Goal: Answer question/provide support

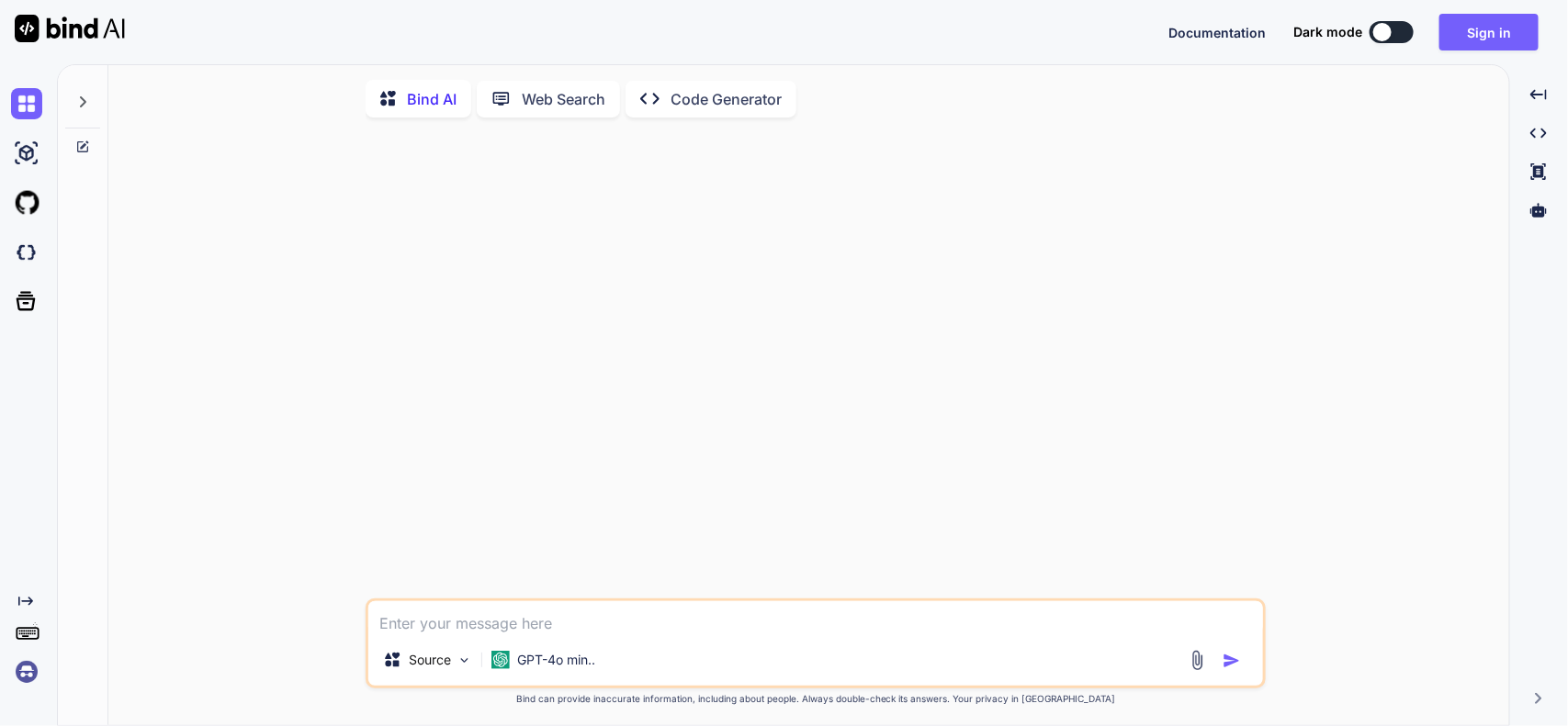
type textarea "x"
click at [1548, 39] on div "Sign in" at bounding box center [1496, 32] width 114 height 37
click at [1476, 44] on button "Sign in" at bounding box center [1489, 32] width 100 height 37
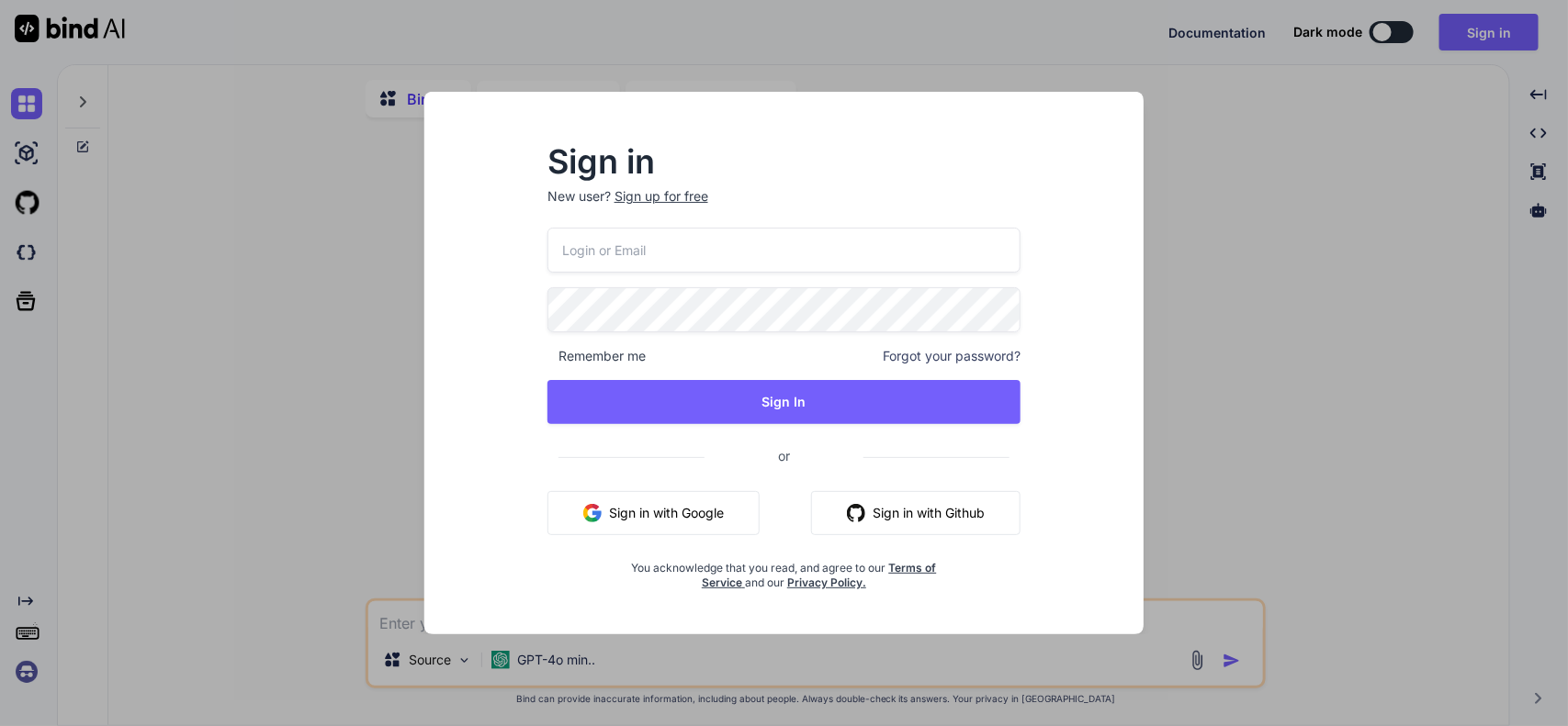
click at [745, 254] on input "email" at bounding box center [784, 249] width 474 height 45
click at [581, 246] on input "[EMAIL_ADDRESS][DOMAIN_NAME]" at bounding box center [784, 249] width 474 height 45
click at [572, 247] on input "[EMAIL_ADDRESS][DOMAIN_NAME]" at bounding box center [784, 249] width 474 height 45
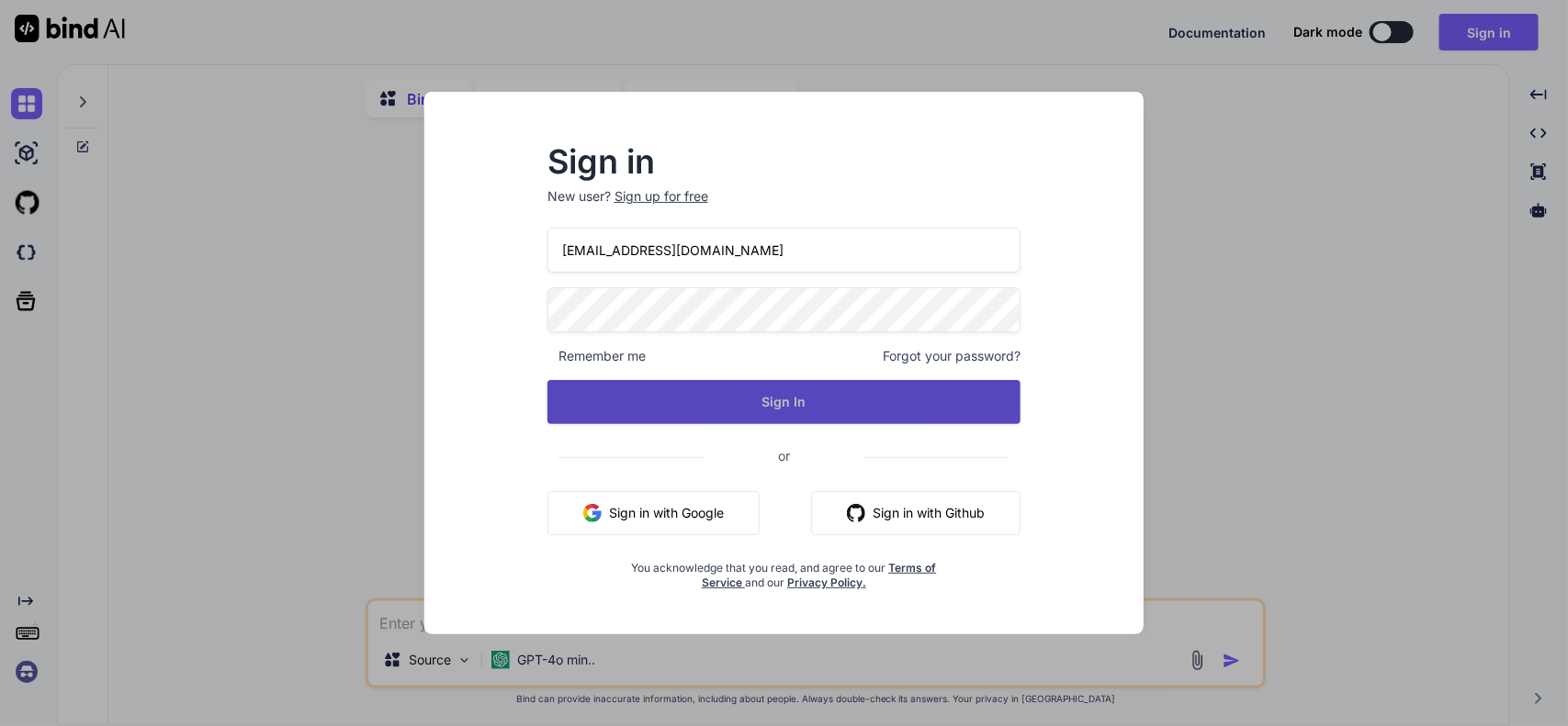
type input "[EMAIL_ADDRESS][DOMAIN_NAME]"
click at [712, 386] on button "Sign In" at bounding box center [784, 402] width 474 height 44
click at [612, 404] on button "Sign In" at bounding box center [784, 402] width 474 height 44
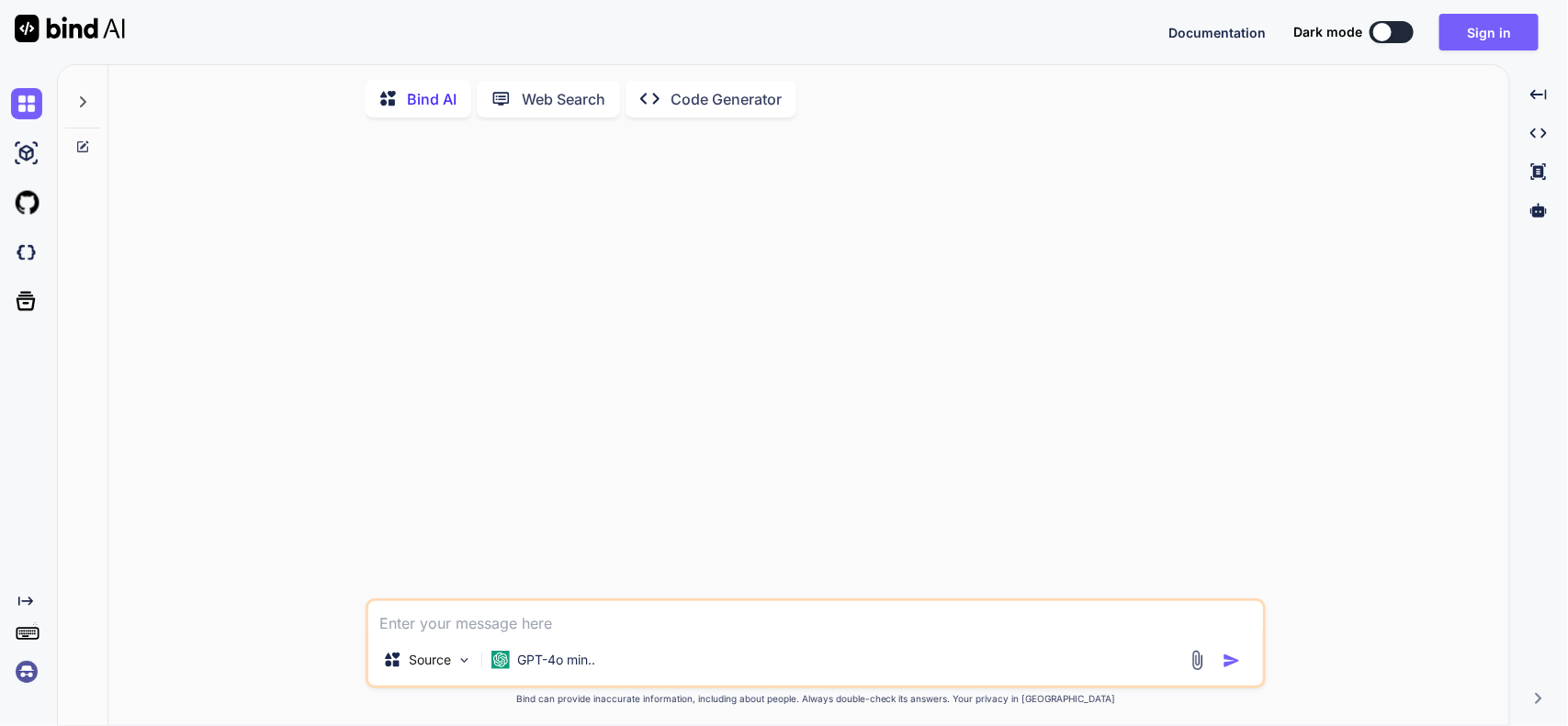
click at [437, 617] on textarea at bounding box center [815, 618] width 895 height 33
paste textarea "filterBy"
drag, startPoint x: 487, startPoint y: 626, endPoint x: 344, endPoint y: 625, distance: 143.0
click at [344, 625] on div "filterBy Source GPT-4o min.. Created with Bind Always check its answers. Privac…" at bounding box center [815, 430] width 1386 height 595
click at [786, 626] on textarea "filterBy" at bounding box center [815, 618] width 895 height 33
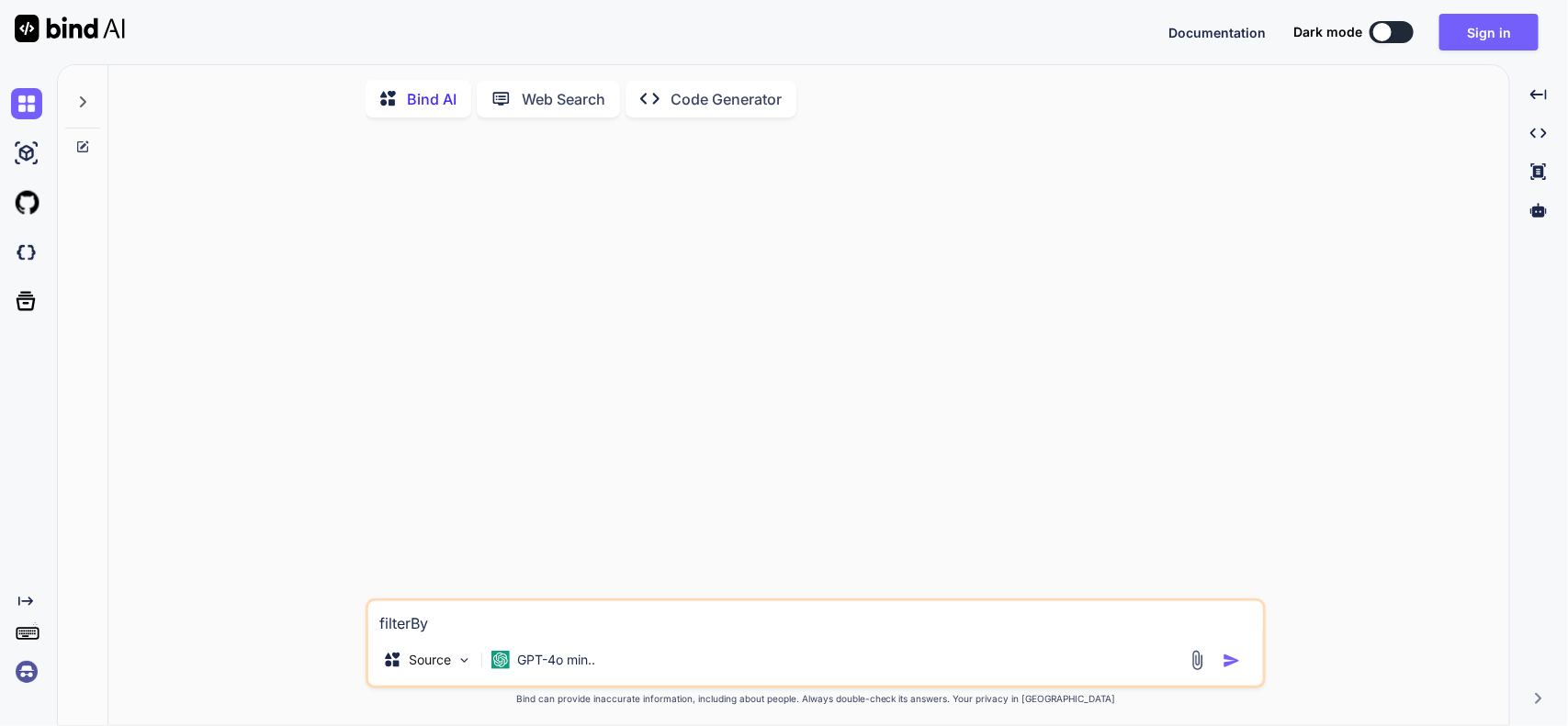
paste textarea "import React, { useEffect, useRef } from 'react'; import { Chart, registerables…"
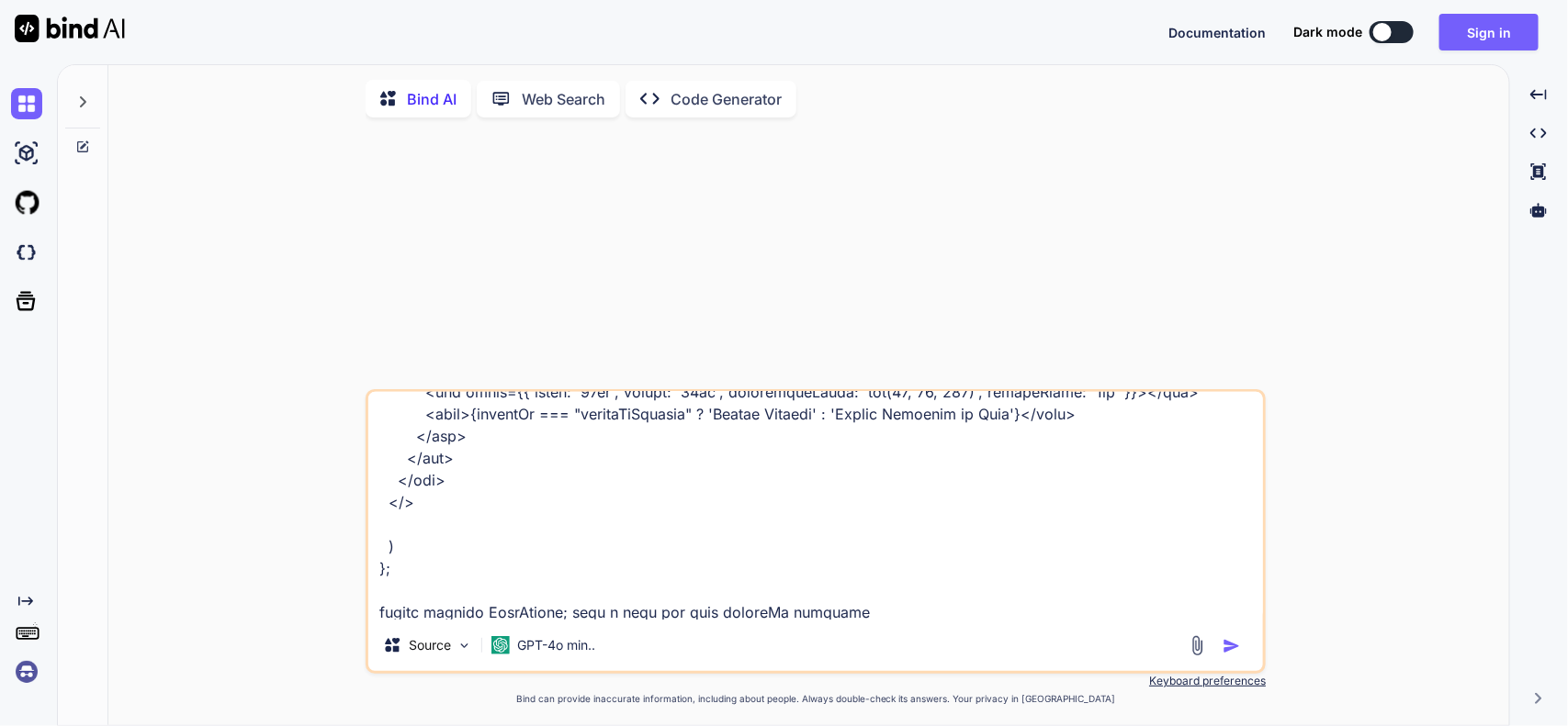
click at [947, 633] on div "Source GPT-4o min.." at bounding box center [815, 649] width 895 height 44
click at [944, 616] on textarea at bounding box center [815, 505] width 895 height 227
paste textarea "{ "success": true, "data": { "processed": [] } }"
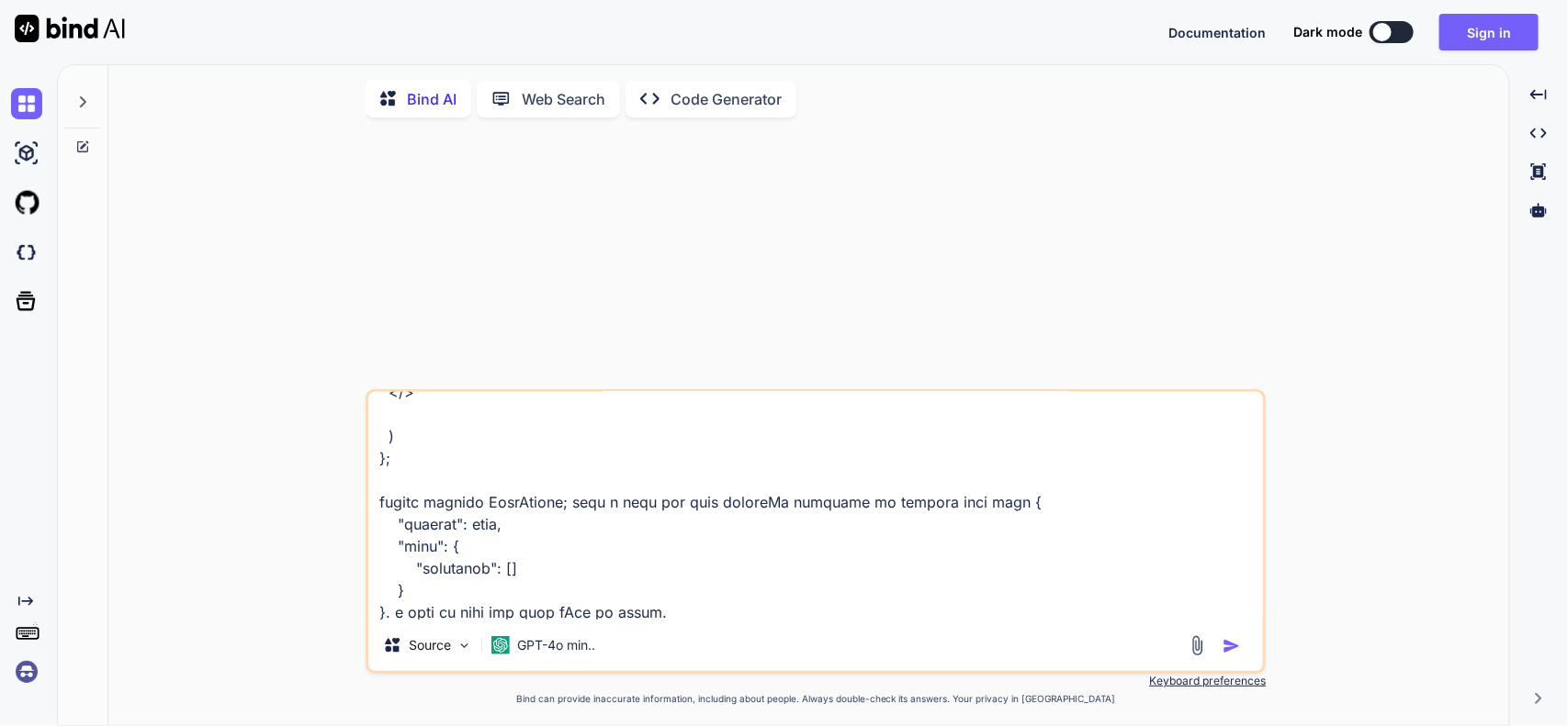
click at [937, 613] on textarea at bounding box center [815, 505] width 895 height 227
click at [694, 620] on textarea at bounding box center [815, 505] width 895 height 227
click at [847, 630] on div "Source GPT-4o min.." at bounding box center [815, 532] width 900 height 284
click at [854, 620] on textarea at bounding box center [815, 505] width 895 height 227
paste textarea "claimScrubber"
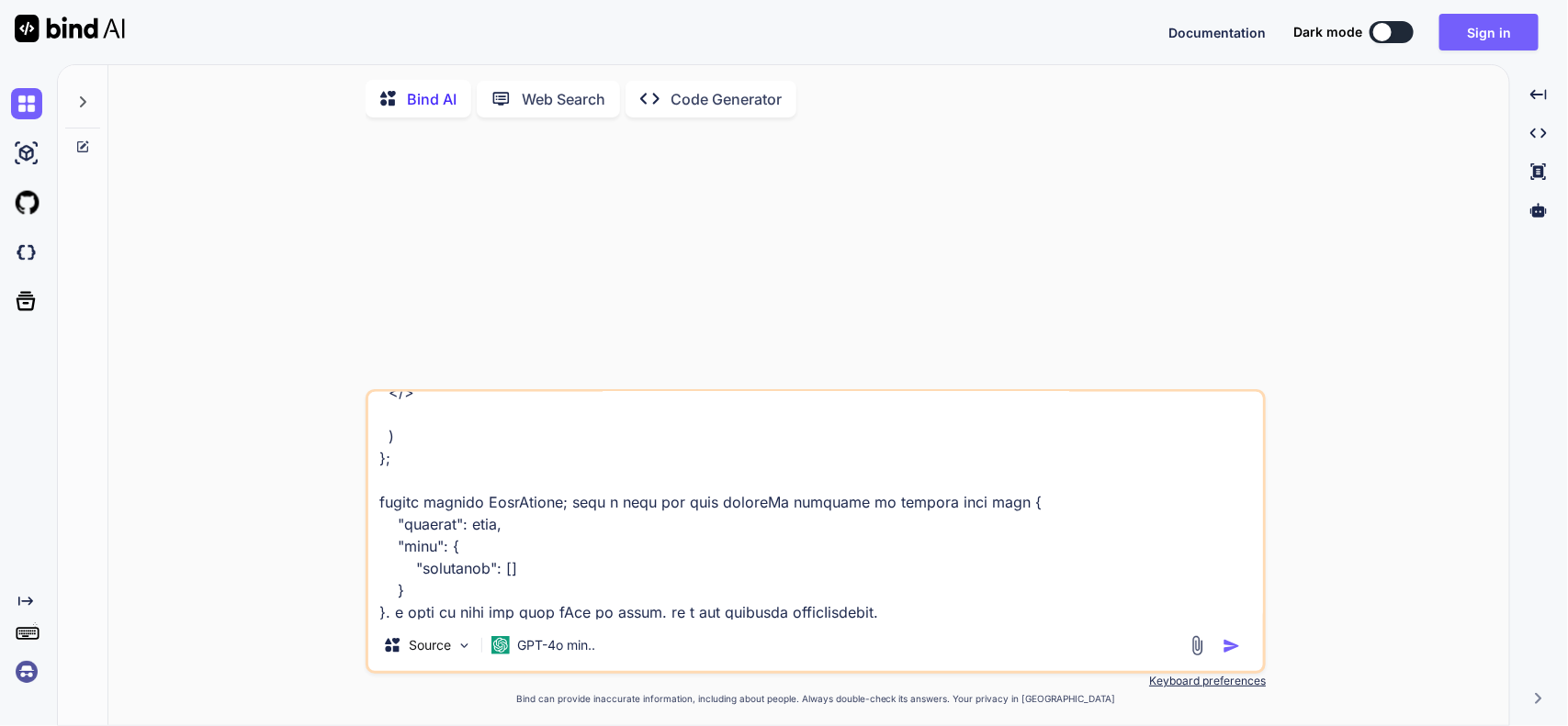
type textarea "import React, { useEffect, useRef } from 'react'; import { Chart, registerables…"
click at [1230, 649] on img "button" at bounding box center [1231, 646] width 18 height 18
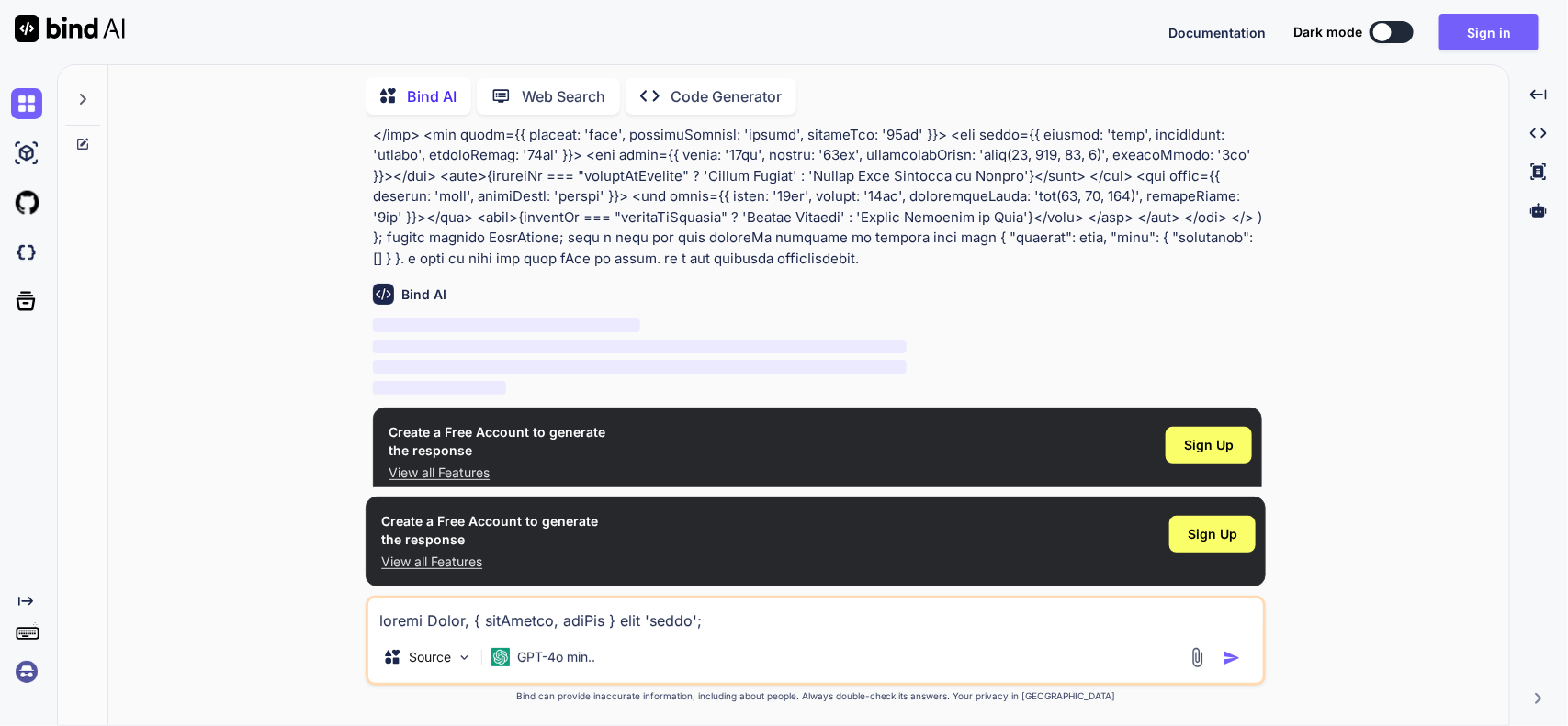
scroll to position [460, 0]
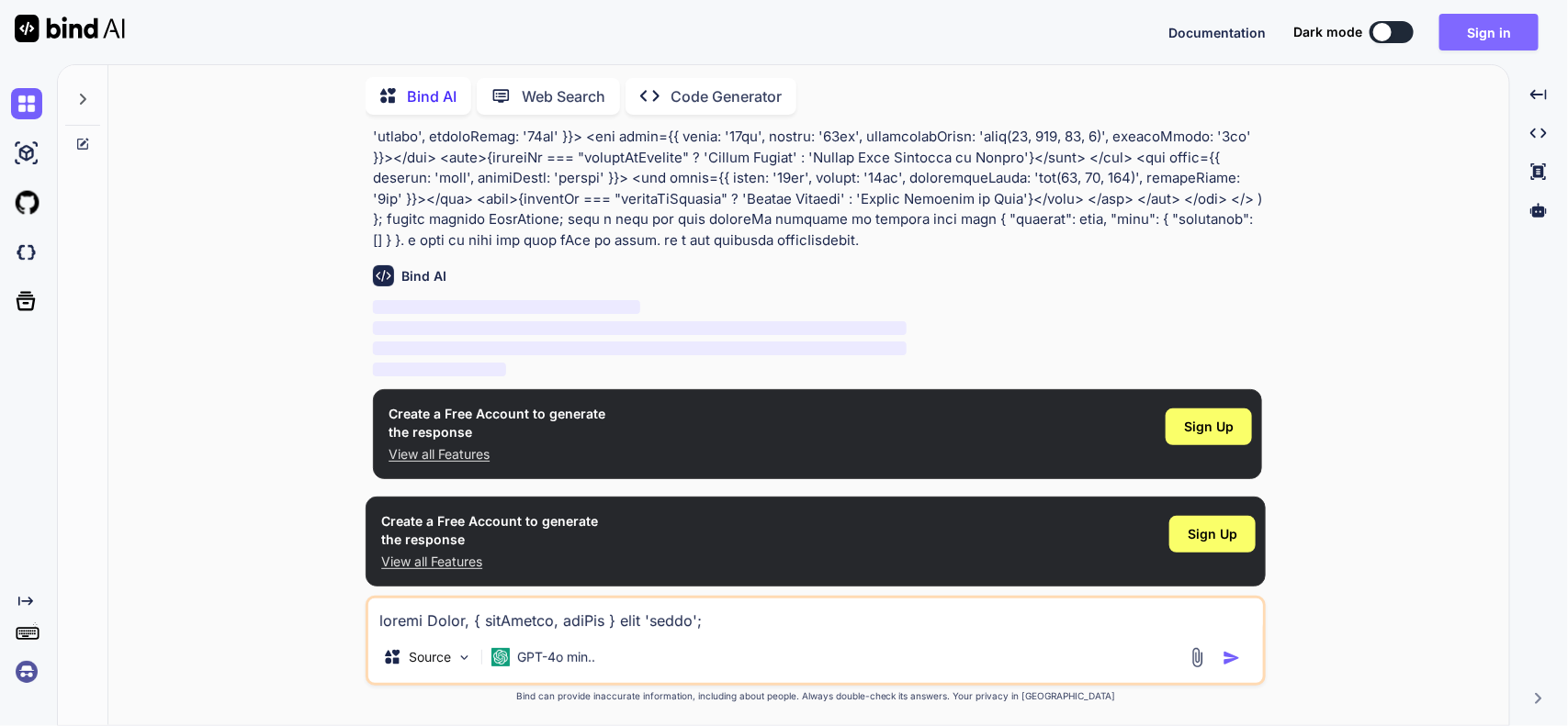
click at [1501, 32] on button "Sign in" at bounding box center [1489, 32] width 100 height 37
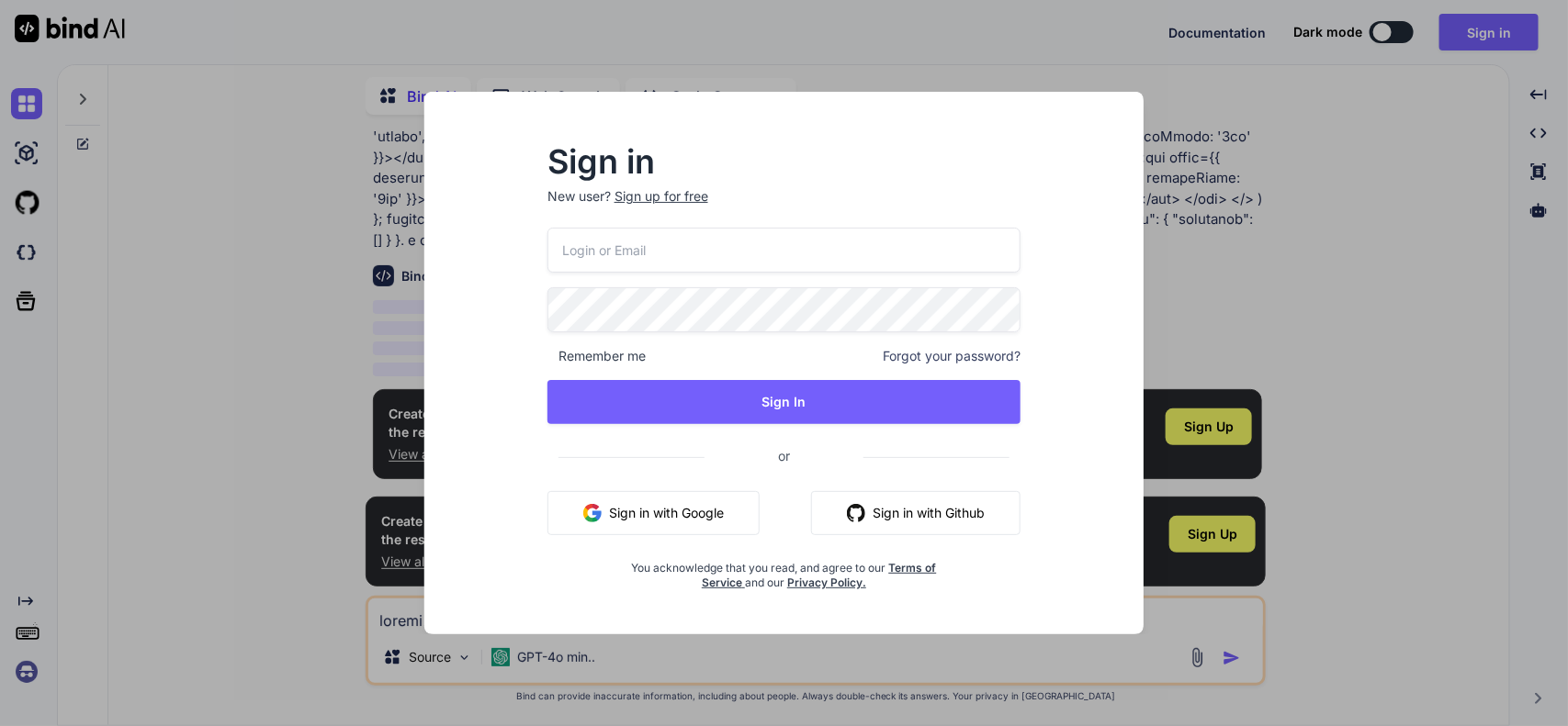
click at [670, 248] on input "email" at bounding box center [784, 249] width 474 height 45
click at [583, 247] on input "[EMAIL_ADDRESS][DOMAIN_NAME]" at bounding box center [784, 249] width 474 height 45
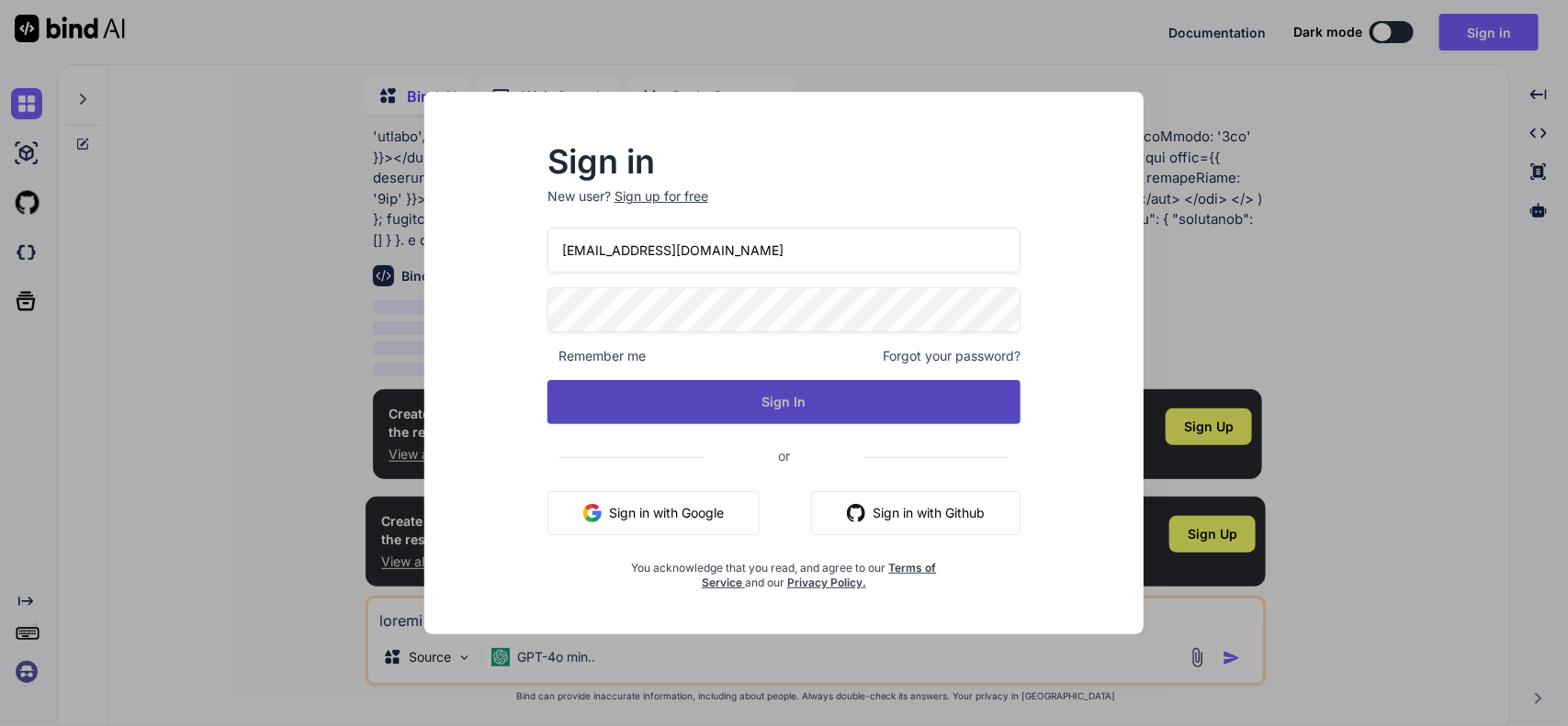
type input "[EMAIL_ADDRESS][DOMAIN_NAME]"
click at [767, 409] on button "Sign In" at bounding box center [784, 402] width 474 height 44
click at [610, 395] on button "Sign In" at bounding box center [784, 402] width 474 height 44
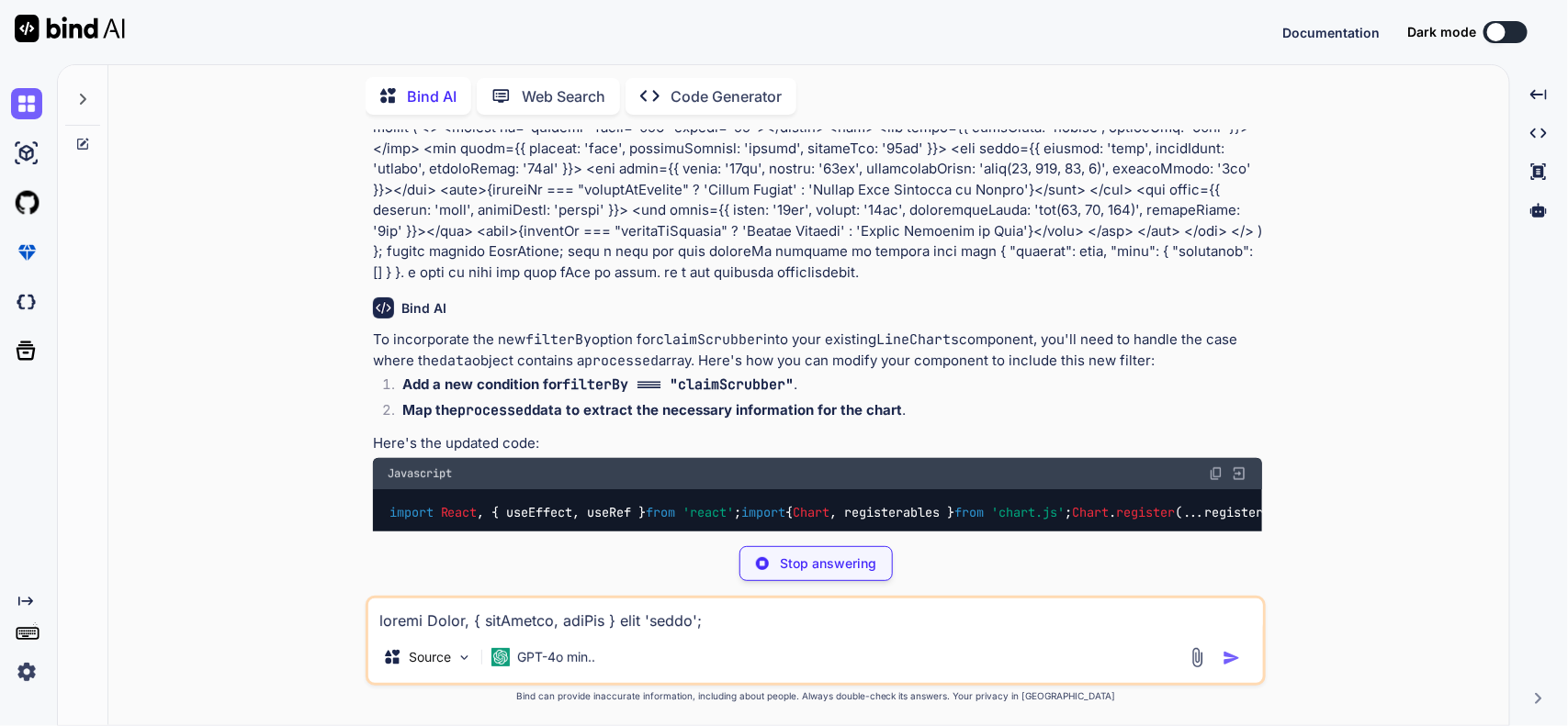
scroll to position [459, 0]
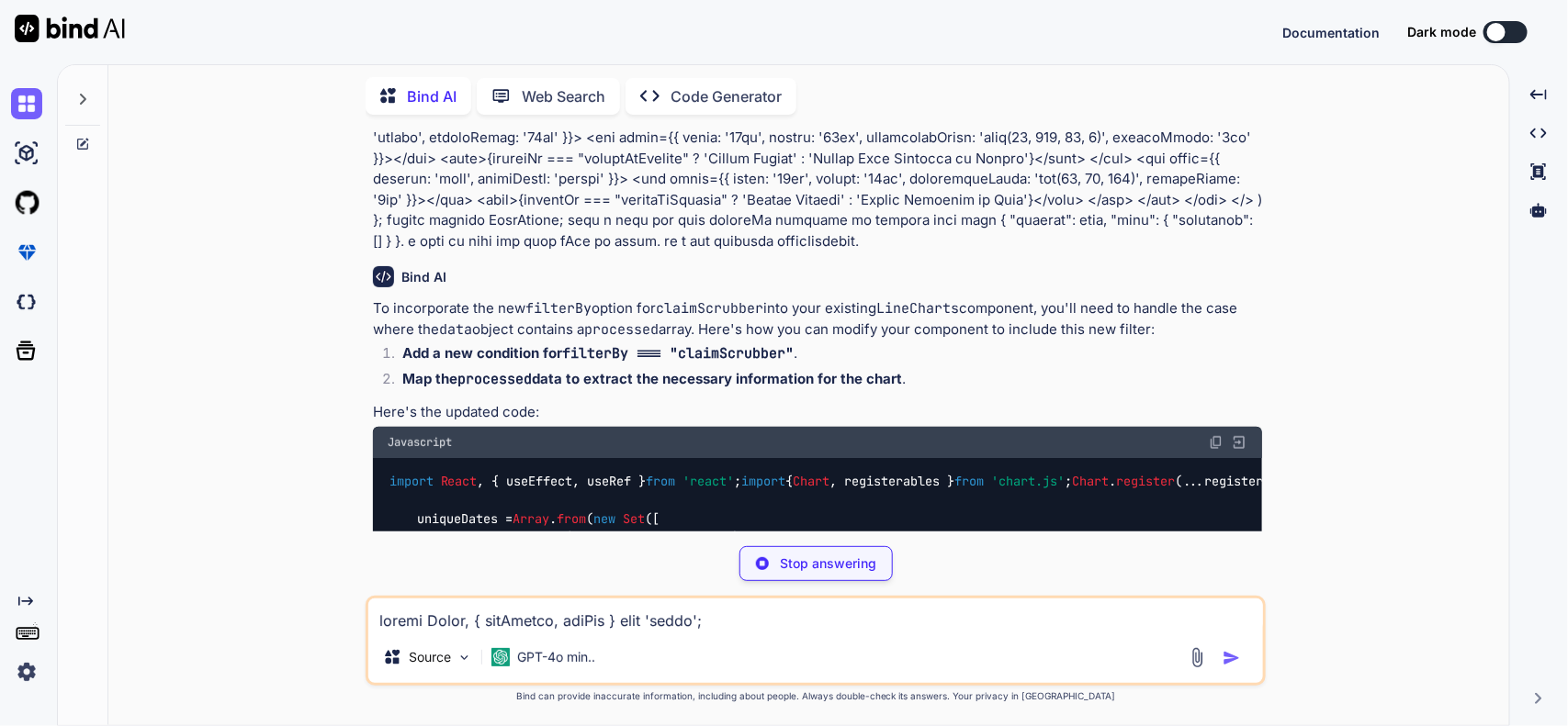
click at [1499, 29] on div at bounding box center [1495, 32] width 18 height 18
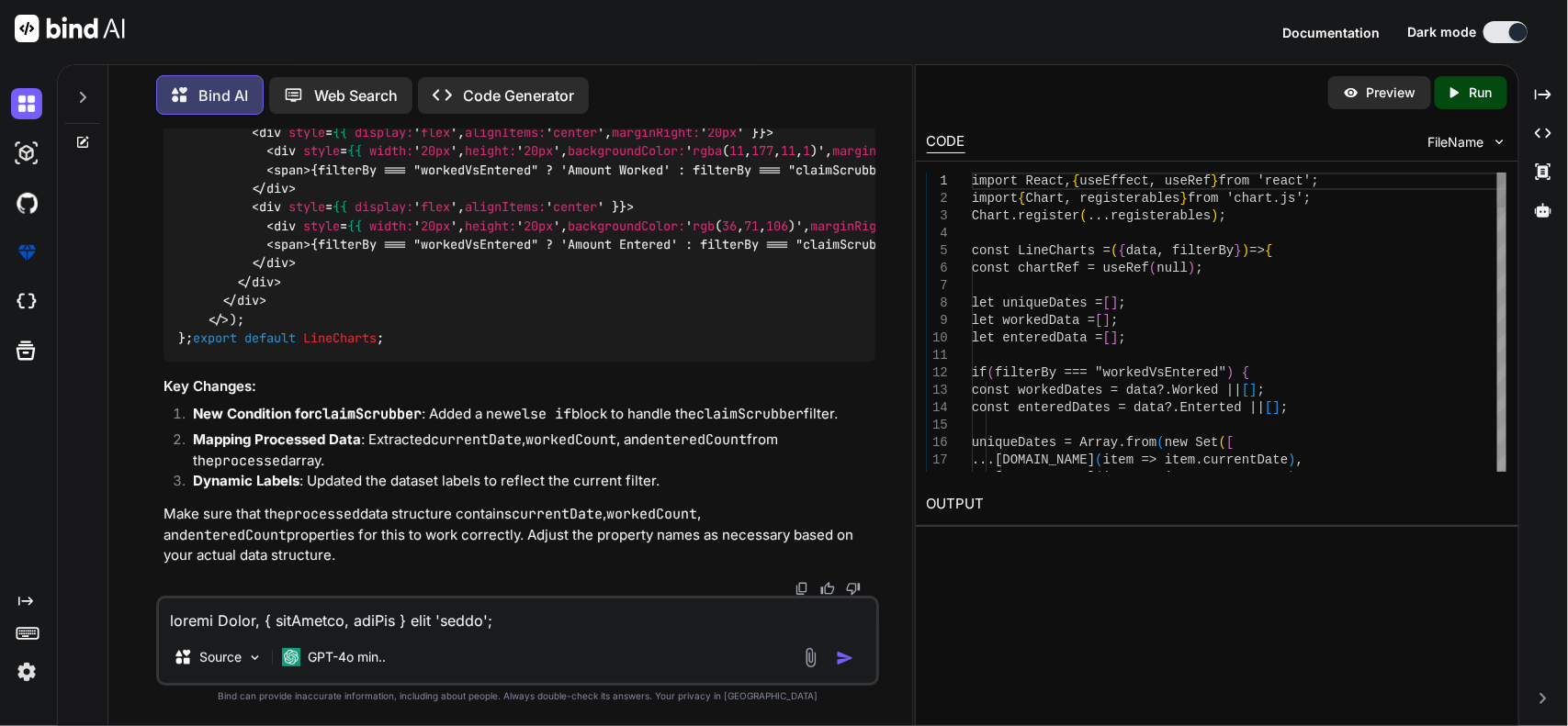
scroll to position [2897, 0]
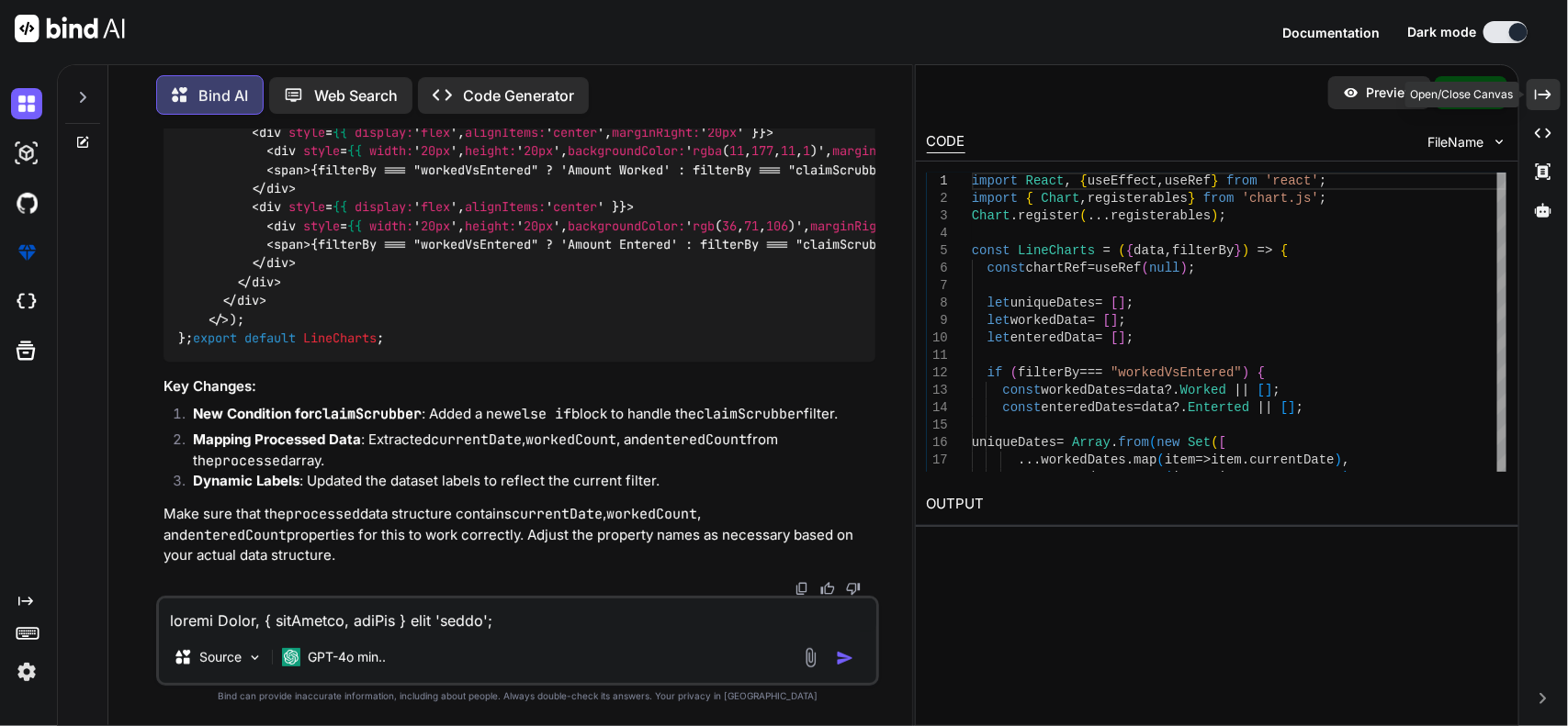
click at [1546, 92] on icon "Created with Pixso." at bounding box center [1542, 94] width 16 height 16
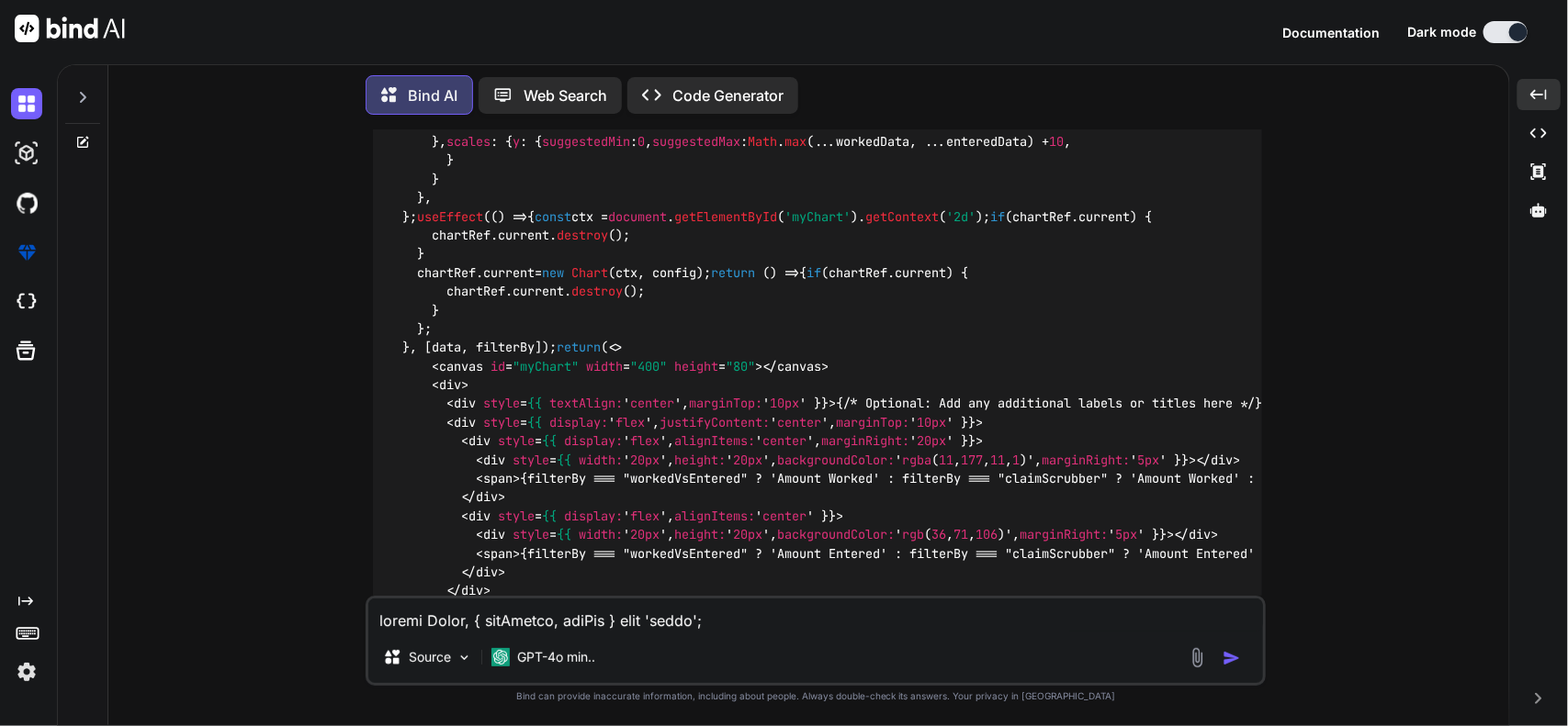
scroll to position [1492, 0]
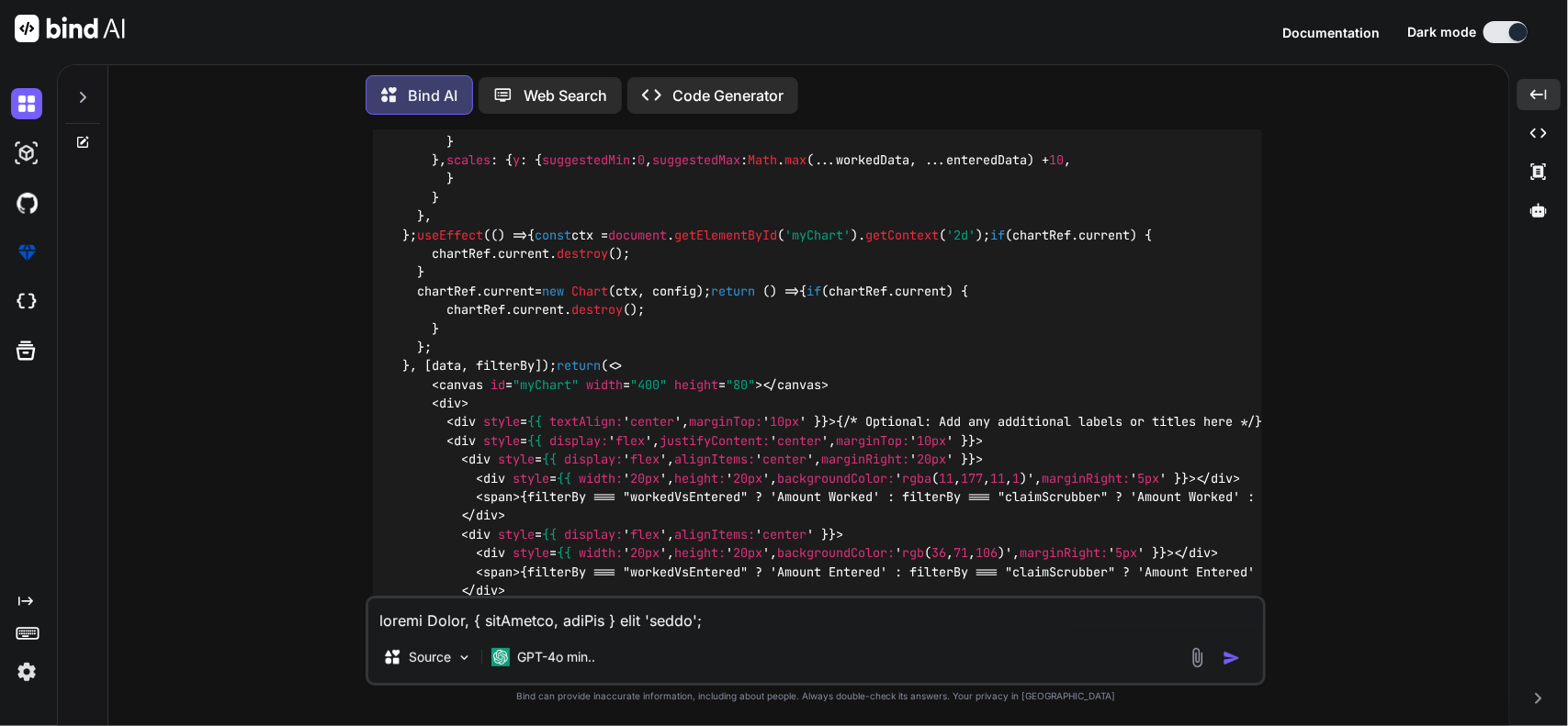
click at [537, 446] on div "import React , { useEffect, useRef } from 'react' ; import { Chart , registerab…" at bounding box center [816, 58] width 889 height 1264
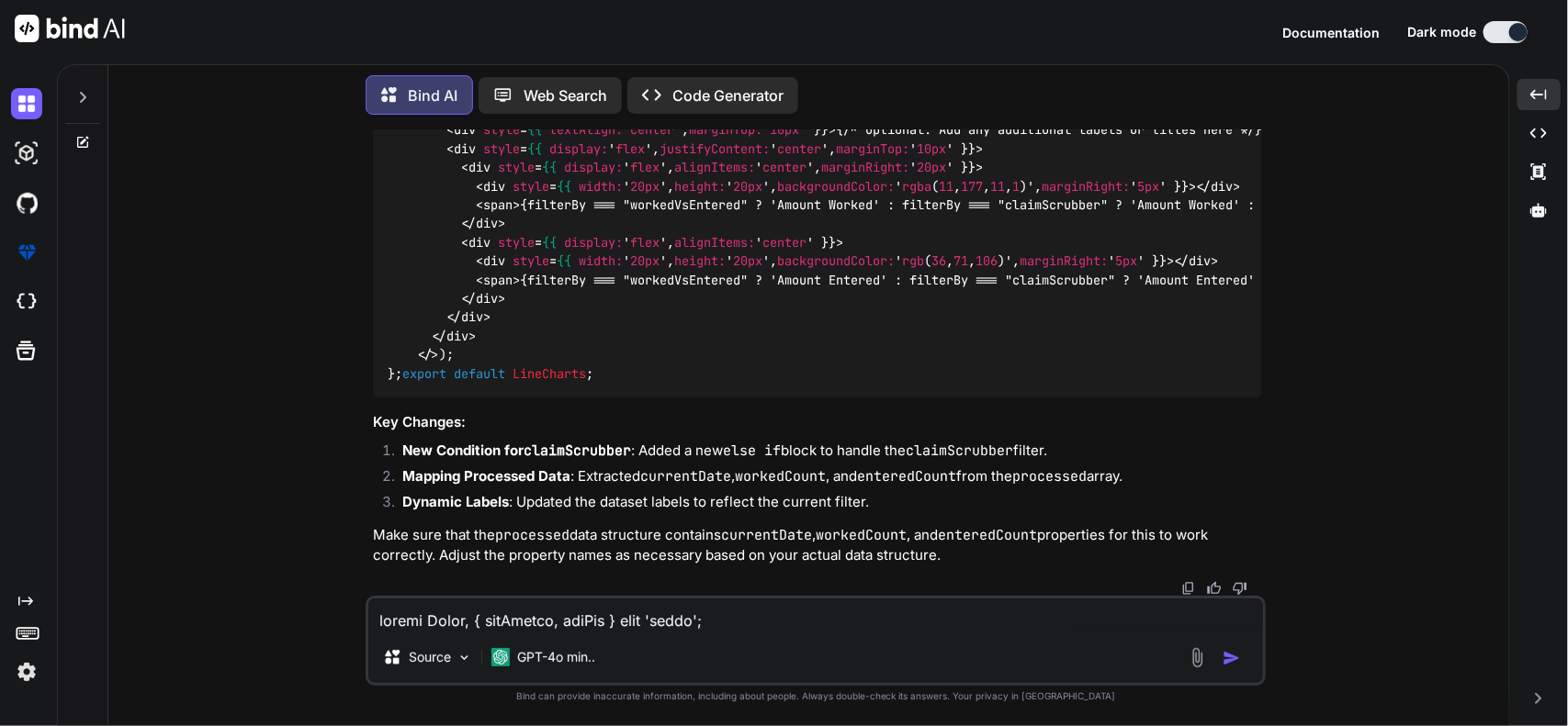
scroll to position [2524, 0]
drag, startPoint x: 825, startPoint y: 634, endPoint x: 852, endPoint y: 634, distance: 27.0
click at [825, 634] on div "Source GPT-4o min.." at bounding box center [815, 640] width 900 height 90
click at [485, 613] on textarea at bounding box center [815, 615] width 895 height 33
paste textarea "// with timezone import moment from 'moment'; import 'moment-timezone'; // Defa…"
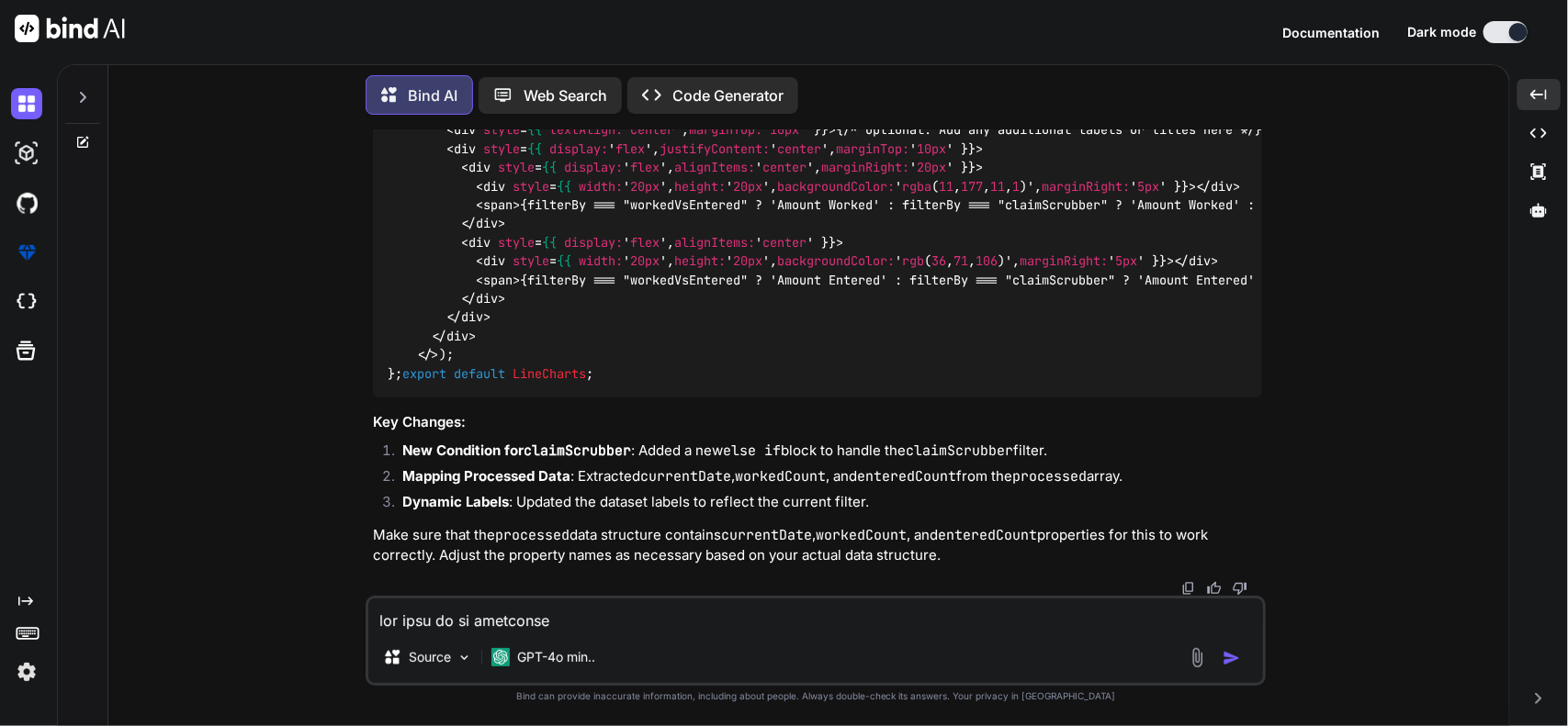
scroll to position [3126, 0]
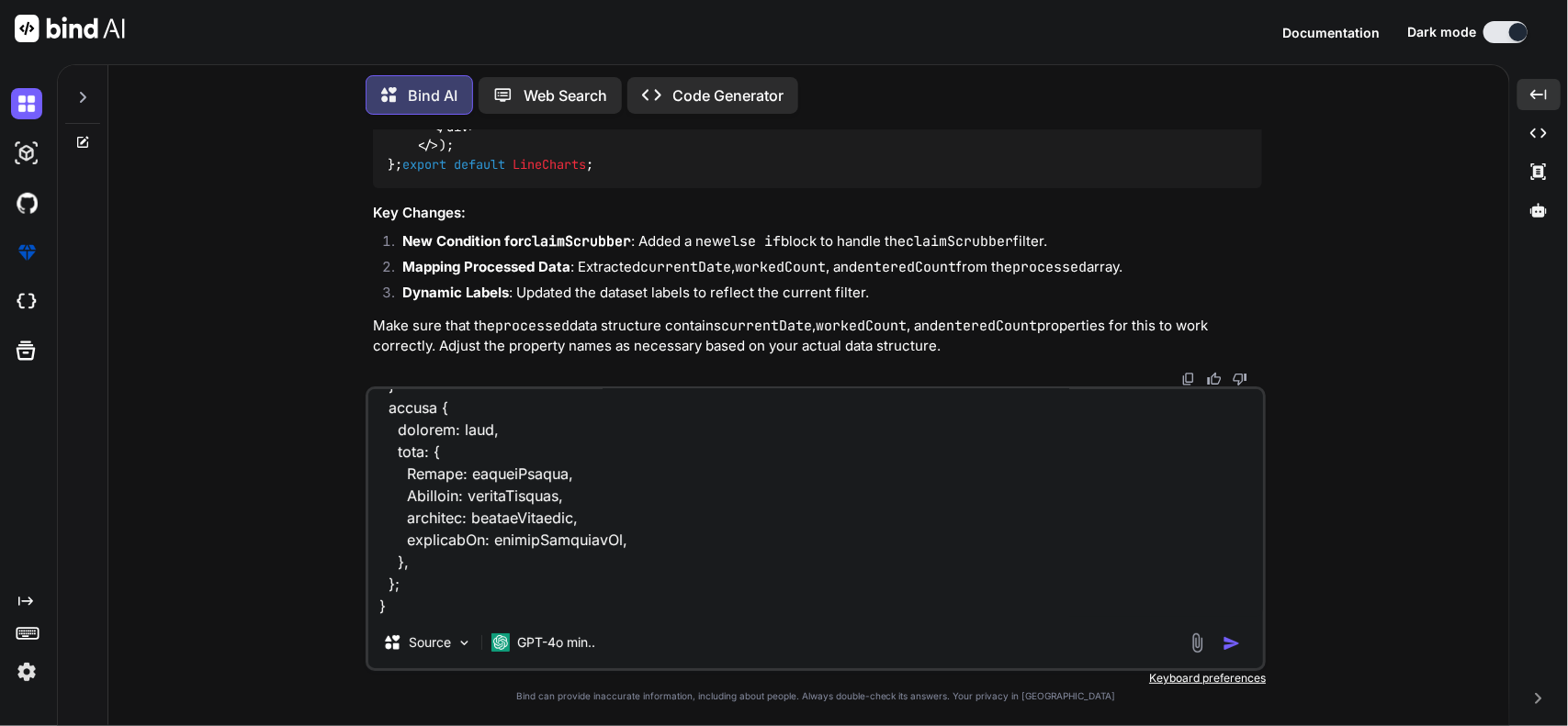
type textarea "and this is my dateutils // with timezone import moment from 'moment'; import '…"
click at [1223, 638] on img "button" at bounding box center [1231, 643] width 18 height 18
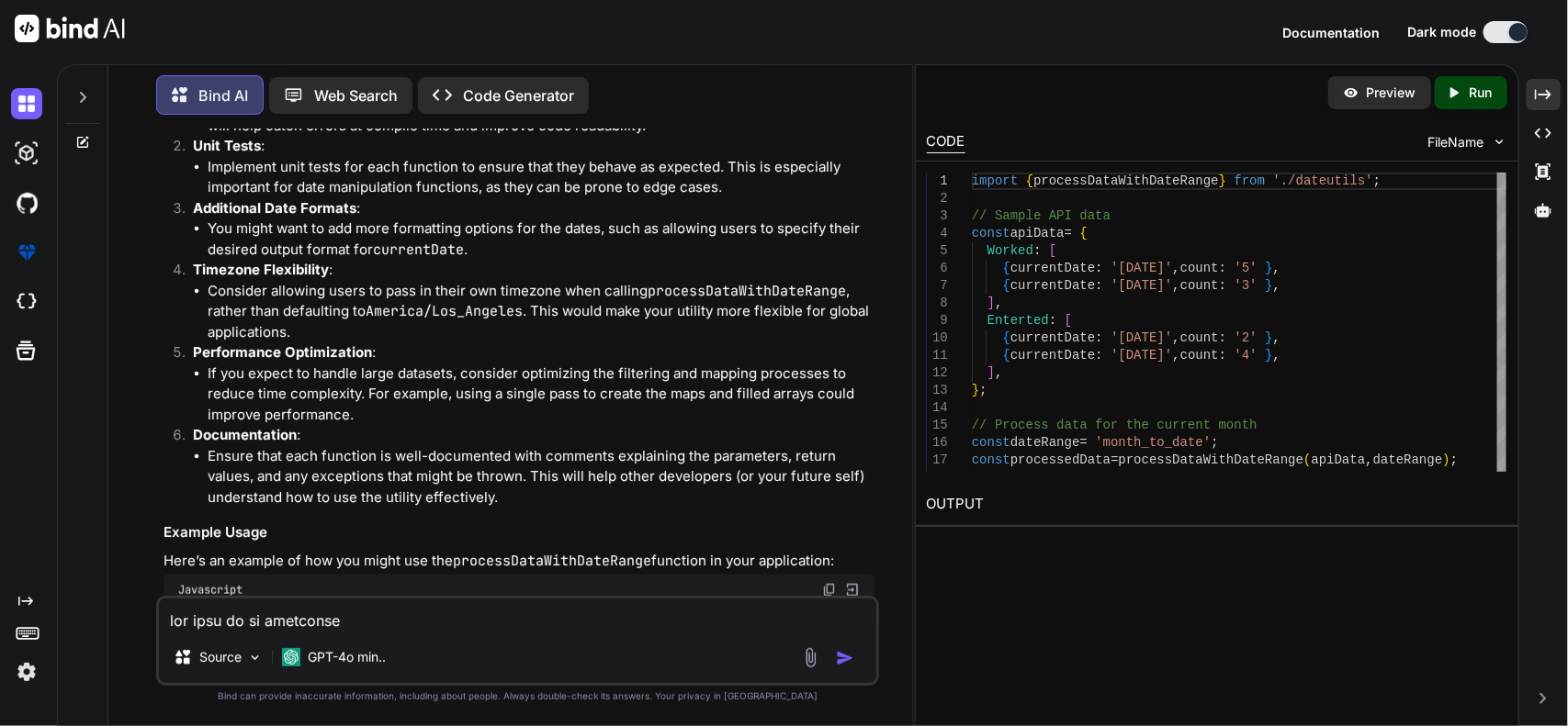
scroll to position [4138, 0]
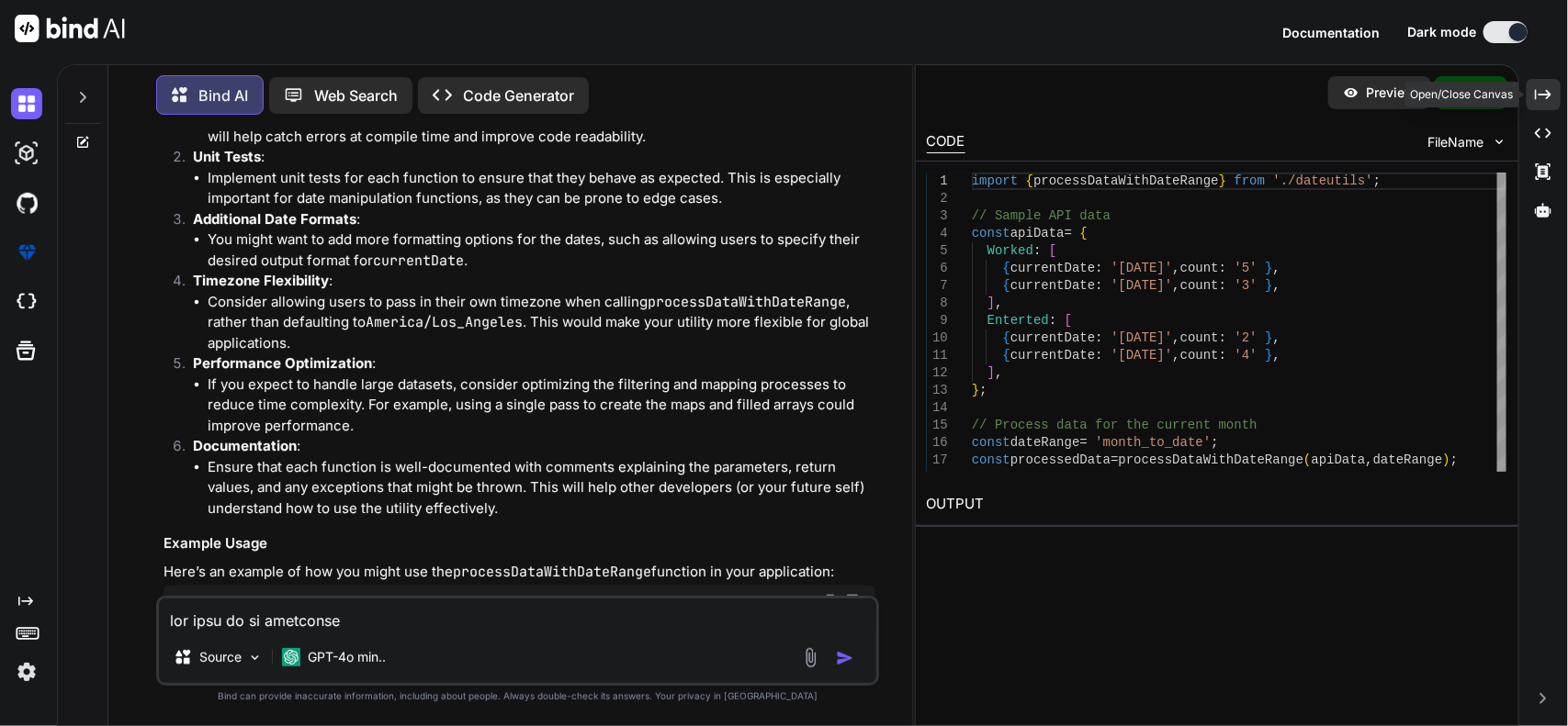
click at [1538, 88] on icon "Created with Pixso." at bounding box center [1542, 94] width 16 height 16
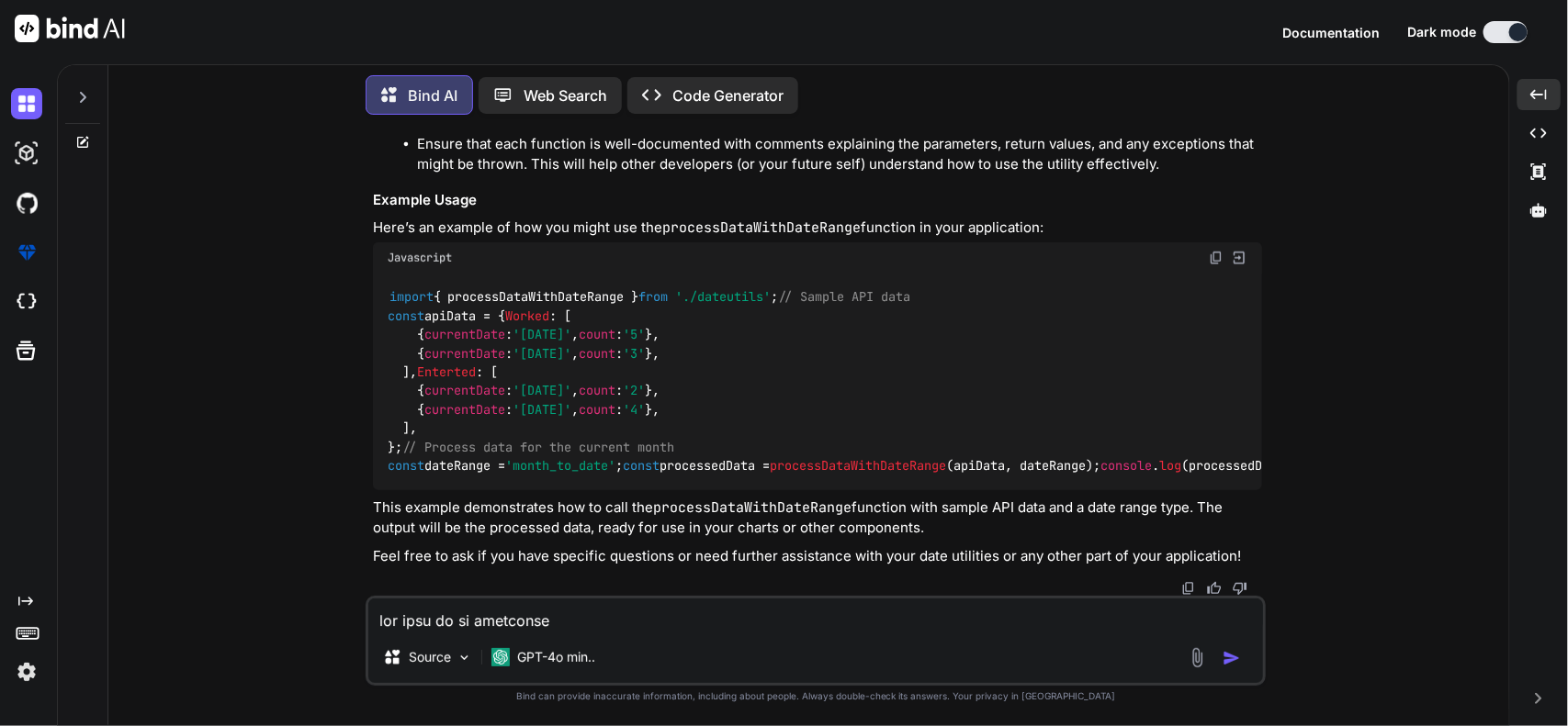
scroll to position [5326, 0]
click at [881, 621] on textarea at bounding box center [815, 615] width 895 height 33
click at [1089, 622] on textarea "my question is in given dateutils code do we need to chnages if i get filterby …" at bounding box center [815, 615] width 895 height 33
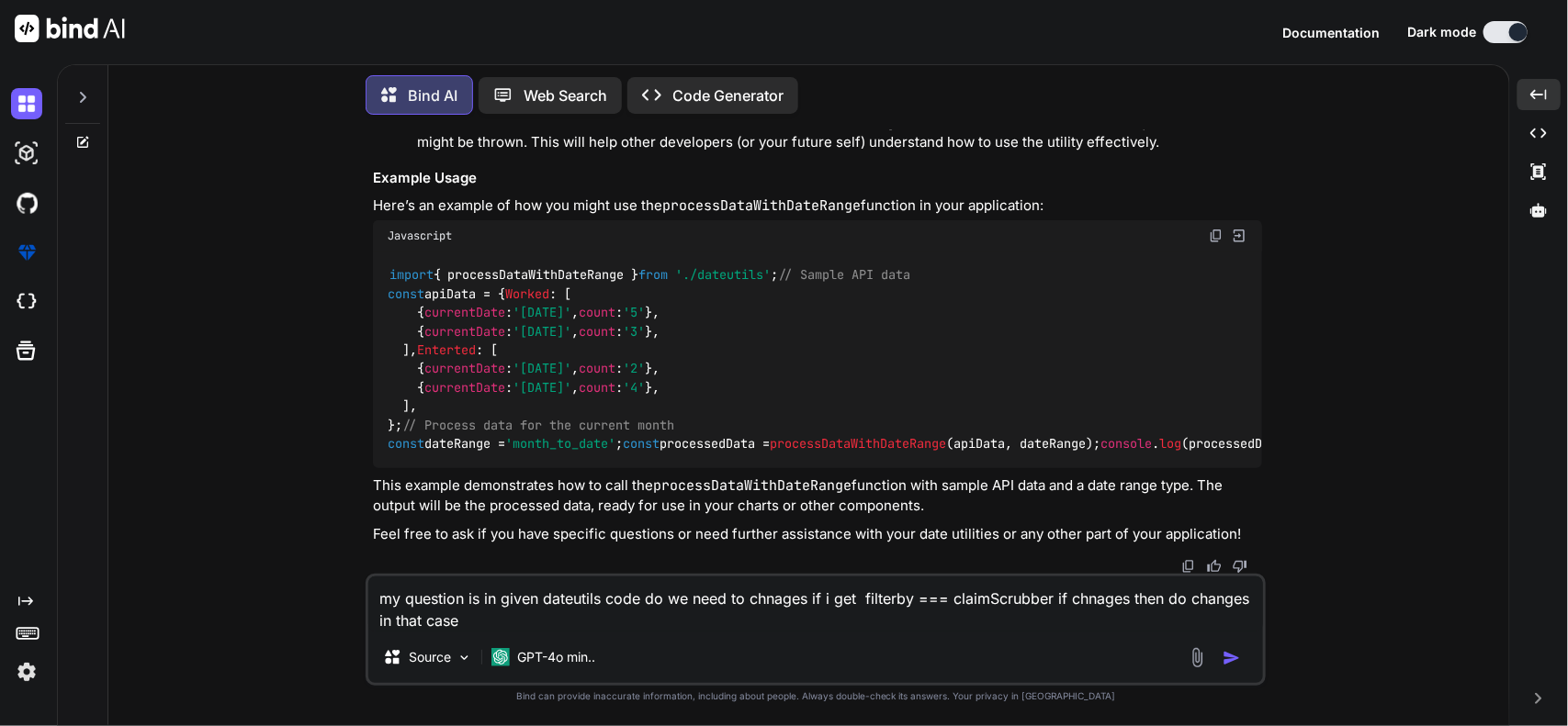
type textarea "my question is in given dateutils code do we need to chnages if i get filterby …"
click at [1238, 652] on img "button" at bounding box center [1231, 657] width 18 height 18
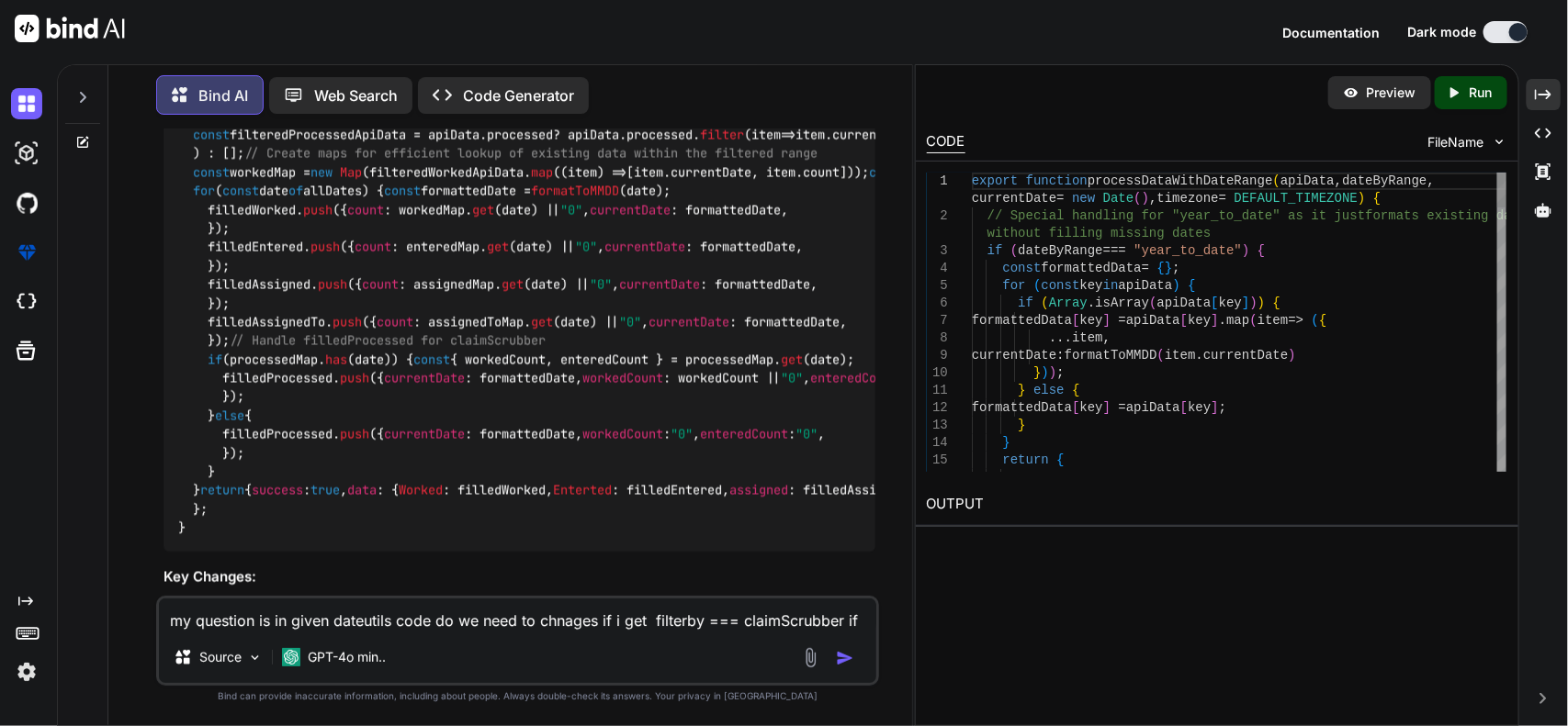
scroll to position [6418, 0]
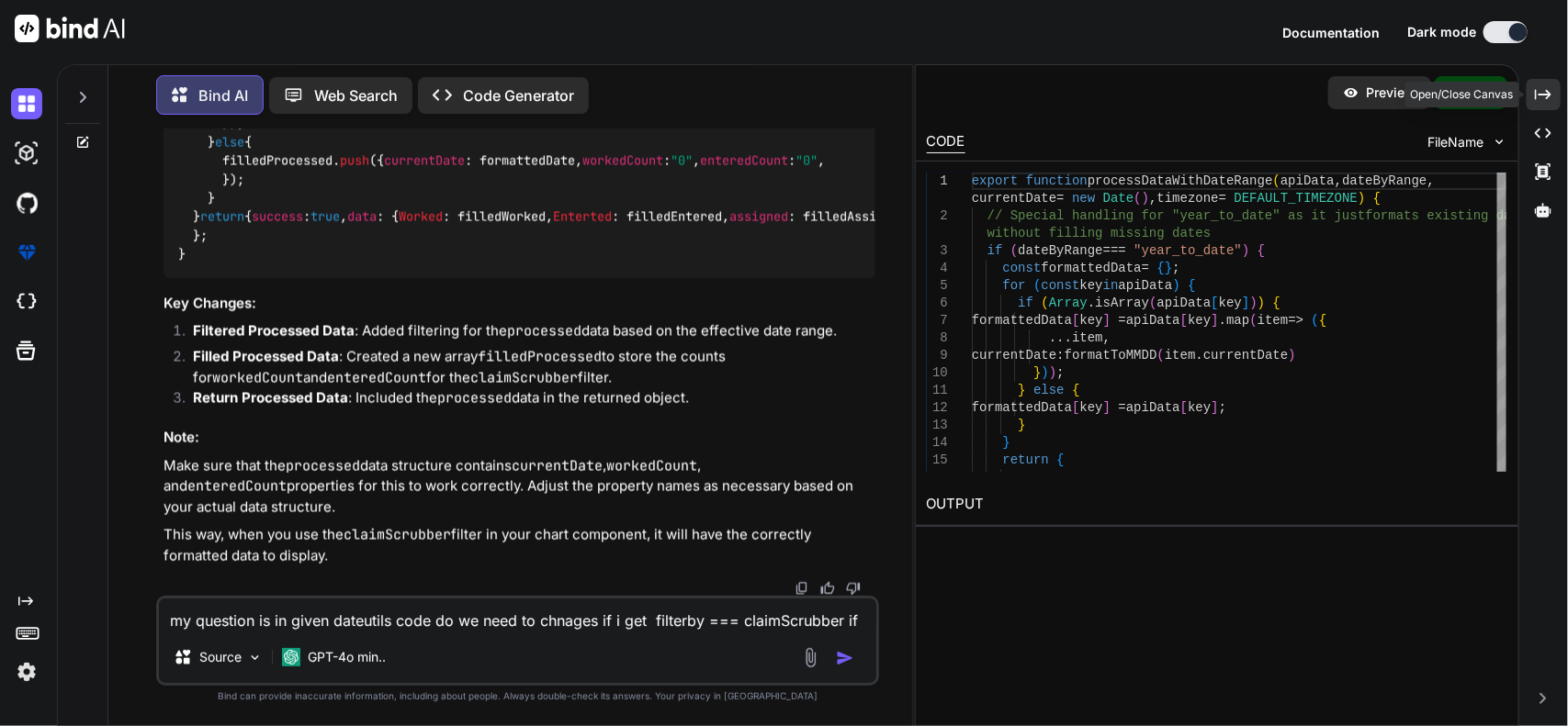
click at [1543, 97] on icon "Created with Pixso." at bounding box center [1542, 94] width 16 height 16
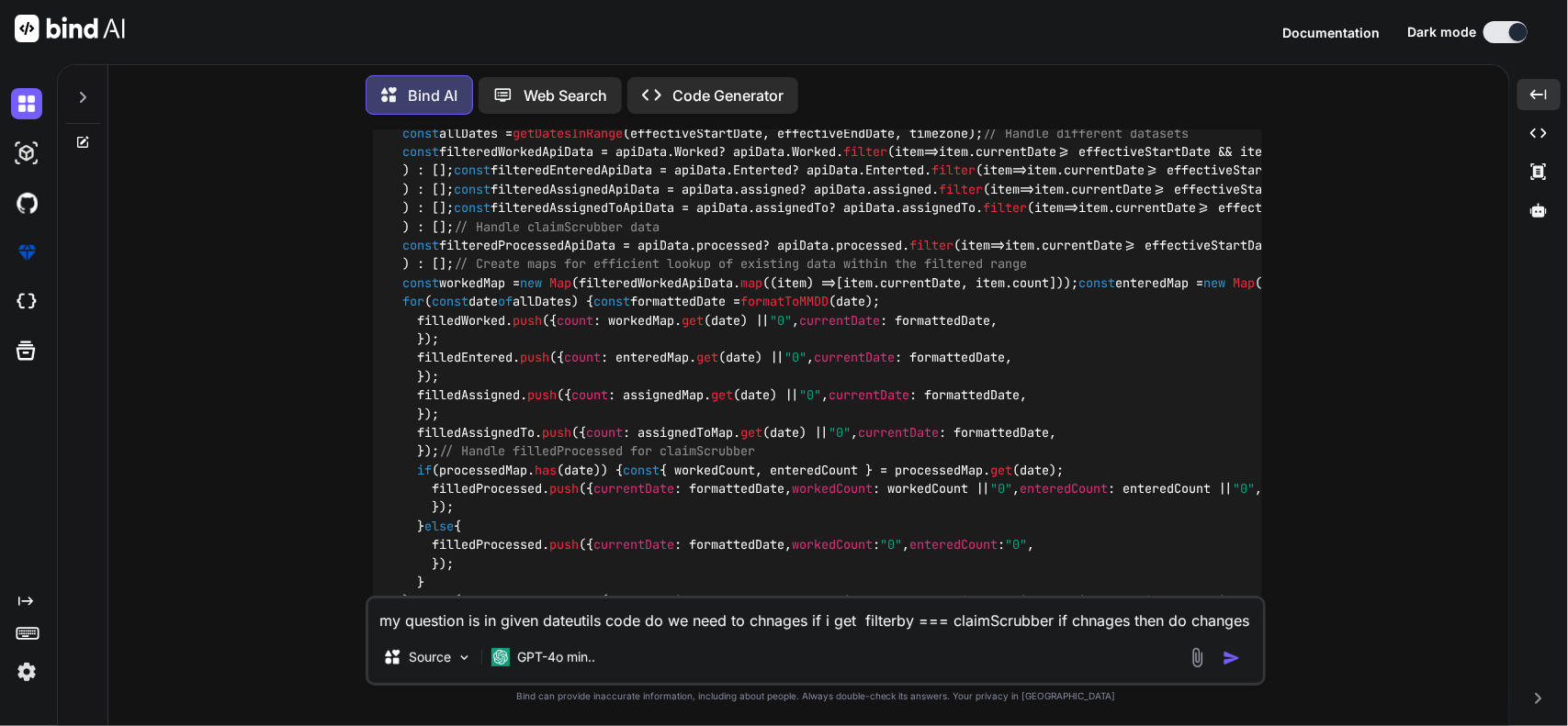
scroll to position [5177, 0]
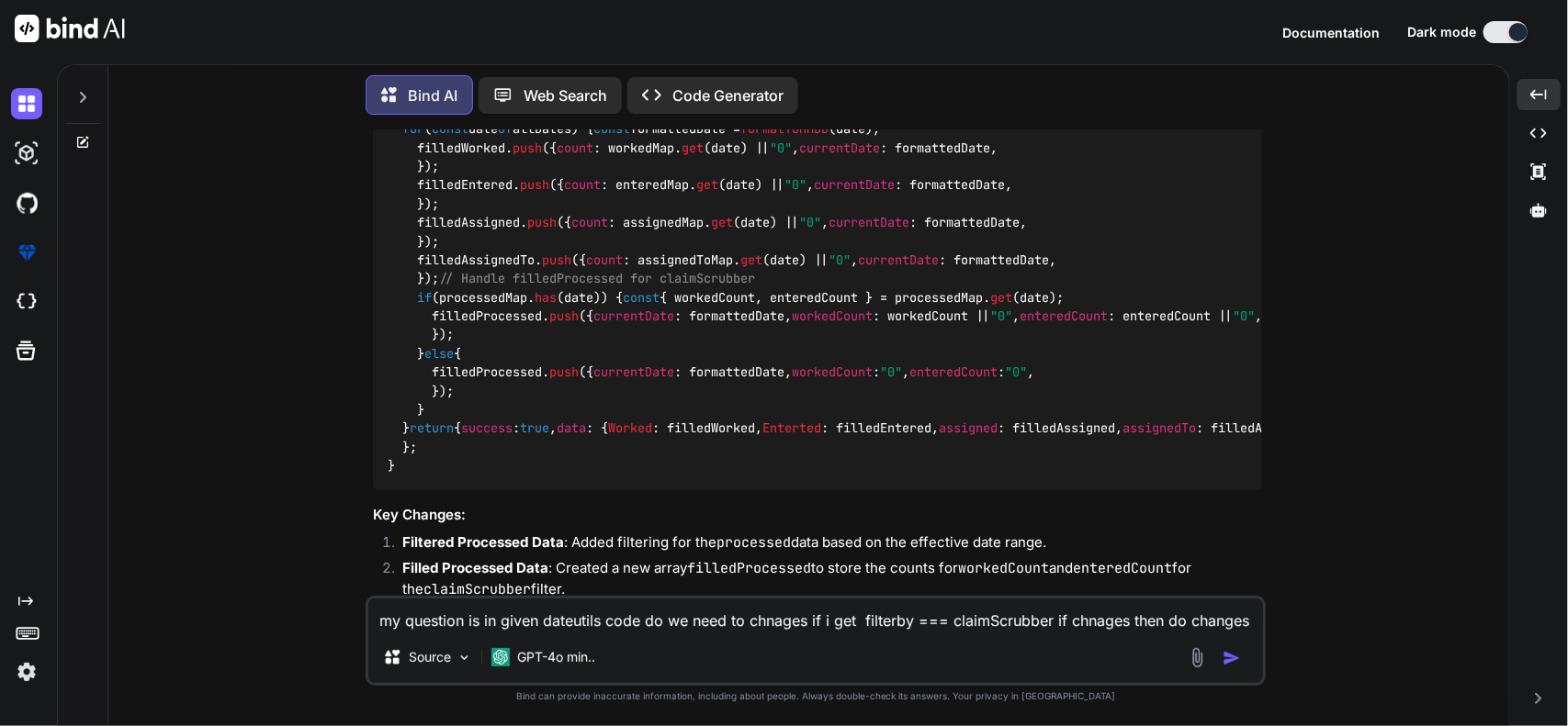
scroll to position [5407, 0]
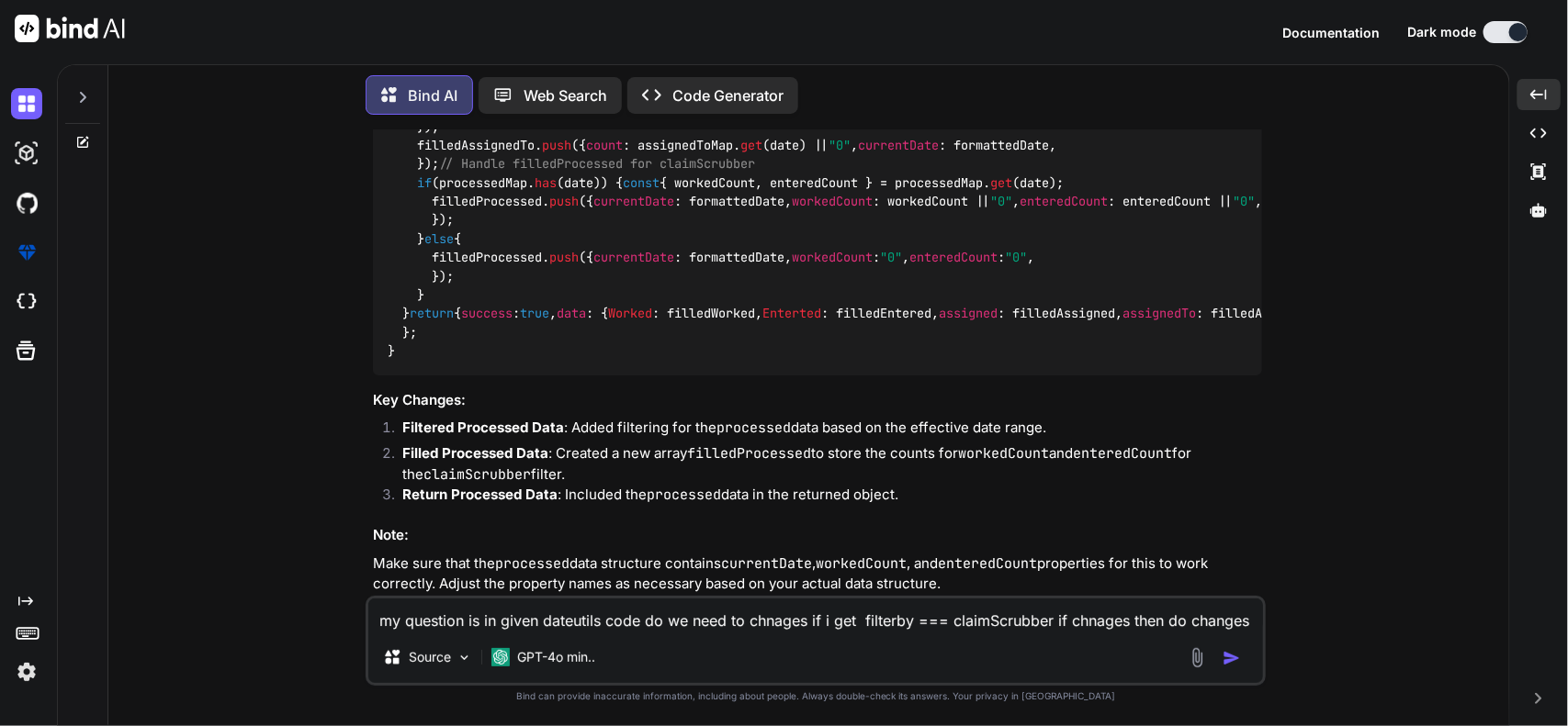
drag, startPoint x: 389, startPoint y: 305, endPoint x: 617, endPoint y: 364, distance: 235.5
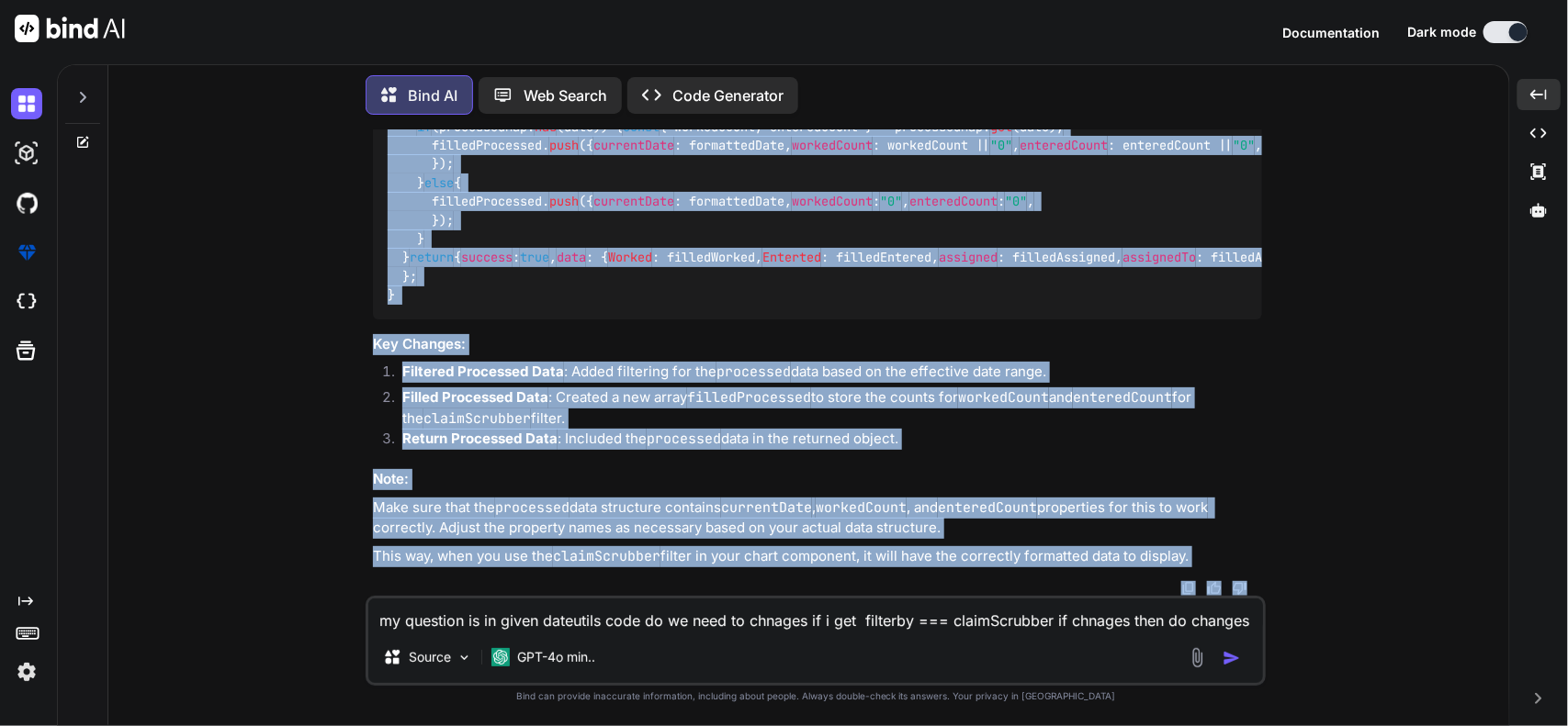
scroll to position [8033, 0]
drag, startPoint x: 388, startPoint y: 294, endPoint x: 547, endPoint y: 474, distance: 240.2
copy code "export function processDataWithDateRange ( apiData, dateByRange, currentDate = …"
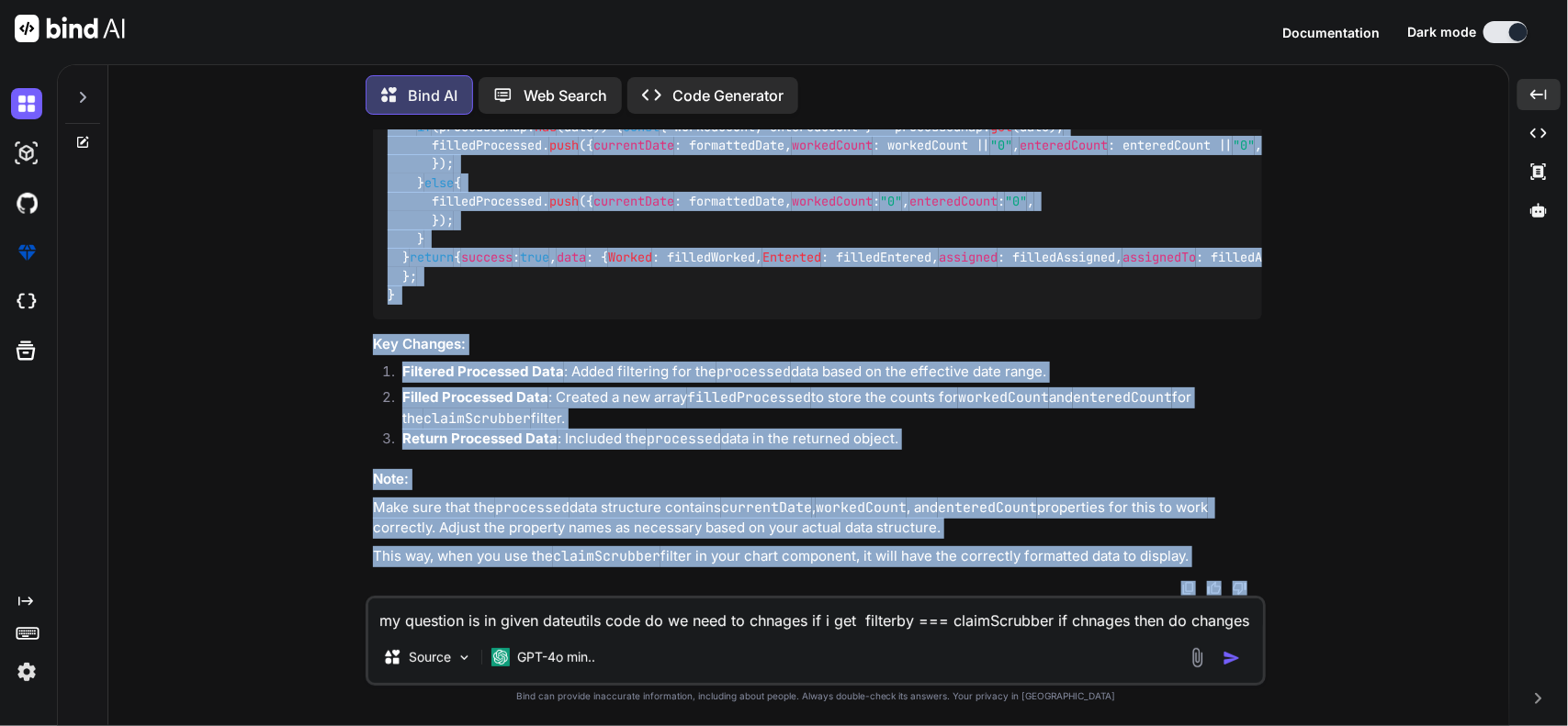
scroll to position [8226, 0]
drag, startPoint x: 388, startPoint y: 307, endPoint x: 638, endPoint y: 313, distance: 250.1
copy code "export function processDataWithDateRange ( apiData, dateByRange, currentDate = …"
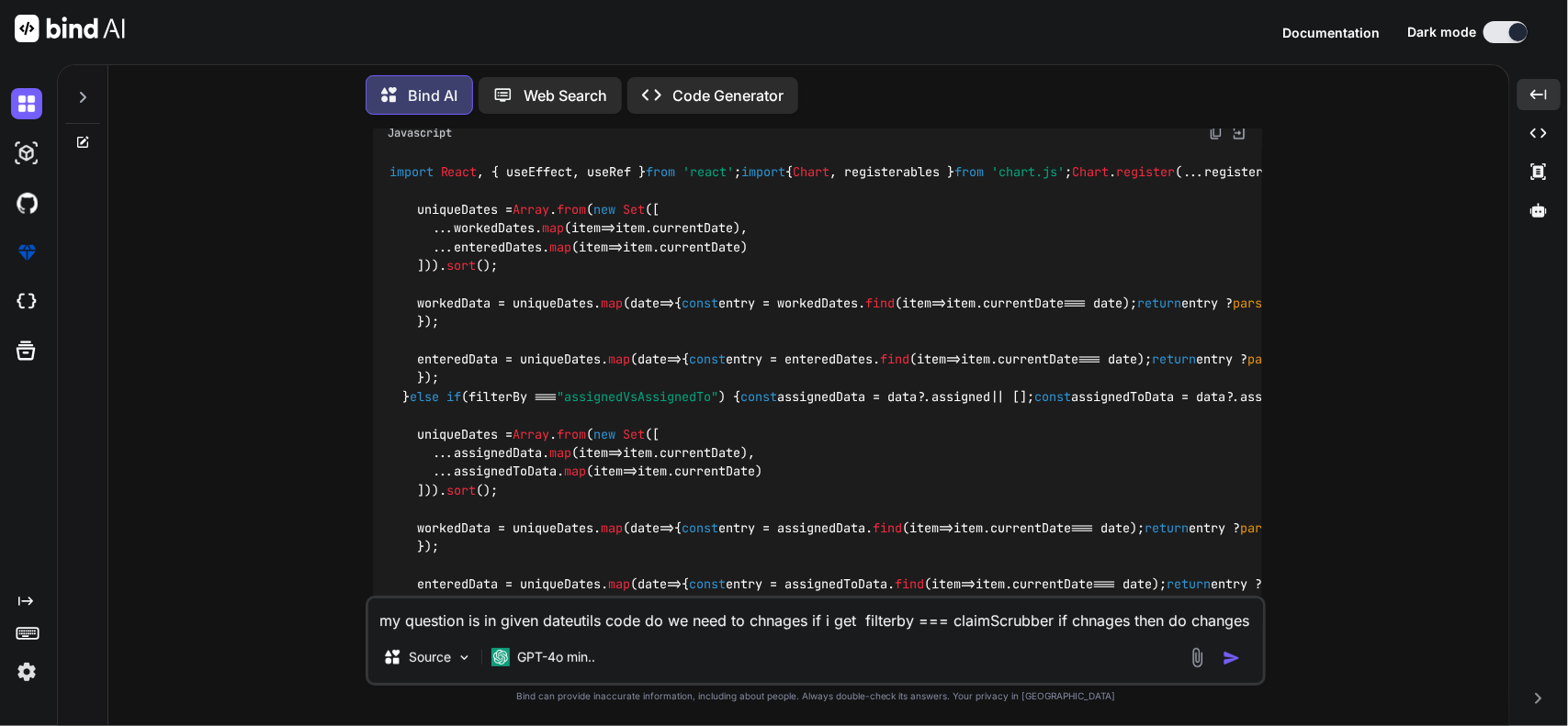
scroll to position [653, 0]
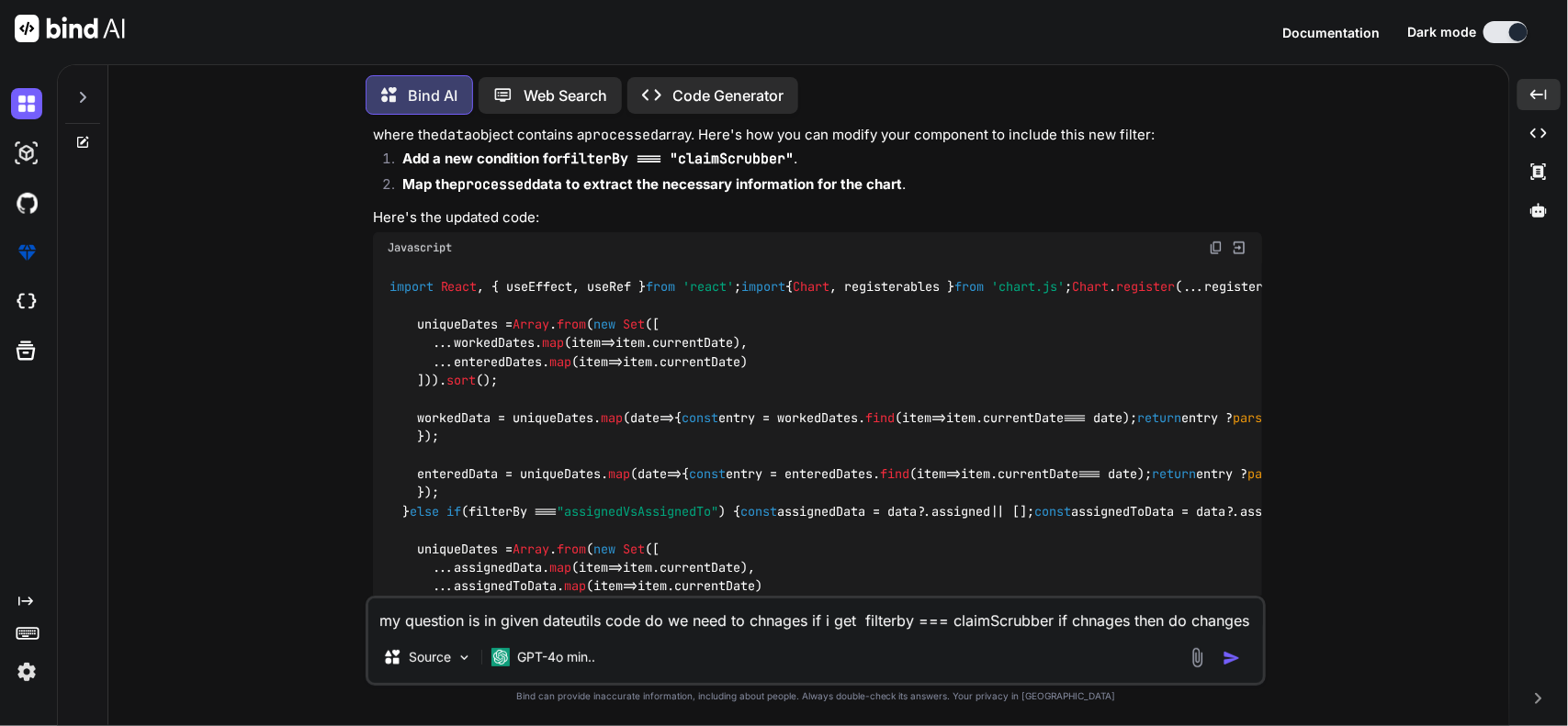
click at [1213, 245] on img at bounding box center [1215, 247] width 15 height 15
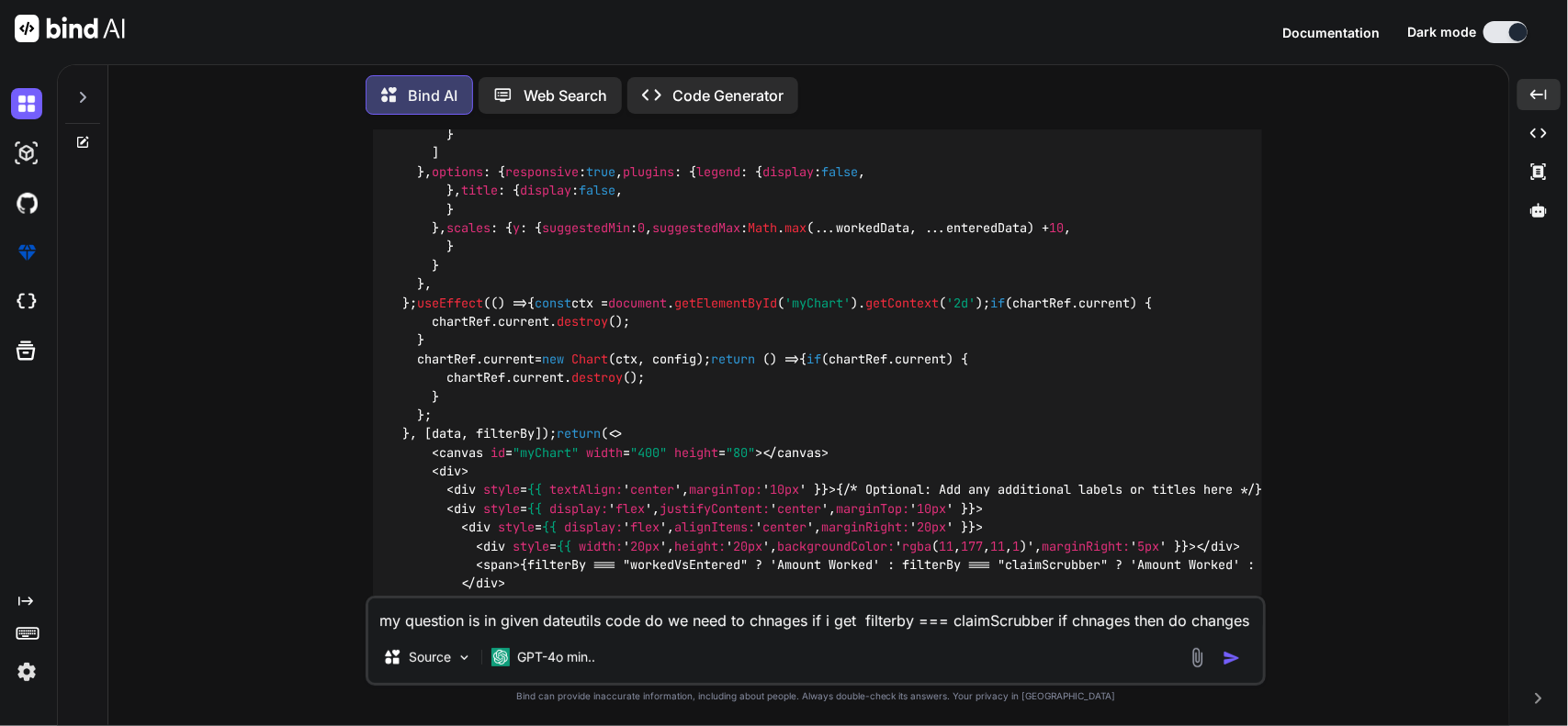
scroll to position [1457, 0]
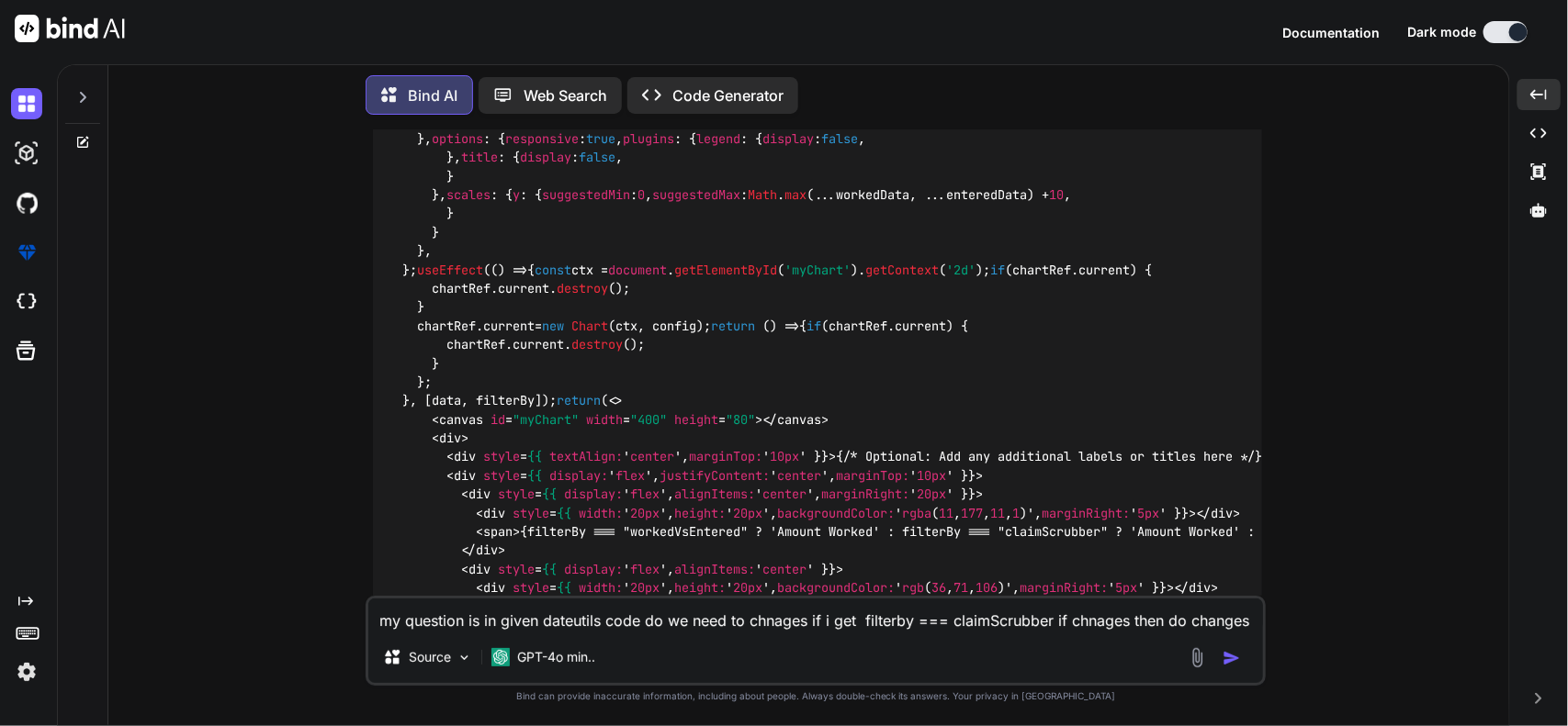
click at [647, 620] on textarea "my question is in given dateutils code do we need to chnages if i get filterby …" at bounding box center [815, 615] width 895 height 33
type textarea "do same how done in worked vs entered. in claimscrubber case just return only o…"
click at [1228, 657] on img "button" at bounding box center [1231, 657] width 18 height 18
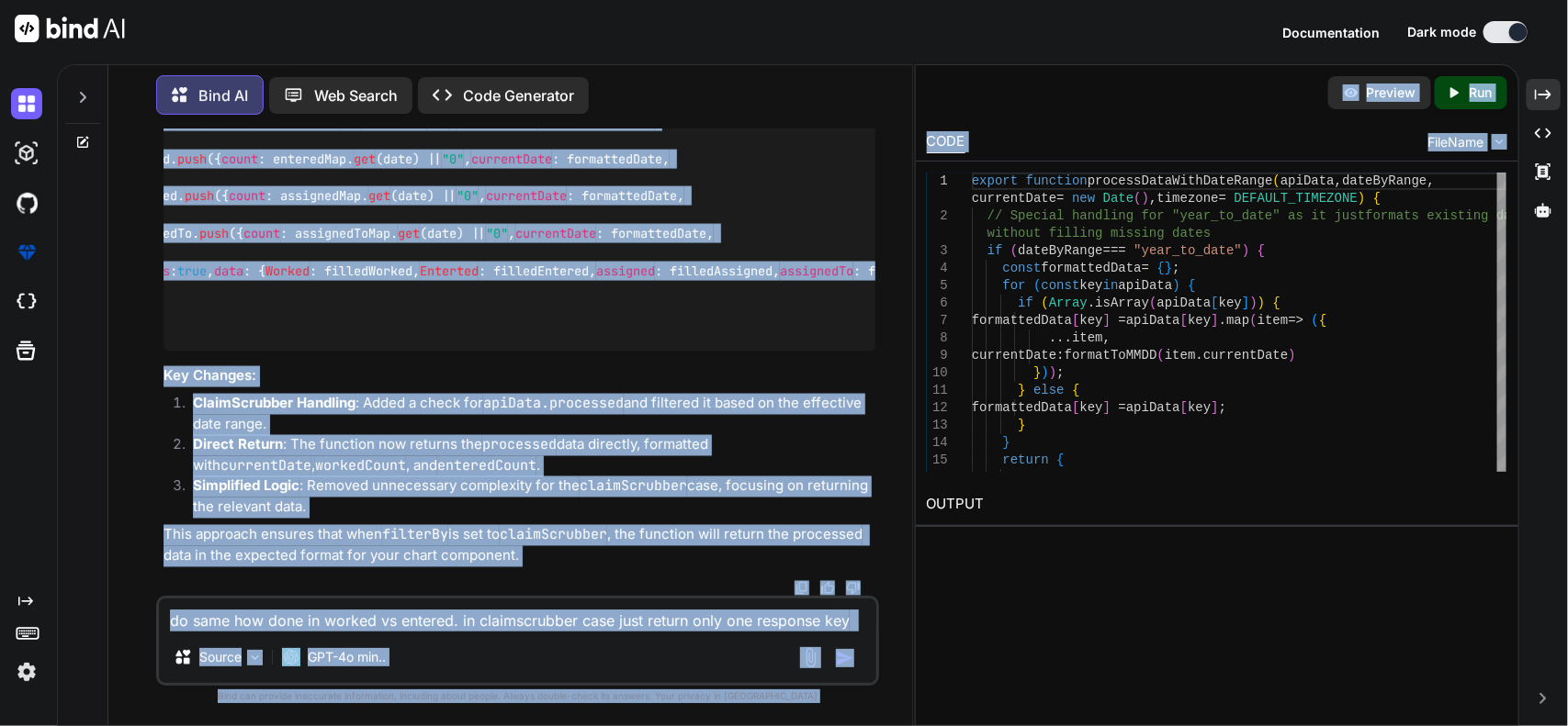
scroll to position [0, 211]
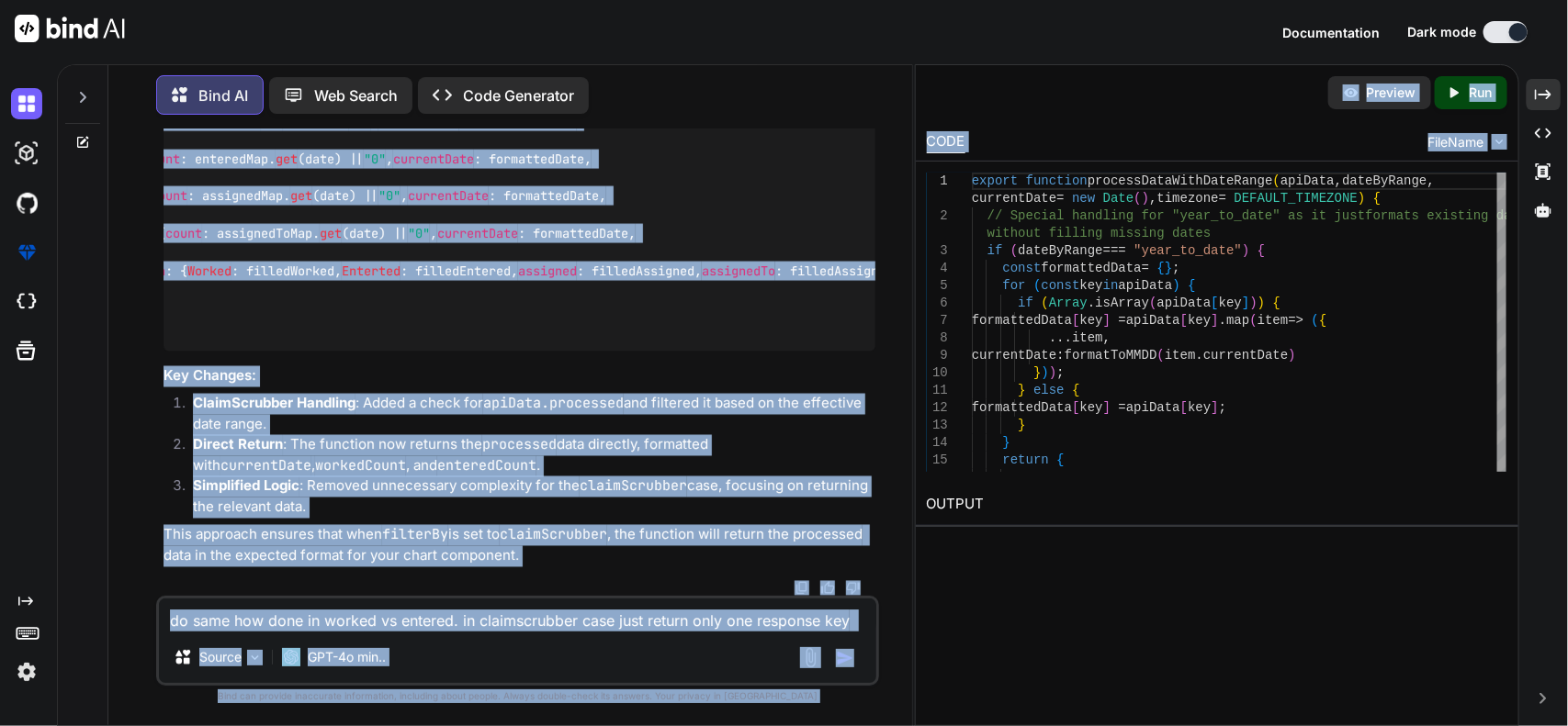
drag, startPoint x: 705, startPoint y: 416, endPoint x: 921, endPoint y: 414, distance: 216.0
click at [921, 414] on div "Bind AI Web Search Created with Pixso. Code Generator You Bind AI To incorporat…" at bounding box center [813, 394] width 1511 height 661
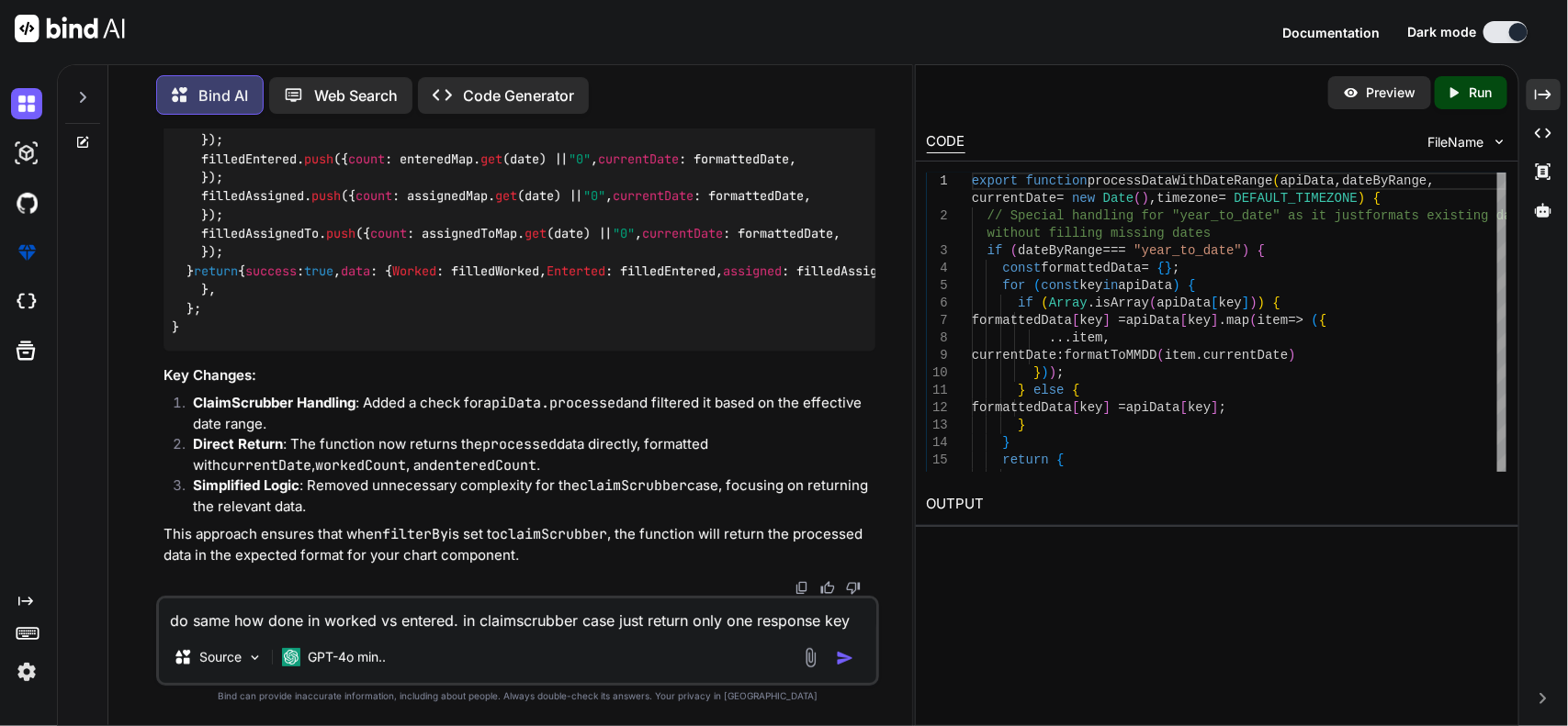
scroll to position [0, 0]
drag, startPoint x: 810, startPoint y: 425, endPoint x: 163, endPoint y: 413, distance: 647.1
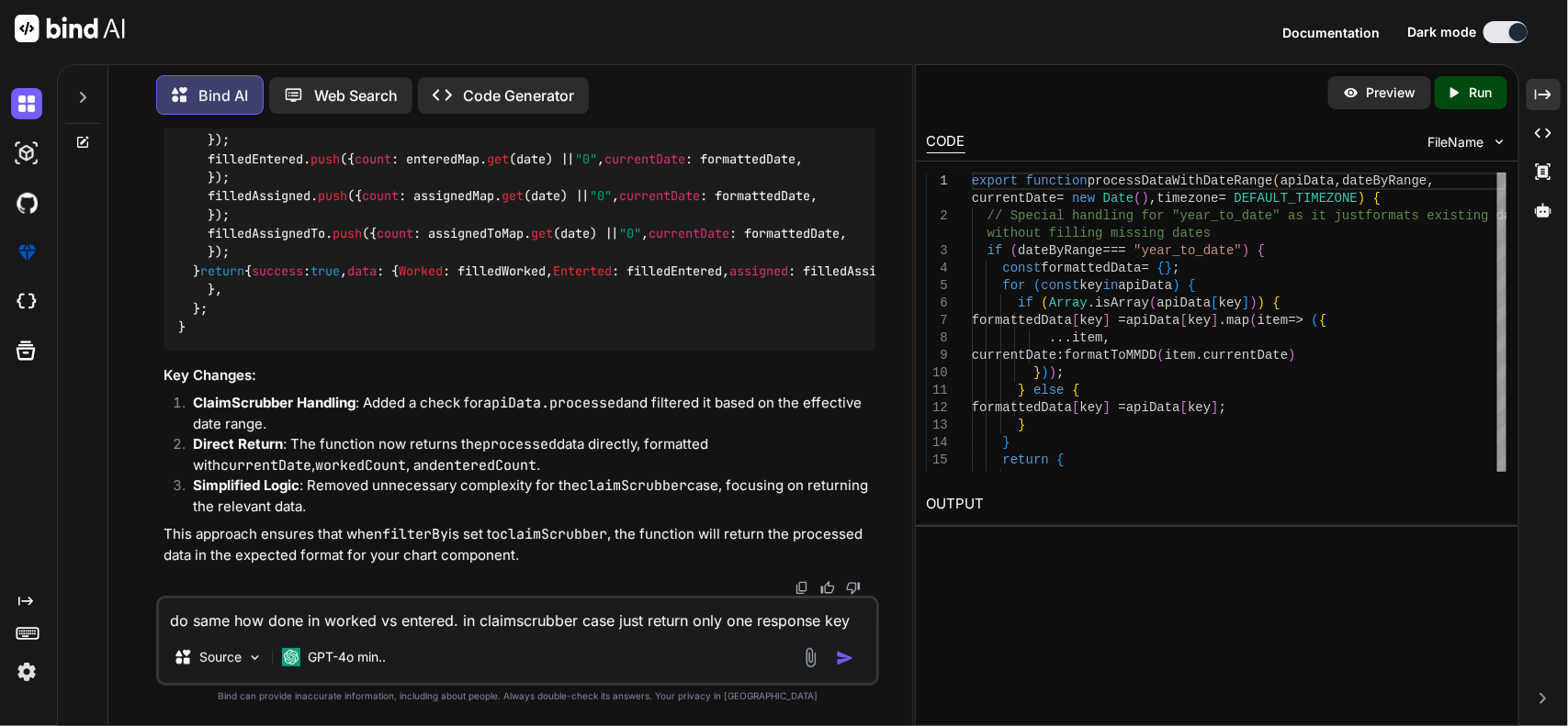
click at [443, 625] on textarea "do same how done in worked vs entered. in claimscrubber case just return only o…" at bounding box center [518, 615] width 718 height 33
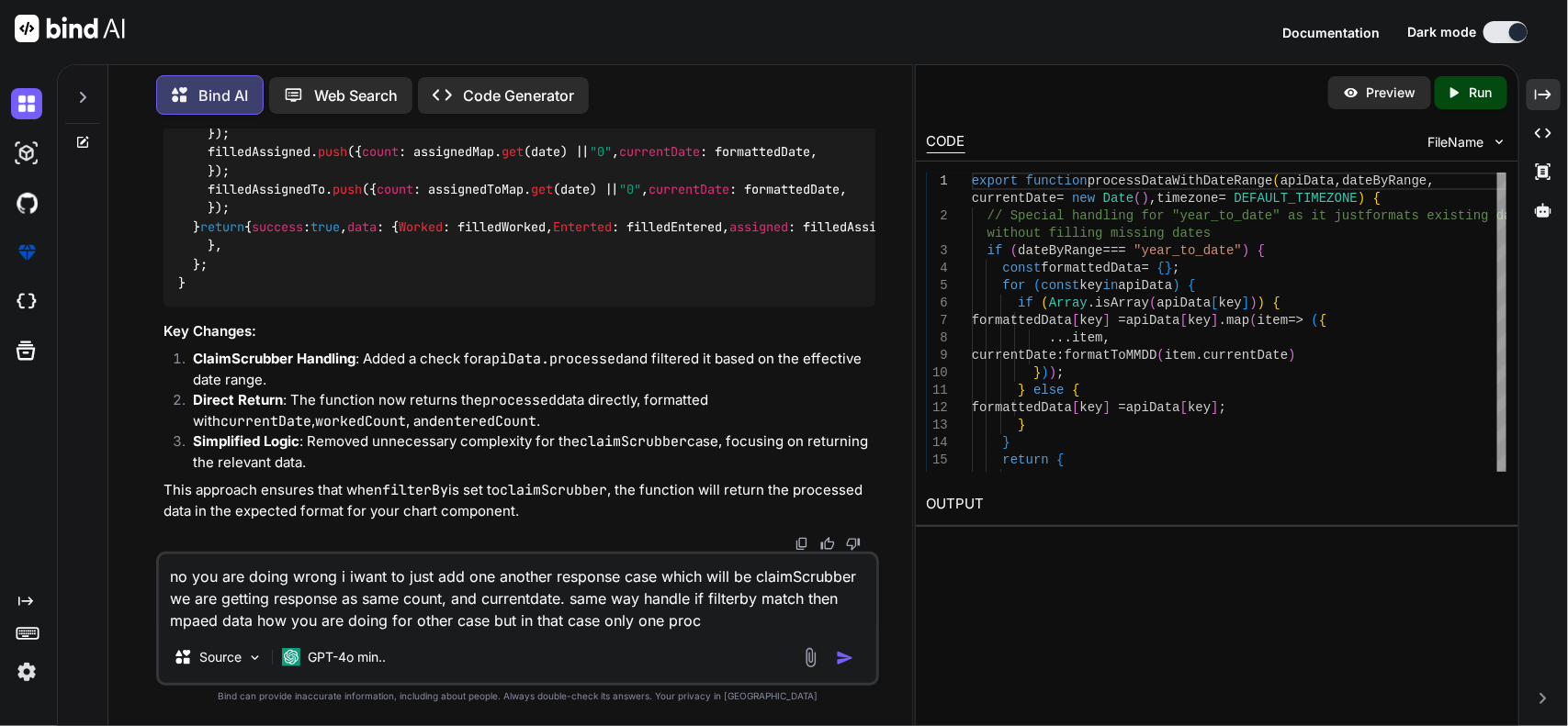
click at [686, 617] on textarea "no you are doing wrong i iwant to just add one another response case which will…" at bounding box center [518, 593] width 718 height 77
paste textarea "processed"
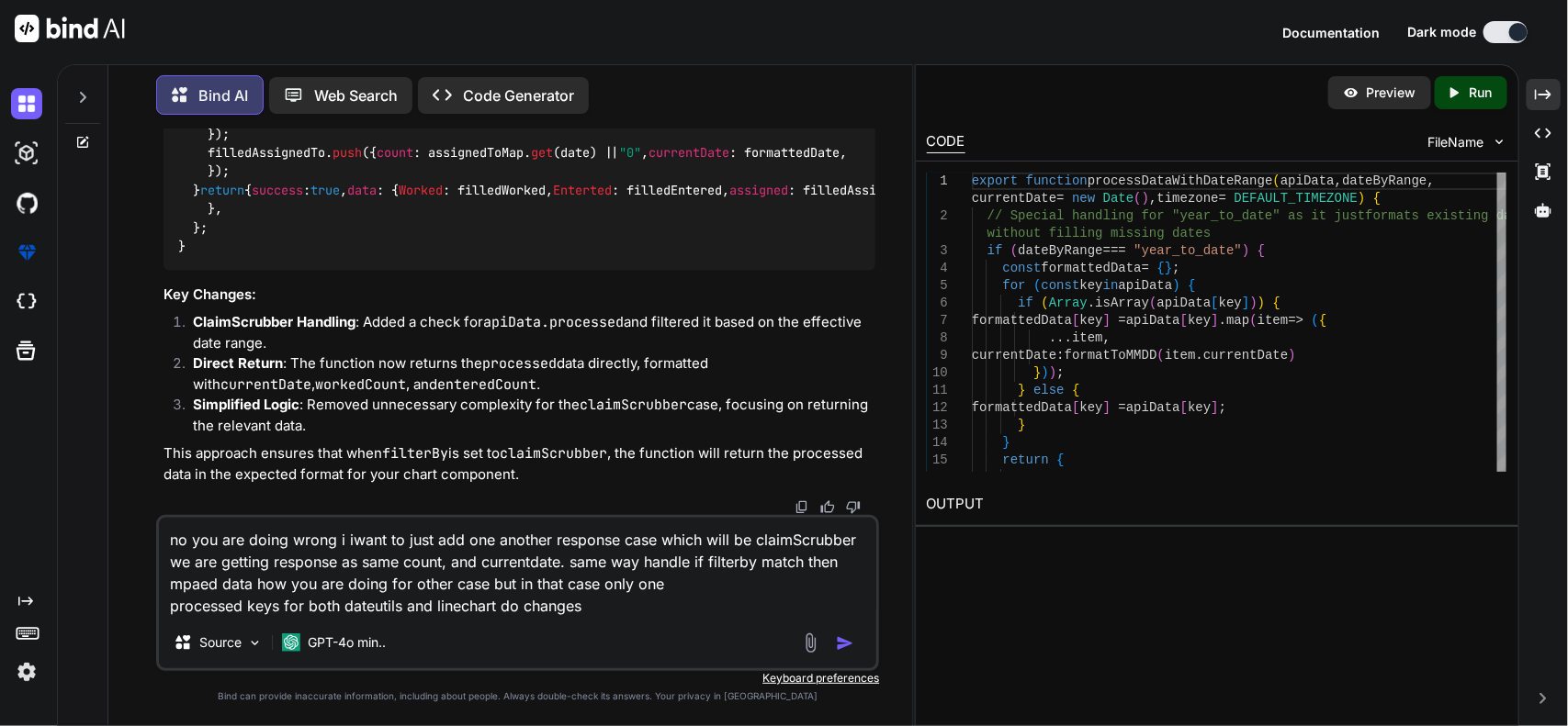
type textarea "no you are doing wrong i iwant to just add one another response case which will…"
click at [846, 643] on img "button" at bounding box center [844, 643] width 18 height 18
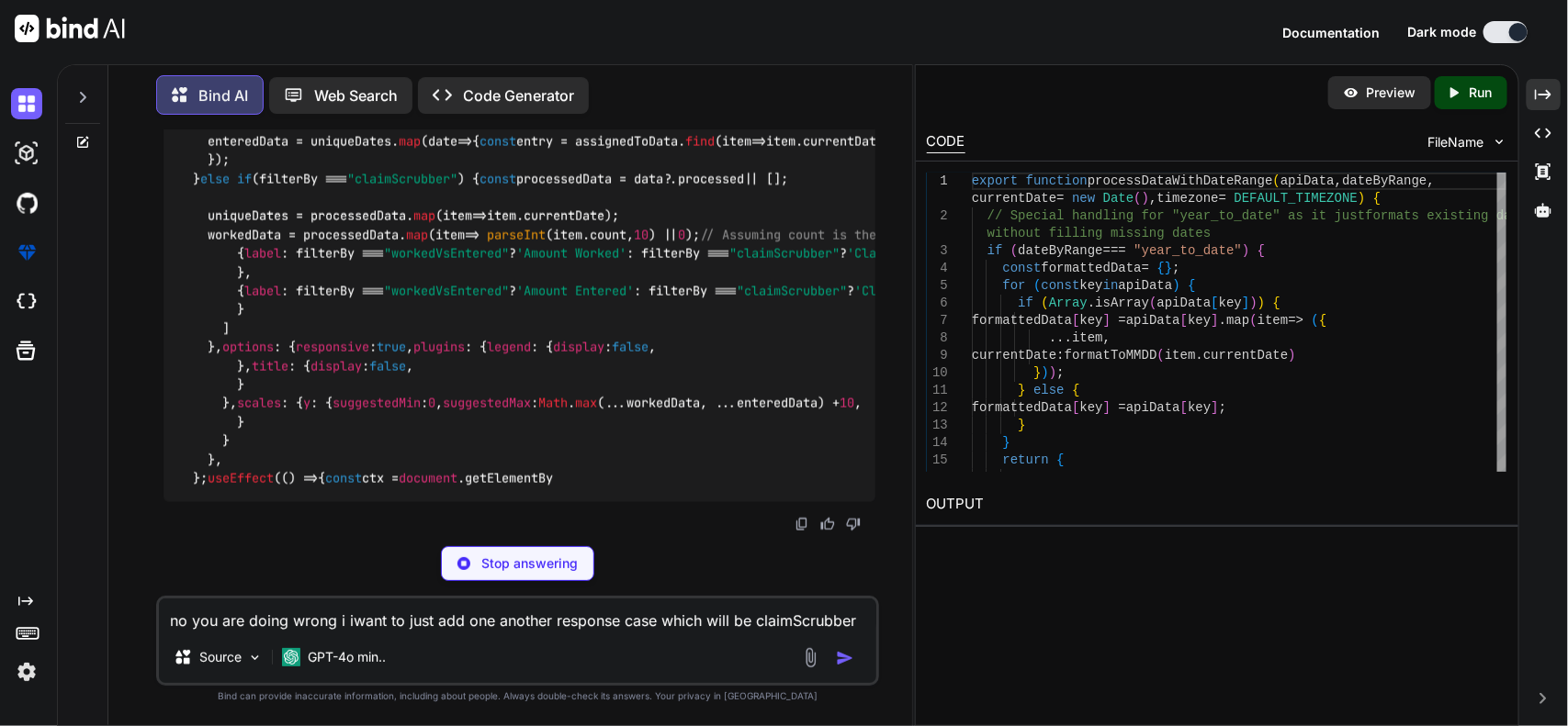
scroll to position [12140, 0]
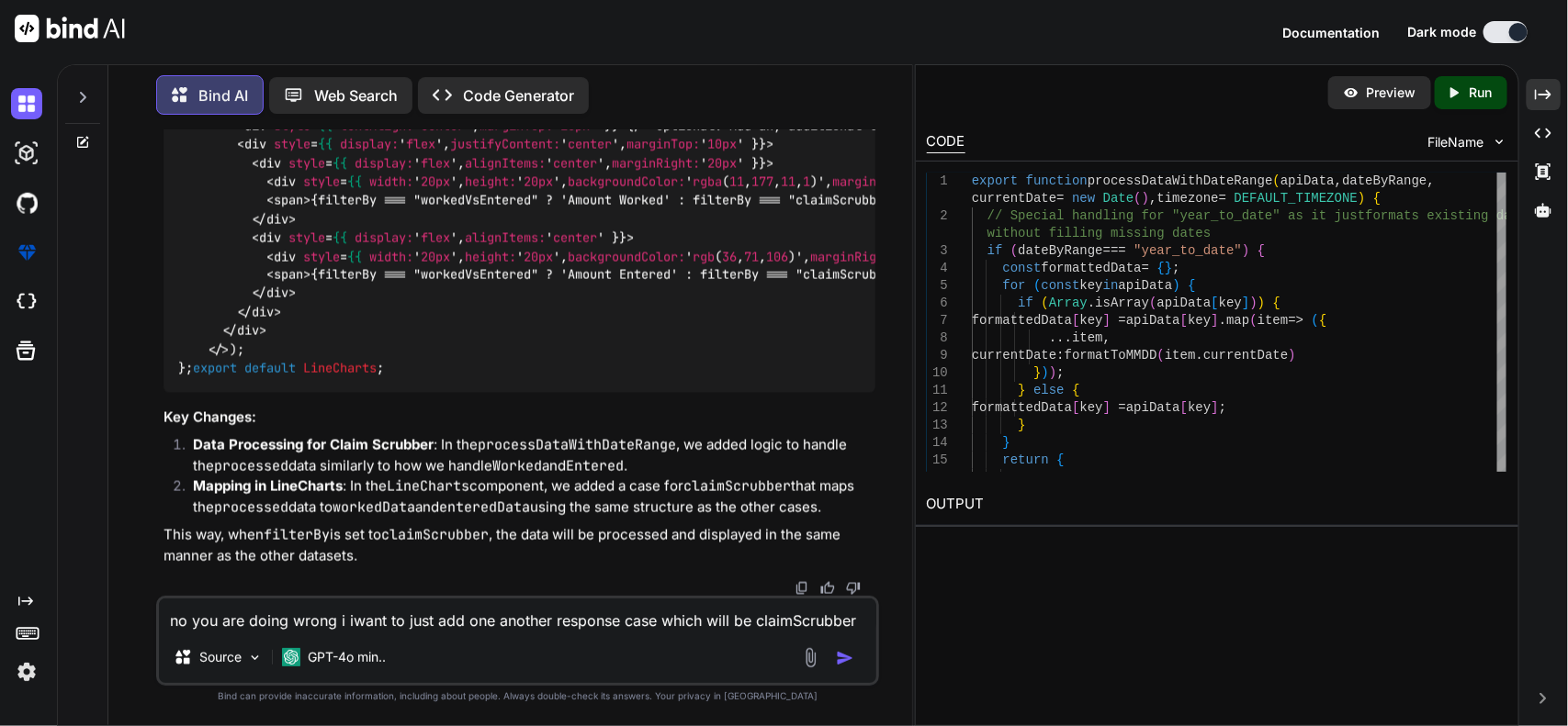
scroll to position [14664, 0]
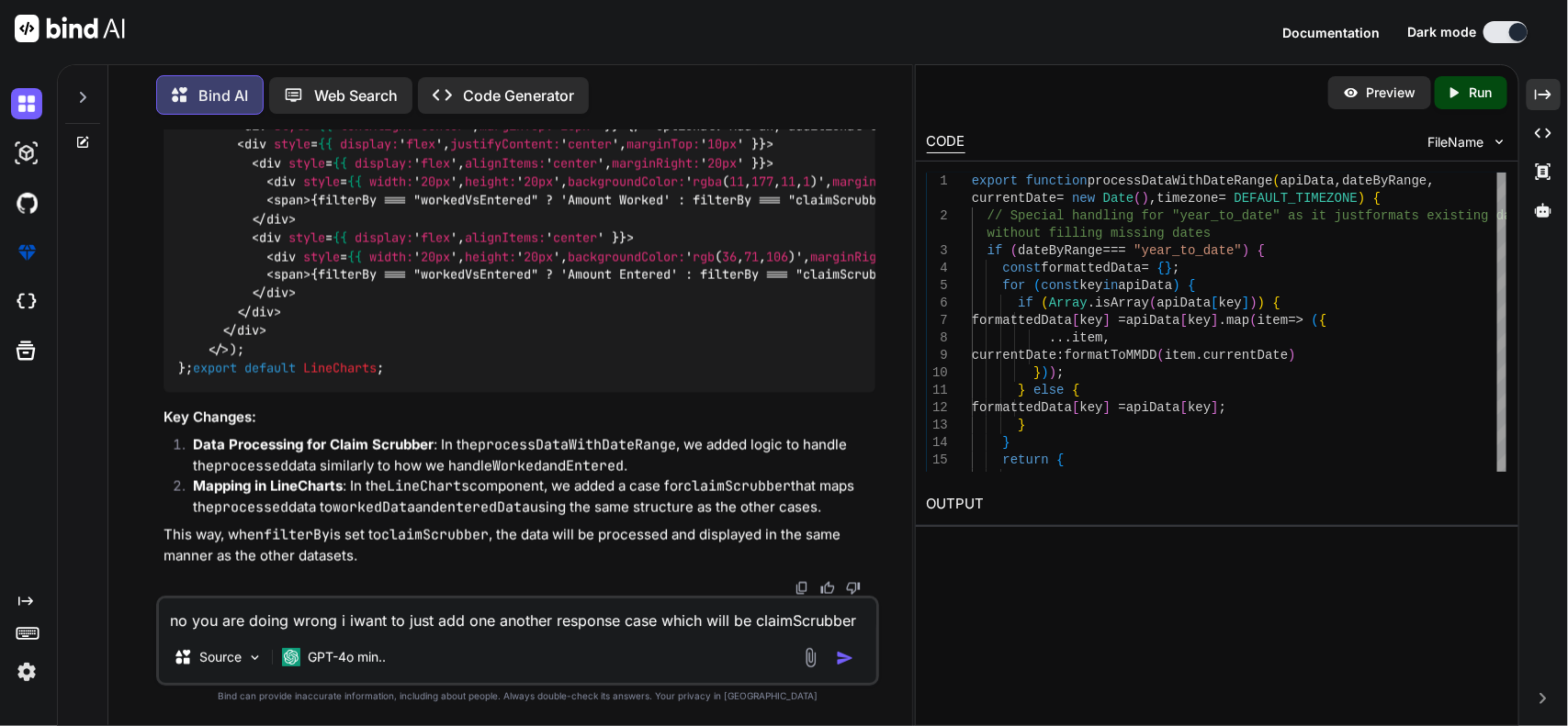
click at [427, 622] on textarea "no you are doing wrong i iwant to just add one another response case which will…" at bounding box center [518, 615] width 718 height 33
click at [845, 612] on textarea "in chart im getting date but not maped on chart graph on ui im giving you my re…" at bounding box center [518, 615] width 718 height 33
paste textarea "[ { "currentDate": "09/01", "count": "10" }, { "currentDate": "09/02", "count":…"
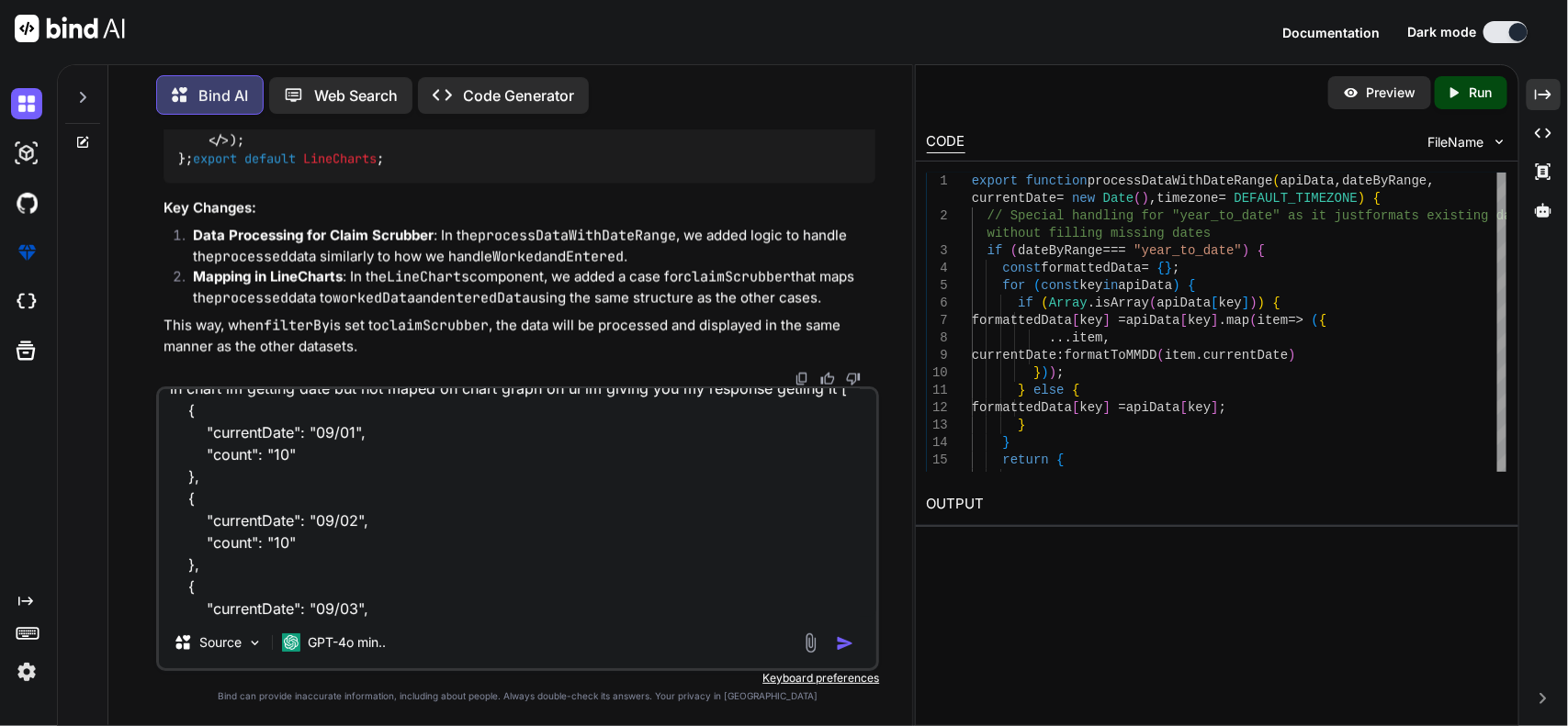
scroll to position [0, 0]
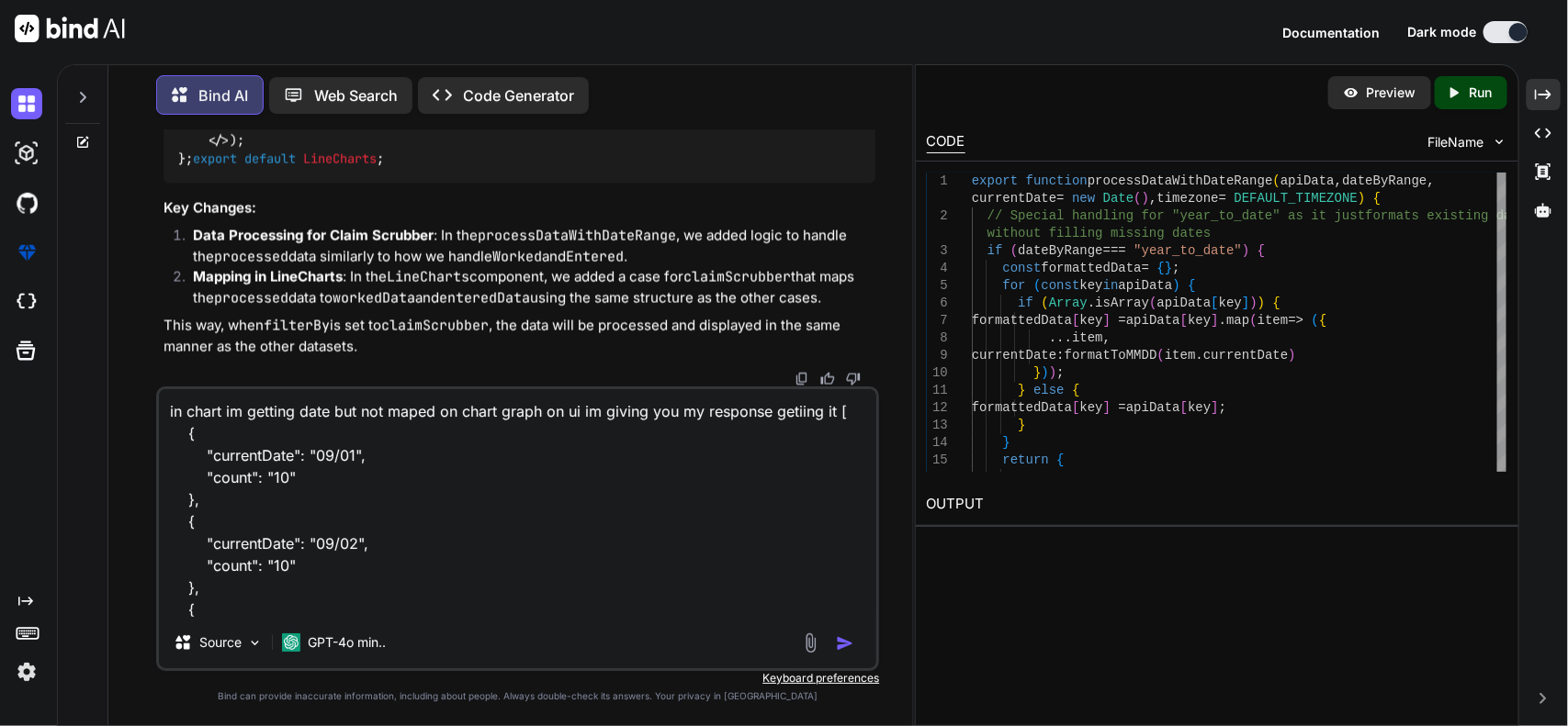
click at [833, 414] on textarea "in chart im getting date but not maped on chart graph on ui im giving you my re…" at bounding box center [518, 503] width 718 height 227
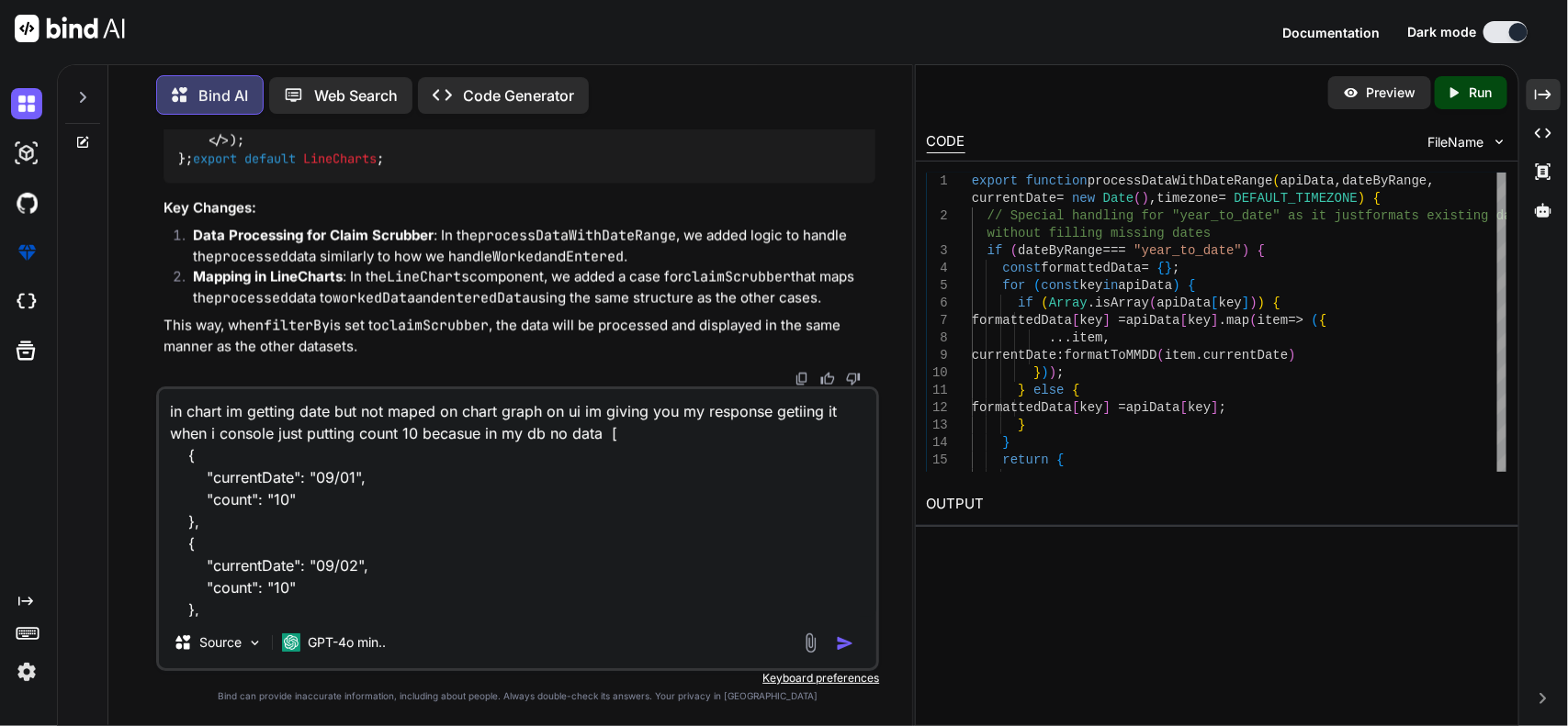
paste textarea "processedGraphData"
type textarea "in chart im getting date but not maped on chart graph on ui im giving you my re…"
click at [846, 636] on img "button" at bounding box center [844, 643] width 18 height 18
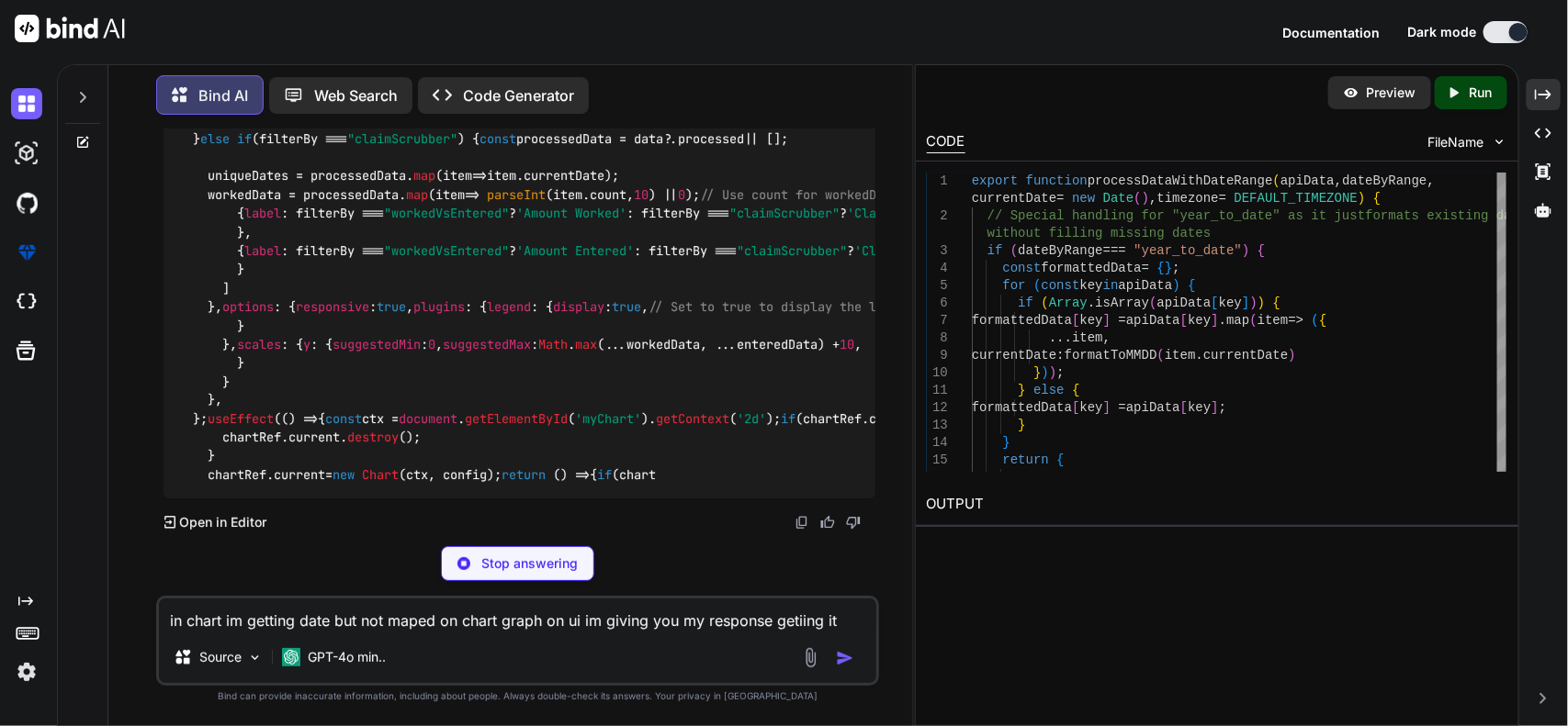
scroll to position [18710, 0]
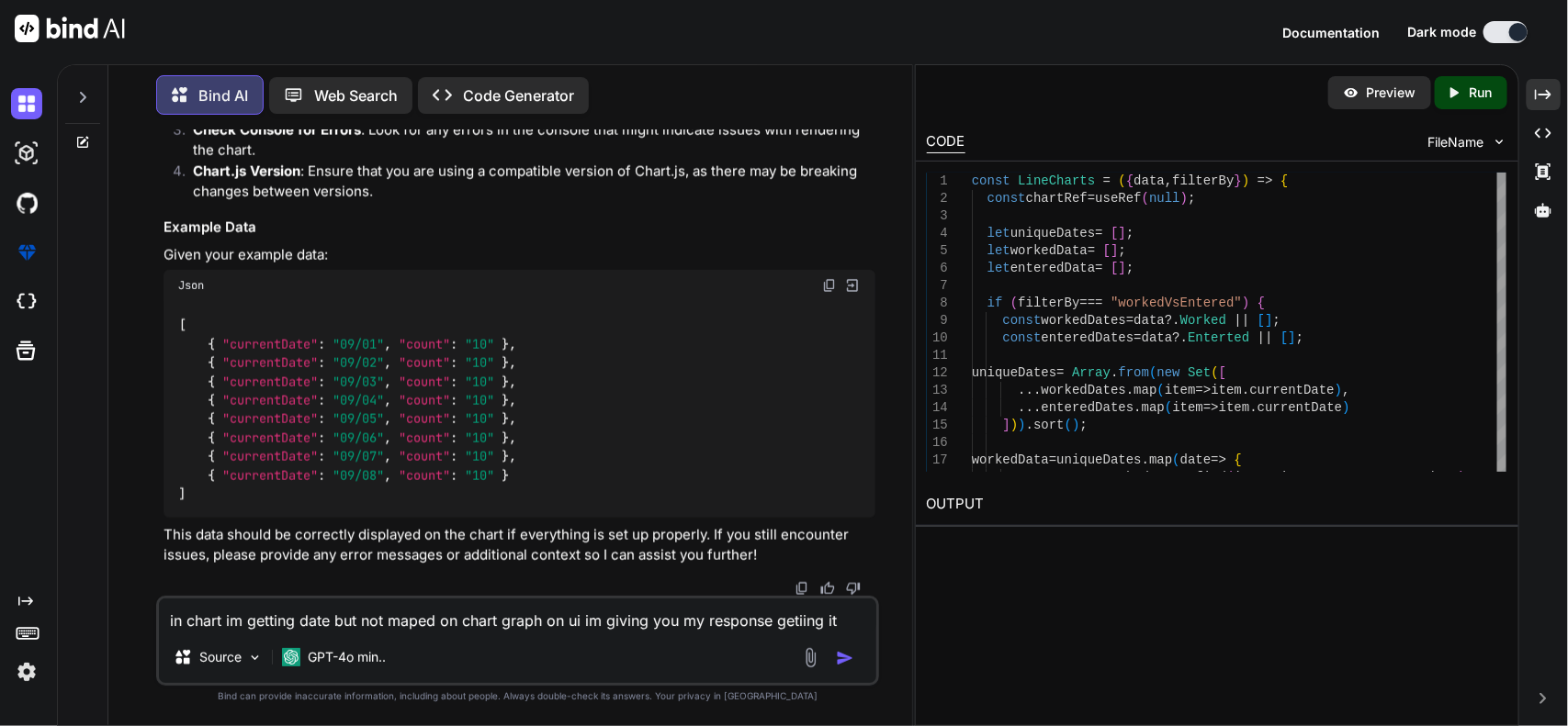
scroll to position [17791, 0]
click at [553, 623] on textarea "in chart im getting date but not maped on chart graph on ui im giving you my re…" at bounding box center [518, 615] width 718 height 33
type textarea "still on graph ui its not show data or processed i thnik you not mappeing this"
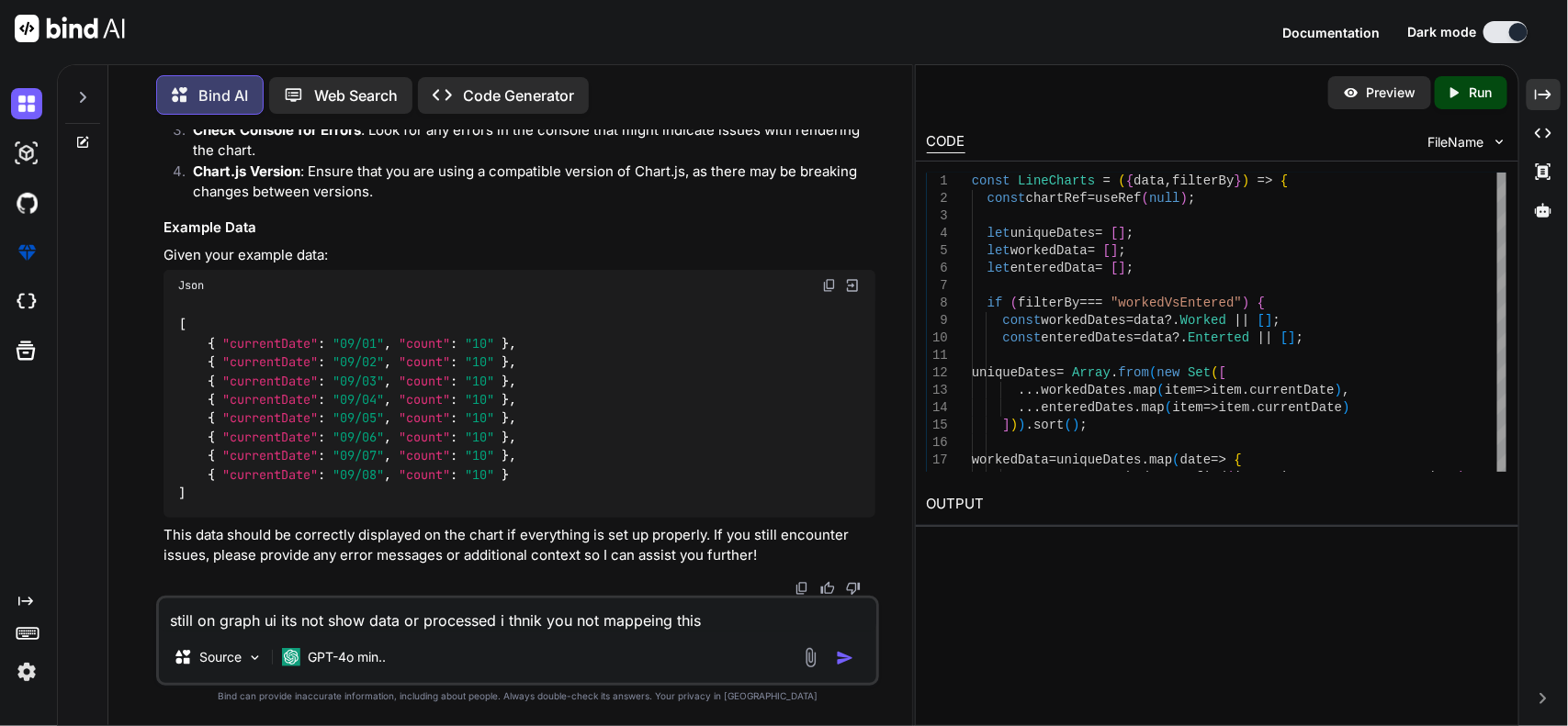
click at [843, 654] on img "button" at bounding box center [844, 657] width 18 height 18
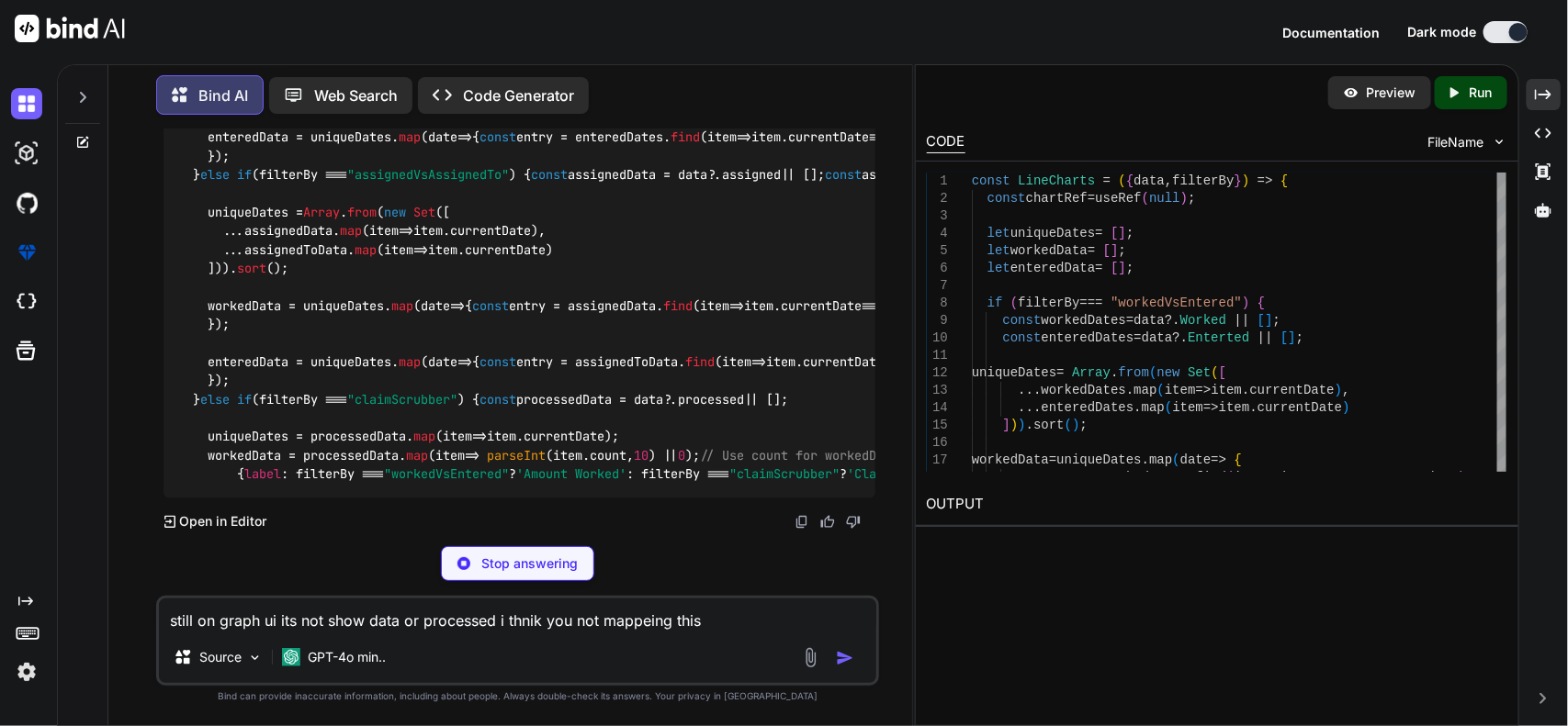
scroll to position [22142, 0]
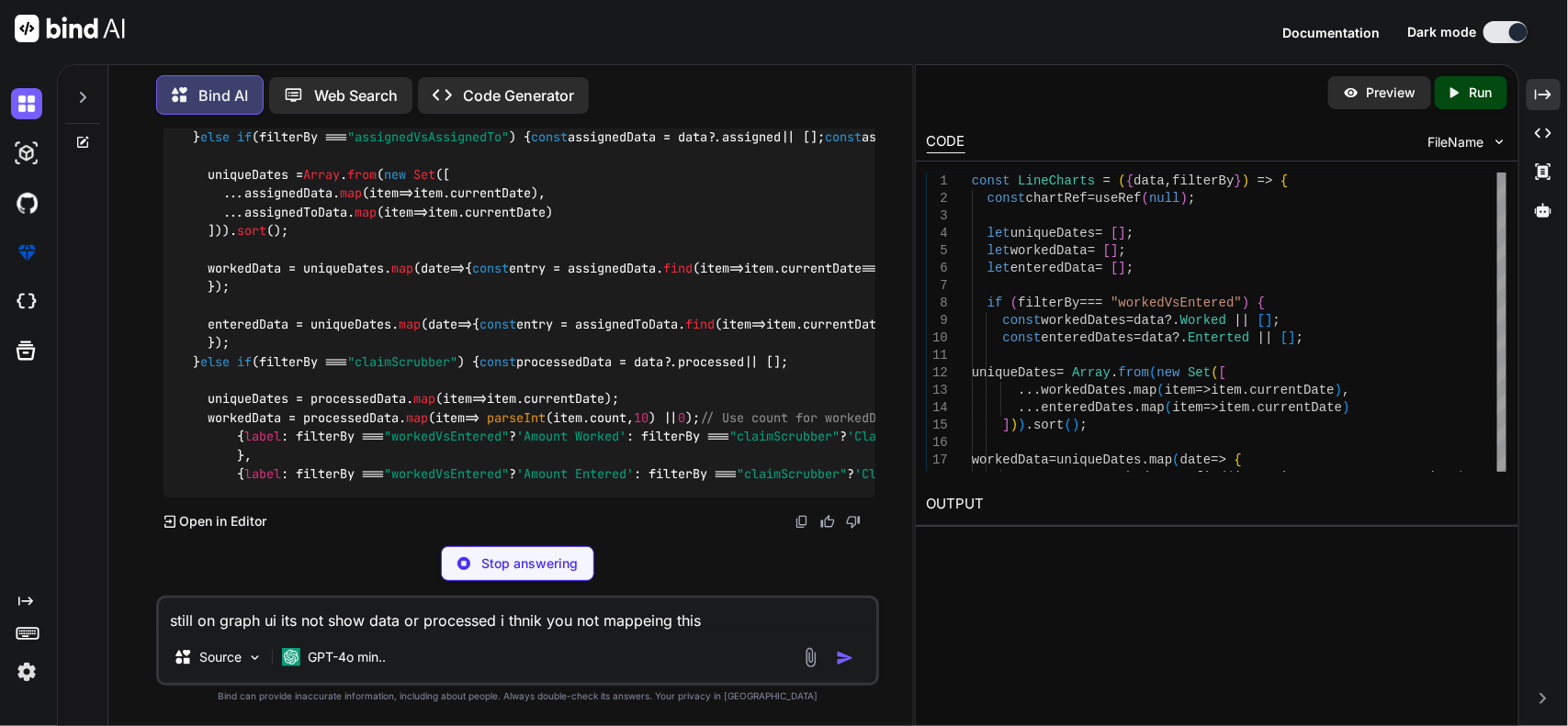
drag, startPoint x: 617, startPoint y: 336, endPoint x: 836, endPoint y: 341, distance: 219.1
click at [836, 341] on code "const LineCharts = ( { data, filterBy } ) => { const chartRef = useRef ( null )…" at bounding box center [1133, 192] width 1910 height 580
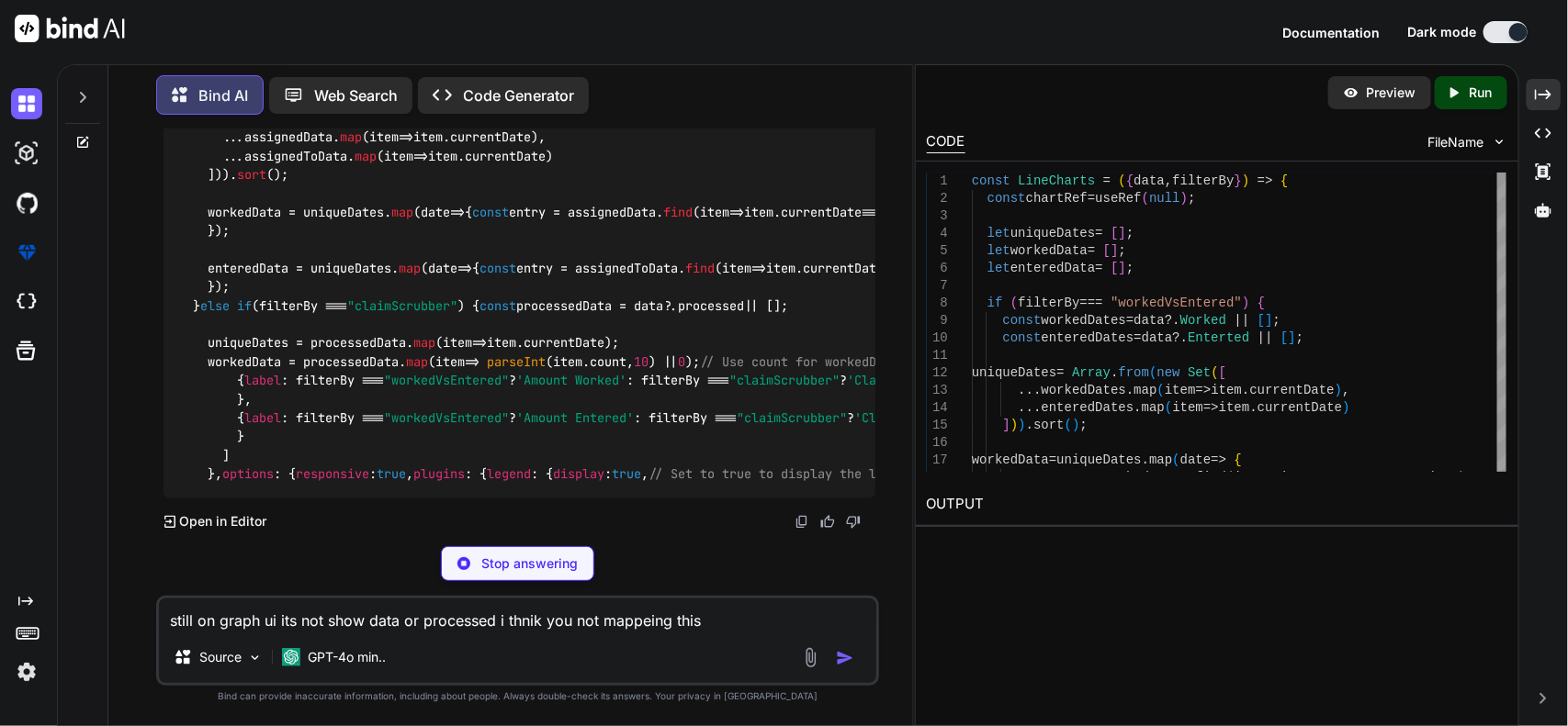
click at [580, 401] on div "const LineCharts = ( { data, filterBy } ) => { const chartRef = useRef ( null )…" at bounding box center [519, 165] width 713 height 665
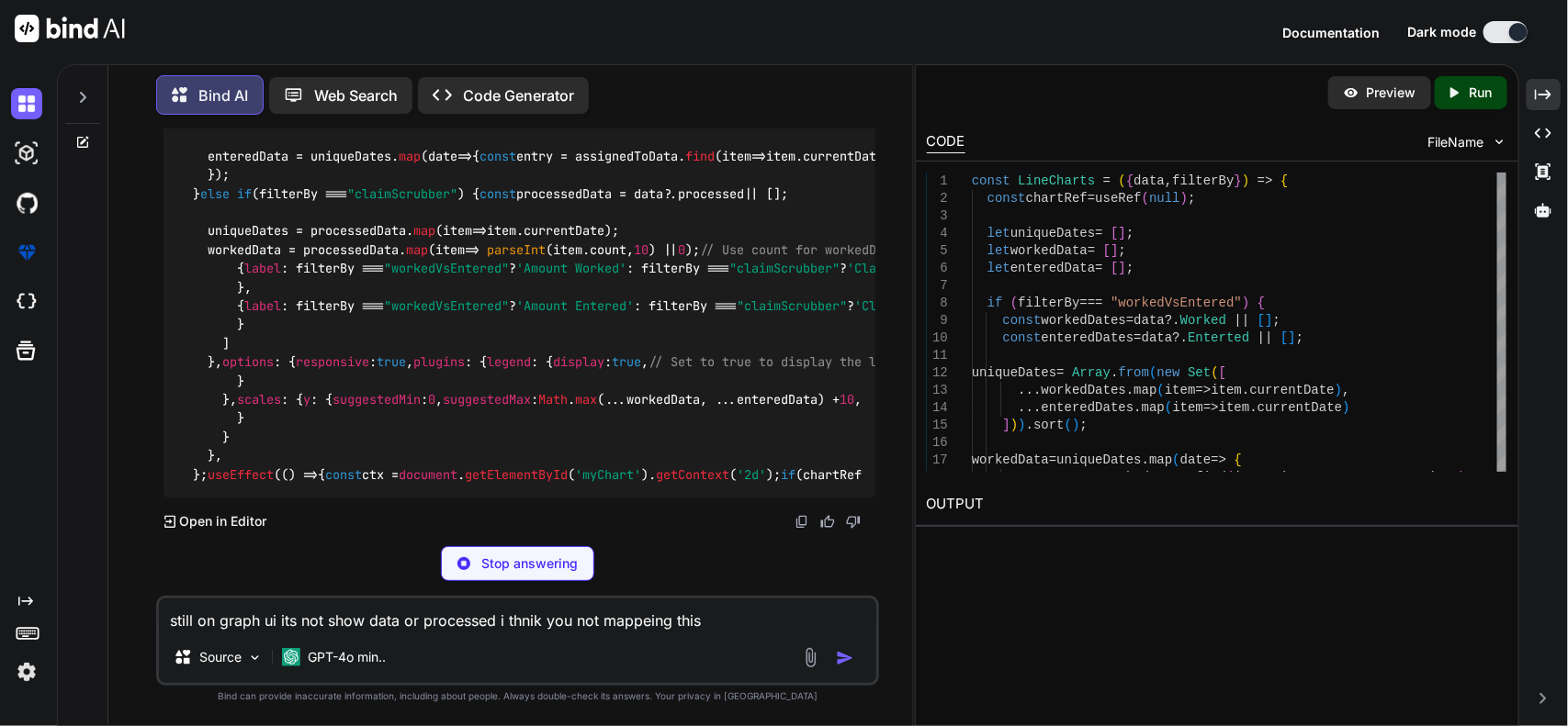
scroll to position [22257, 0]
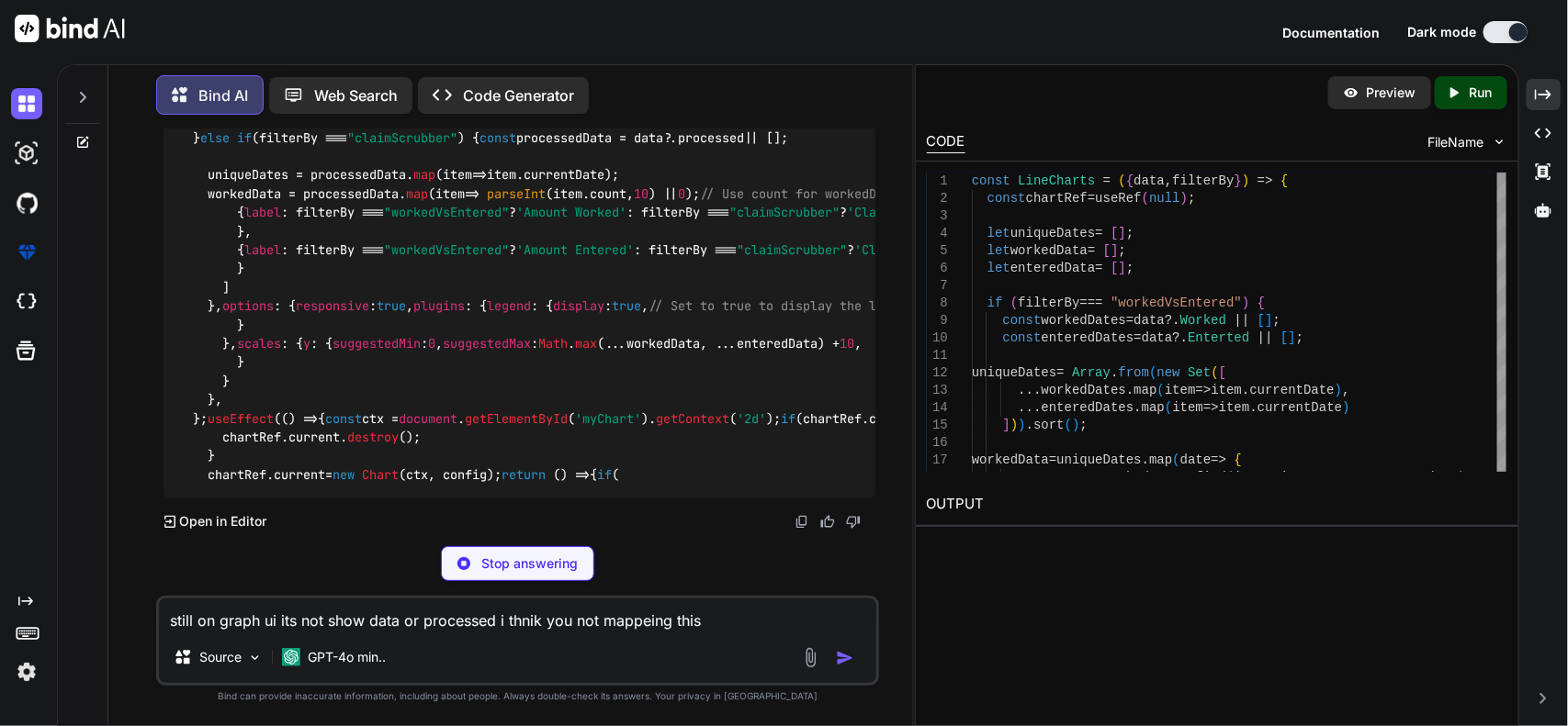
click at [331, 331] on code "const LineCharts = ( { data, filterBy } ) => { const chartRef = useRef ( null )…" at bounding box center [1133, 81] width 1910 height 805
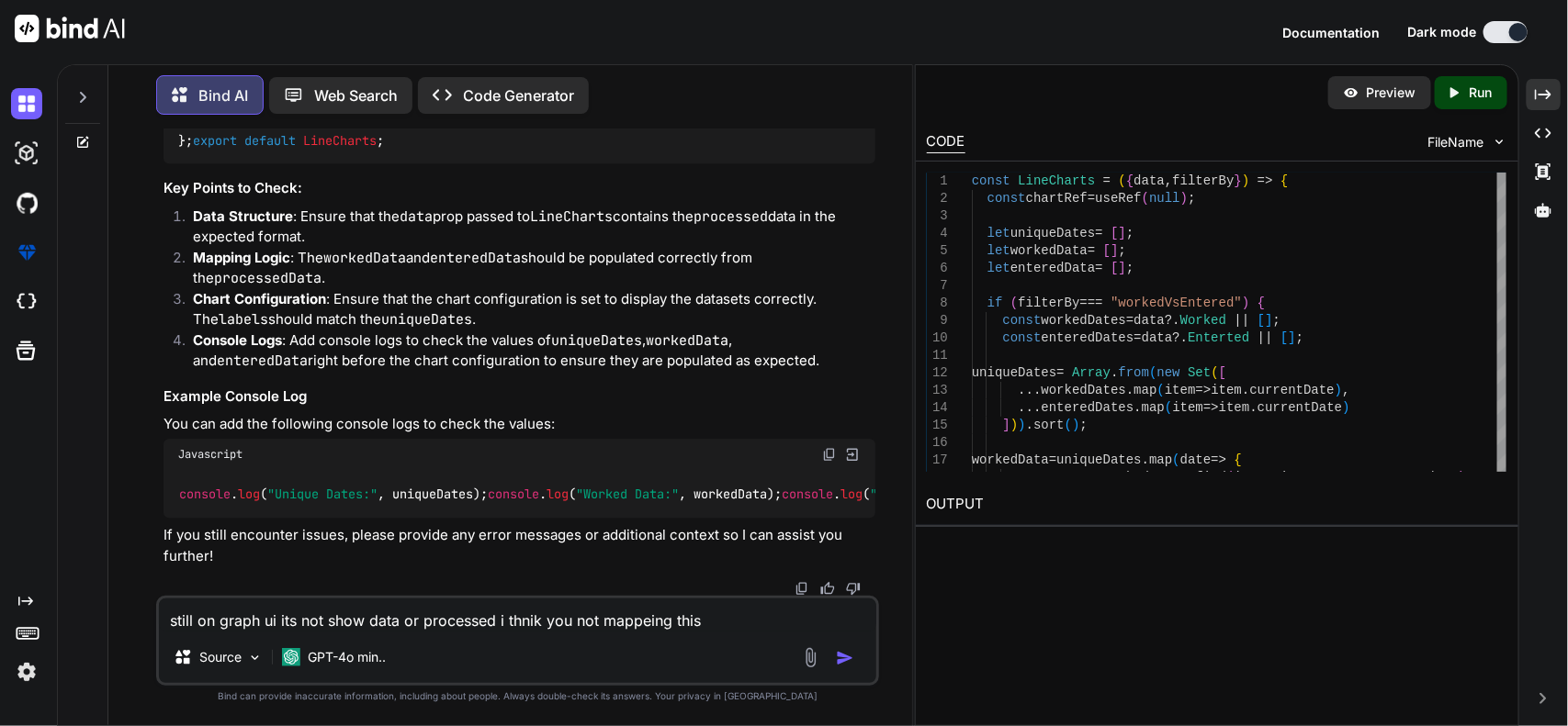
scroll to position [23862, 0]
click at [828, 447] on img at bounding box center [829, 453] width 15 height 15
click at [370, 621] on textarea "still on graph ui its not show data or processed i thnik you not mappeing this" at bounding box center [518, 615] width 718 height 33
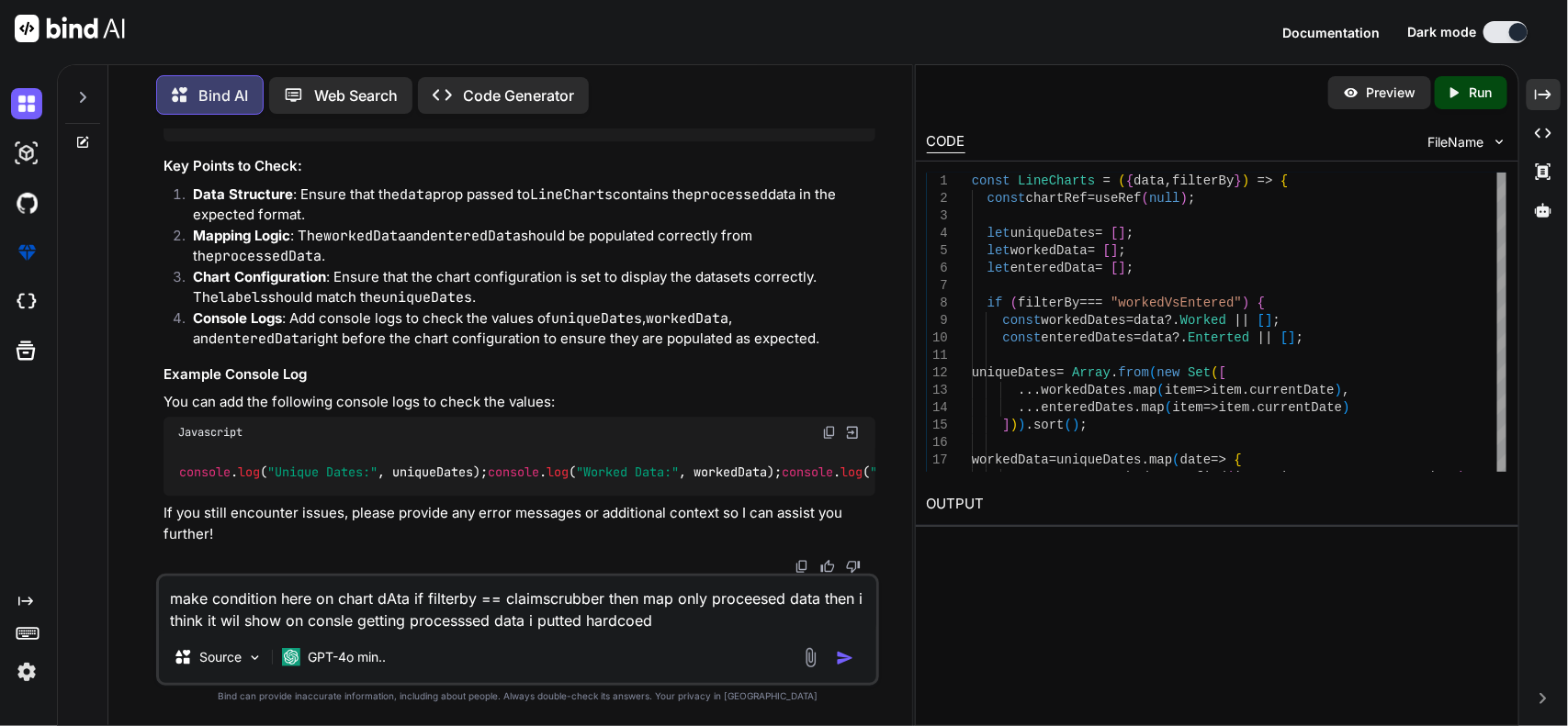
type textarea "make condition here on chart dAta if filterby == claimscrubber then map only pr…"
click at [842, 653] on img "button" at bounding box center [844, 657] width 18 height 18
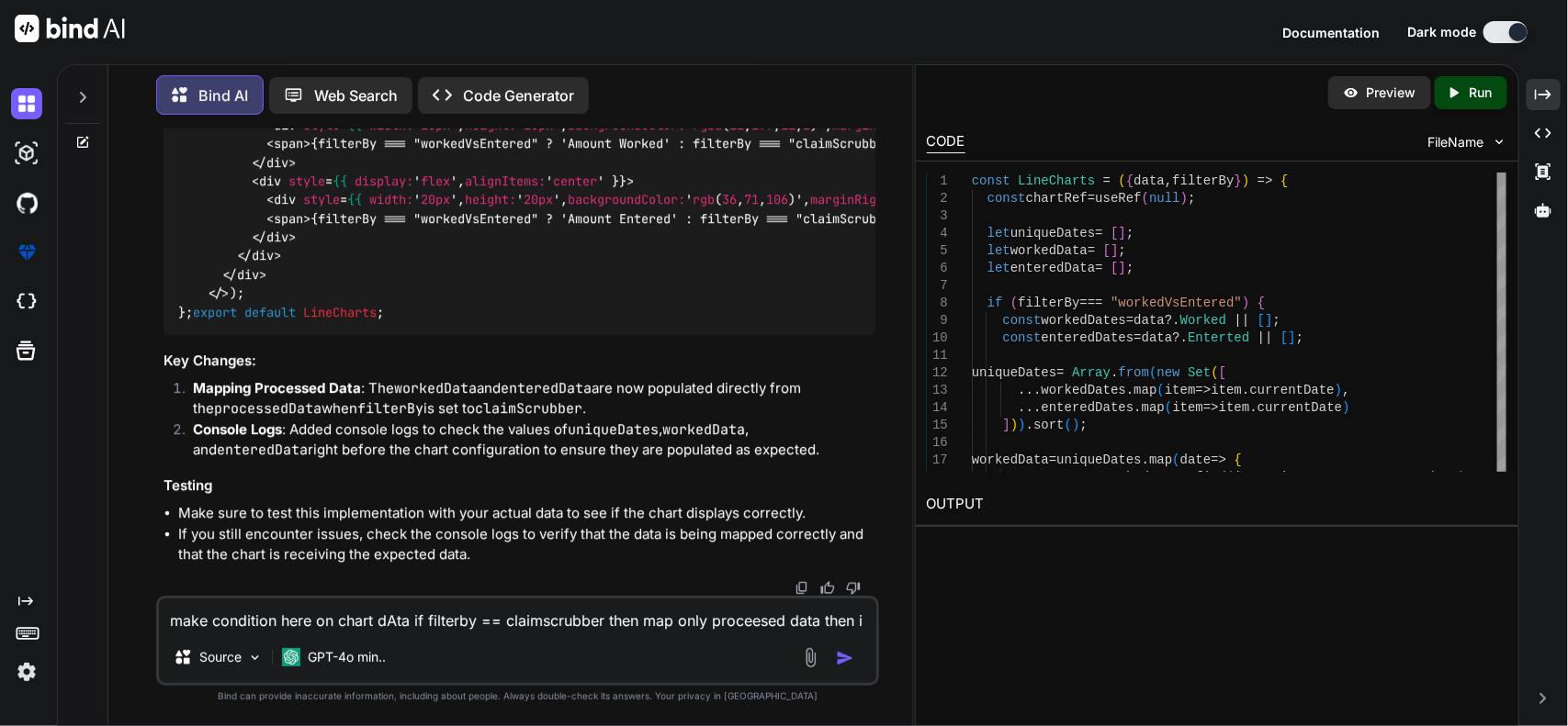
scroll to position [24205, 0]
click at [456, 626] on textarea at bounding box center [518, 615] width 718 height 33
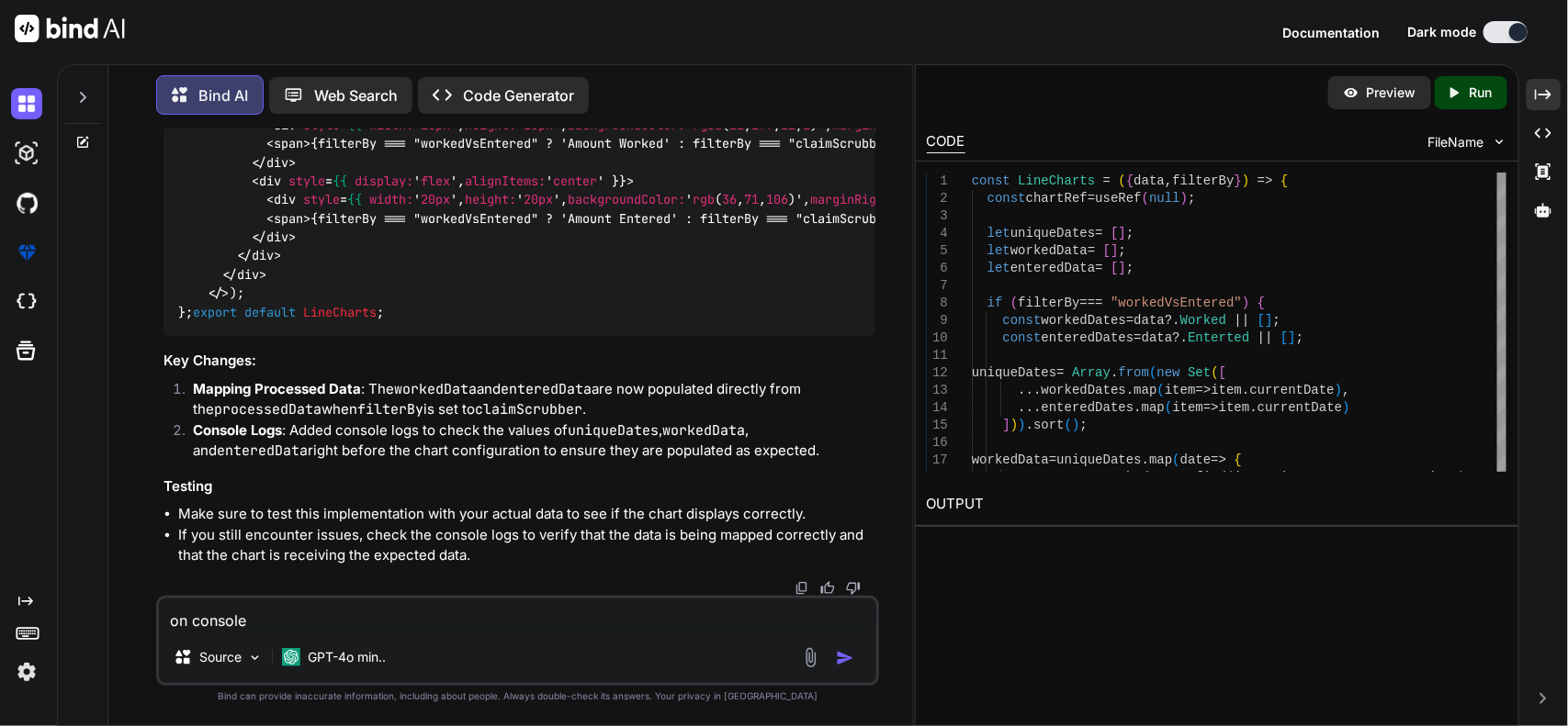
paste textarea "Unique Dates: (8) ['09/01', '09/02', '09/03', '09/04', '09/05', '09/06', '09/07…"
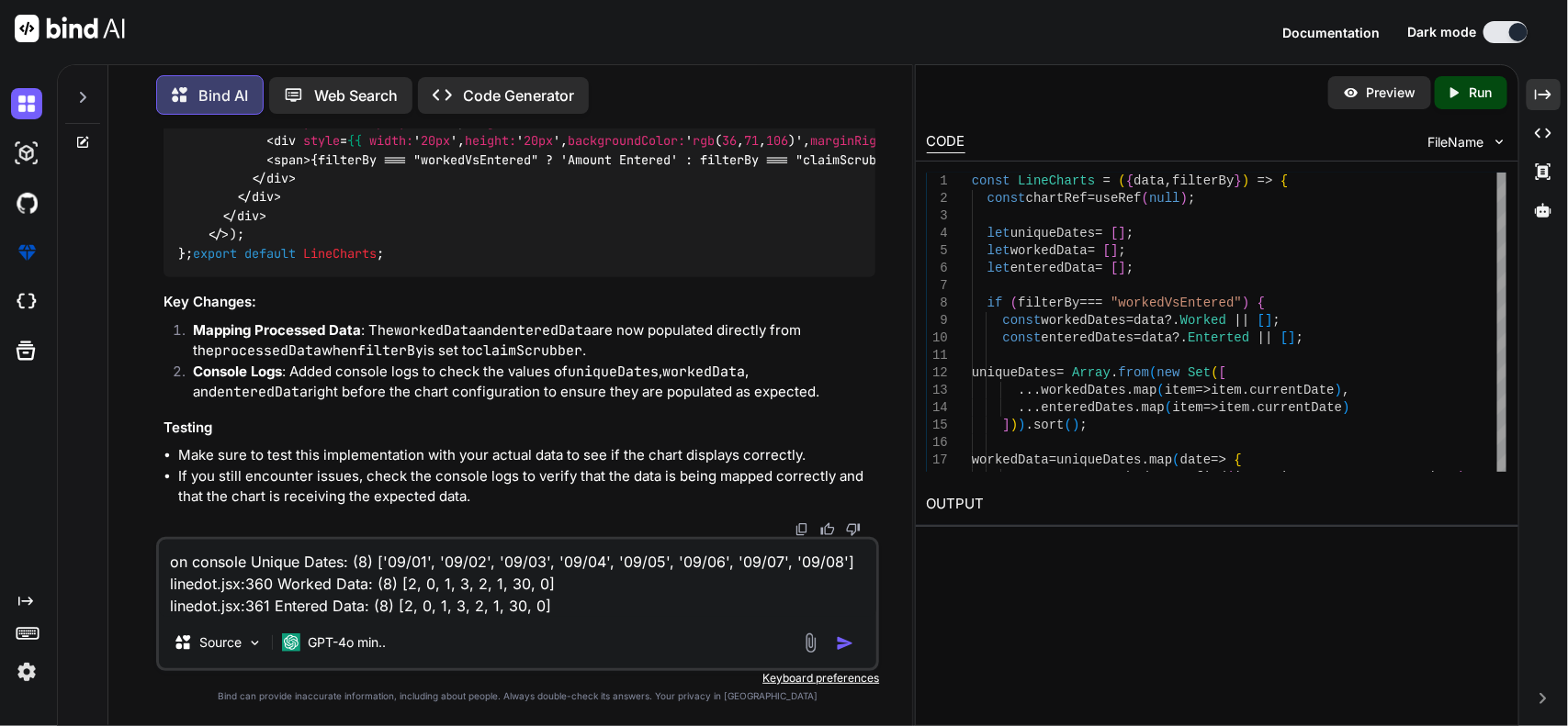
type textarea "on console Unique Dates: (8) ['09/01', '09/02', '09/03', '09/04', '09/05', '09/…"
click at [841, 636] on img "button" at bounding box center [844, 643] width 18 height 18
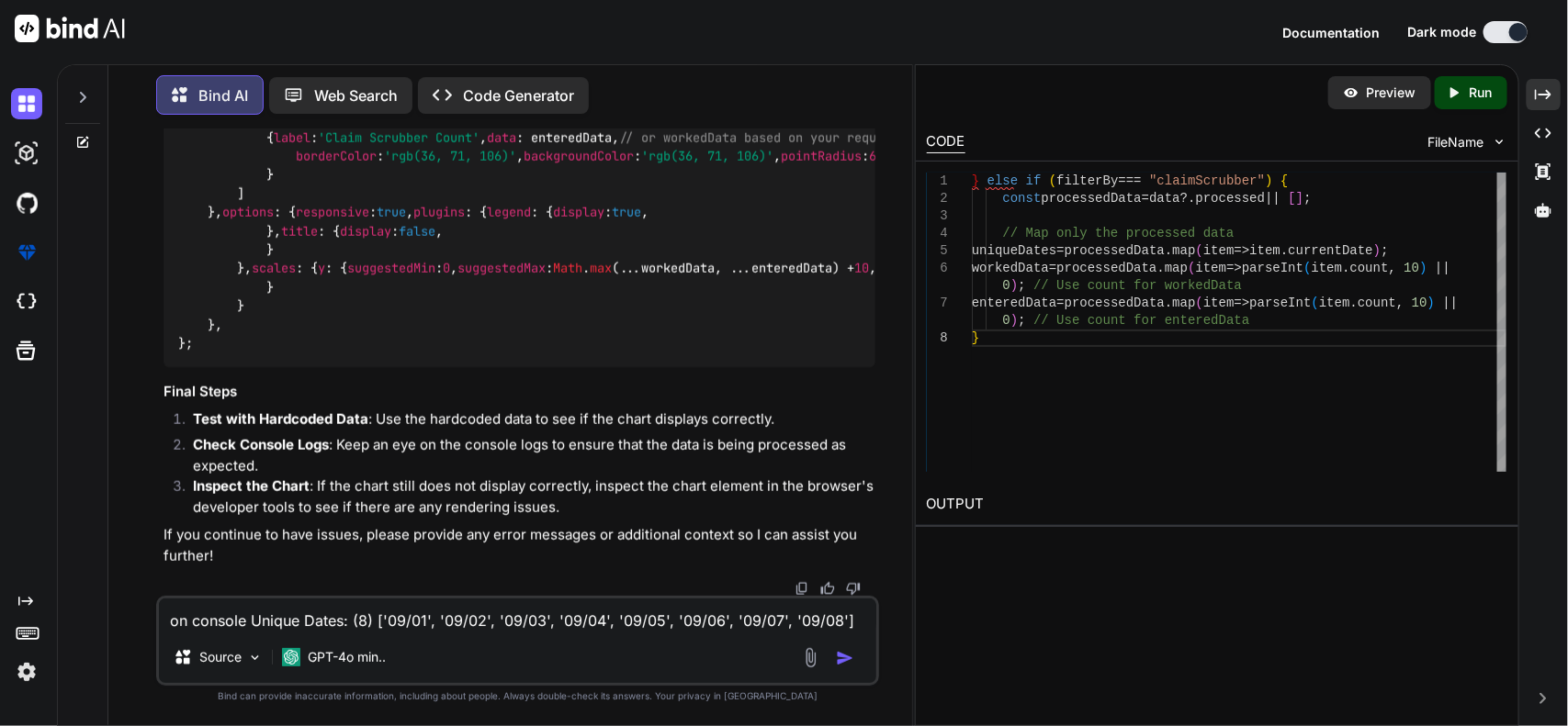
scroll to position [28193, 0]
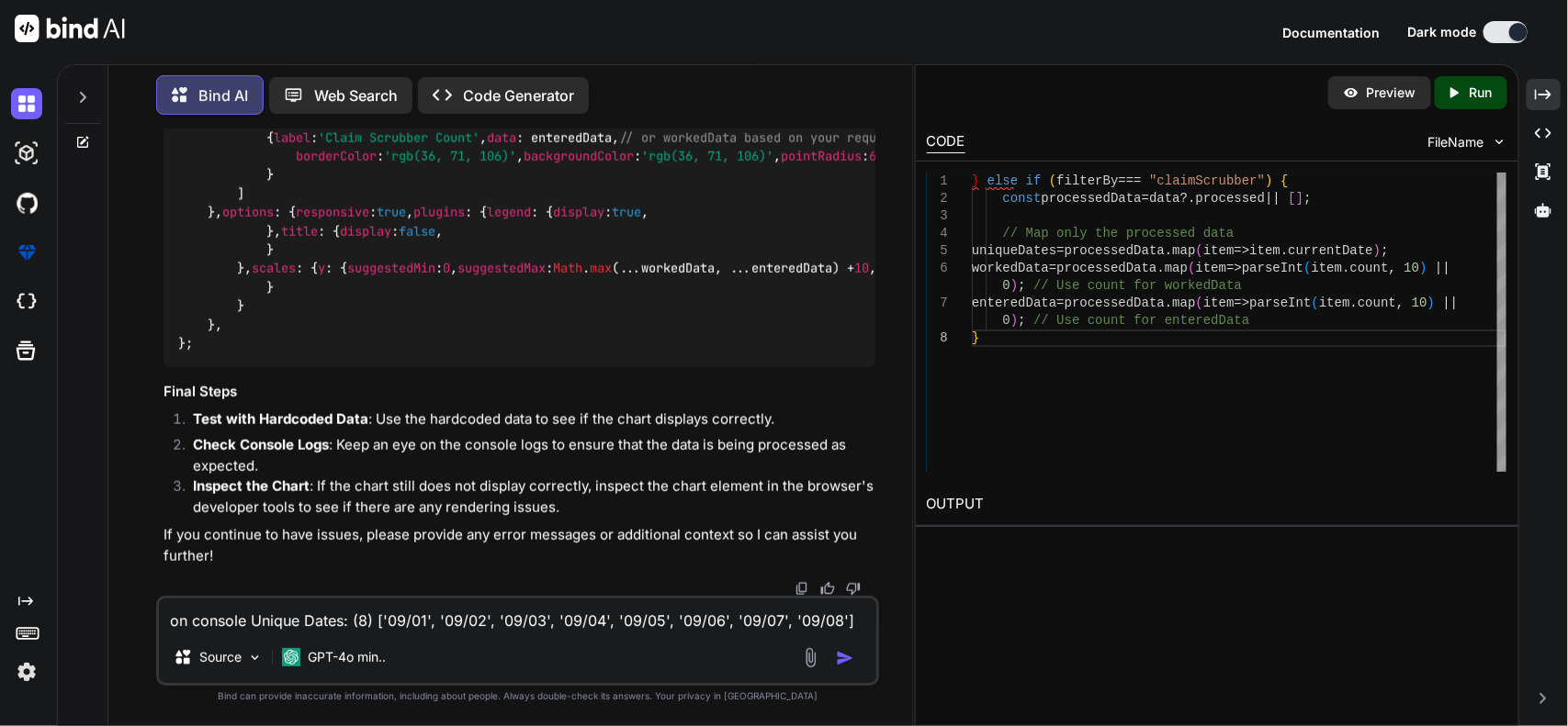
click at [524, 616] on textarea "on console Unique Dates: (8) ['09/01', '09/02', '09/03', '09/04', '09/05', '09/…" at bounding box center [518, 615] width 718 height 33
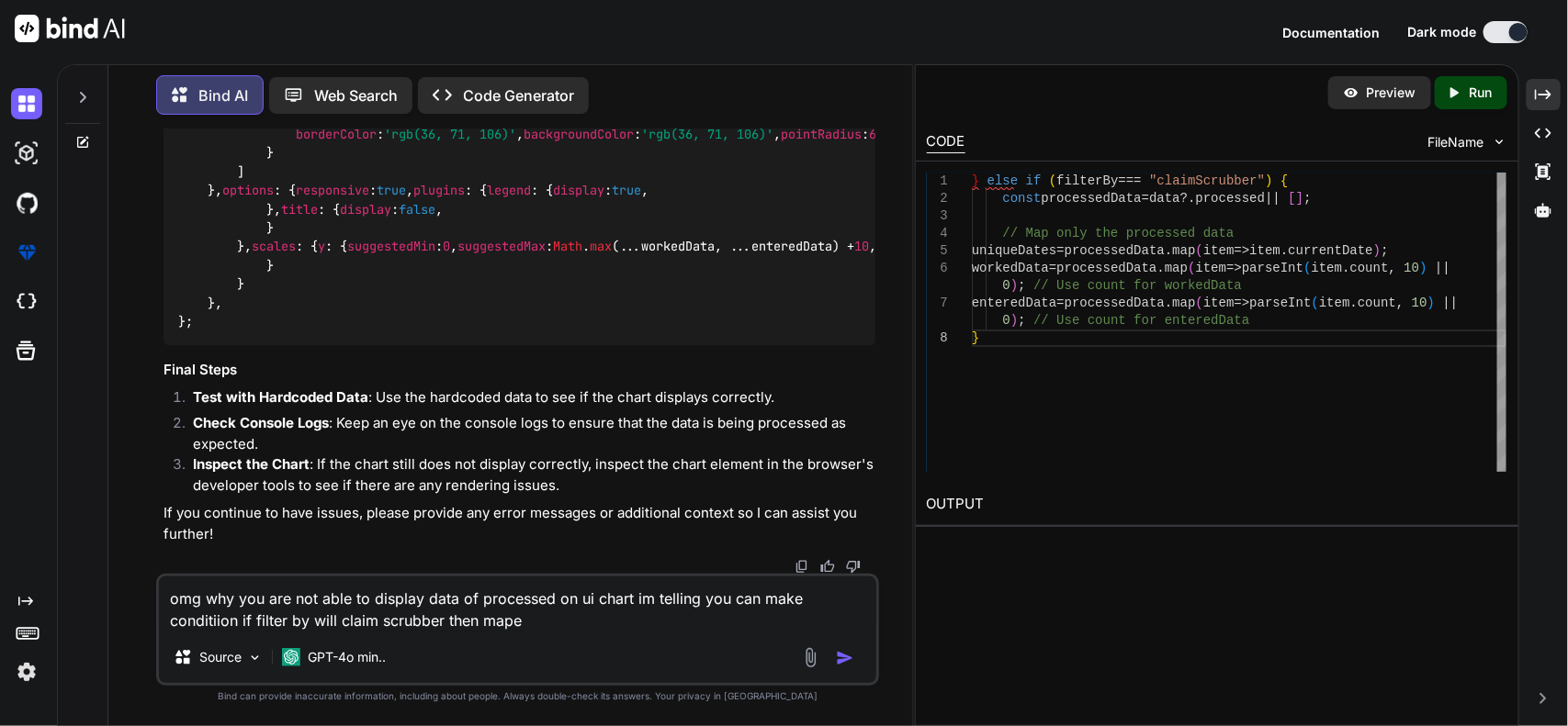
click at [555, 617] on textarea "omg why you are not able to display data of processed on ui chart im telling yo…" at bounding box center [518, 603] width 718 height 55
type textarea "omg why you are not able to display data of processed on ui chart im telling yo…"
click at [839, 649] on img "button" at bounding box center [844, 657] width 18 height 18
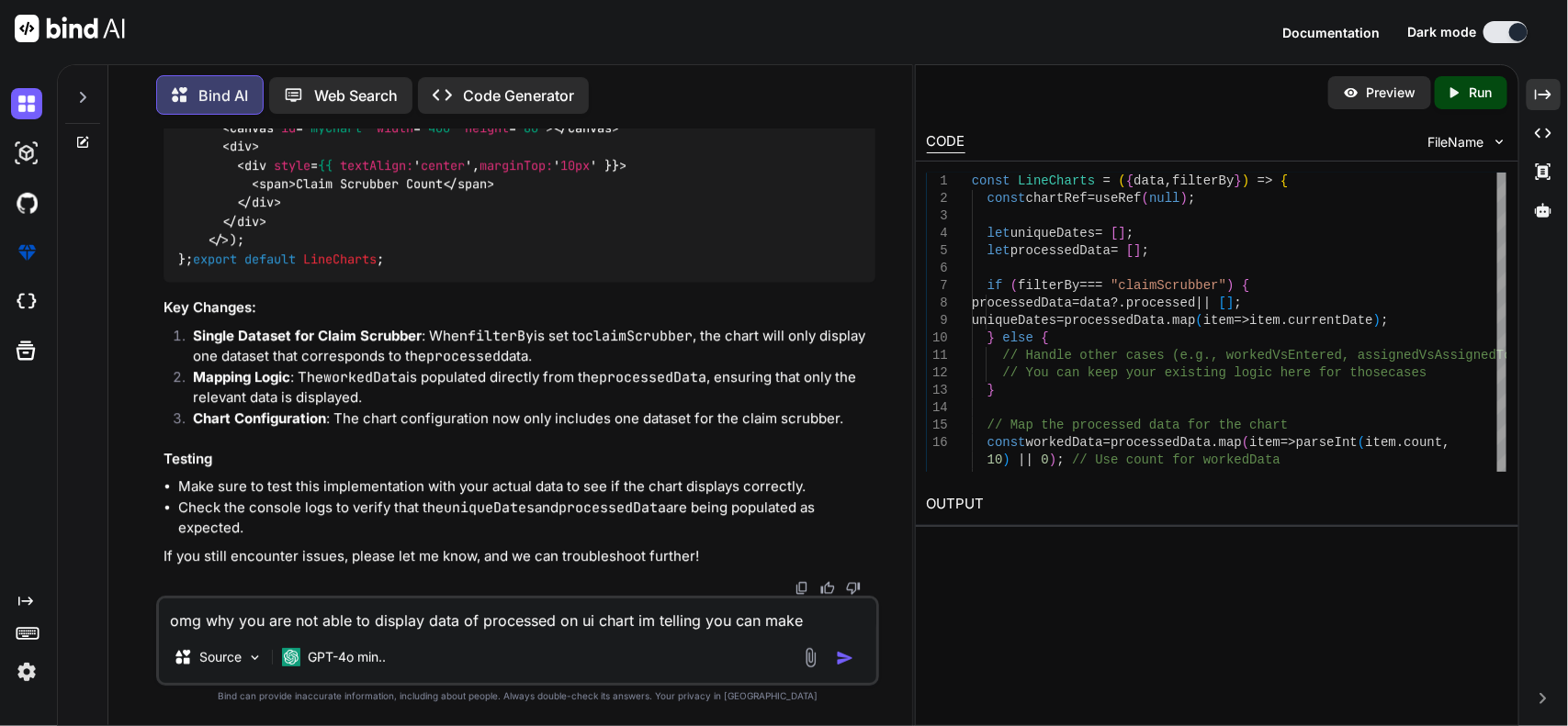
scroll to position [29717, 0]
click at [668, 607] on textarea "omg why you are not able to display data of processed on ui chart im telling yo…" at bounding box center [518, 615] width 718 height 33
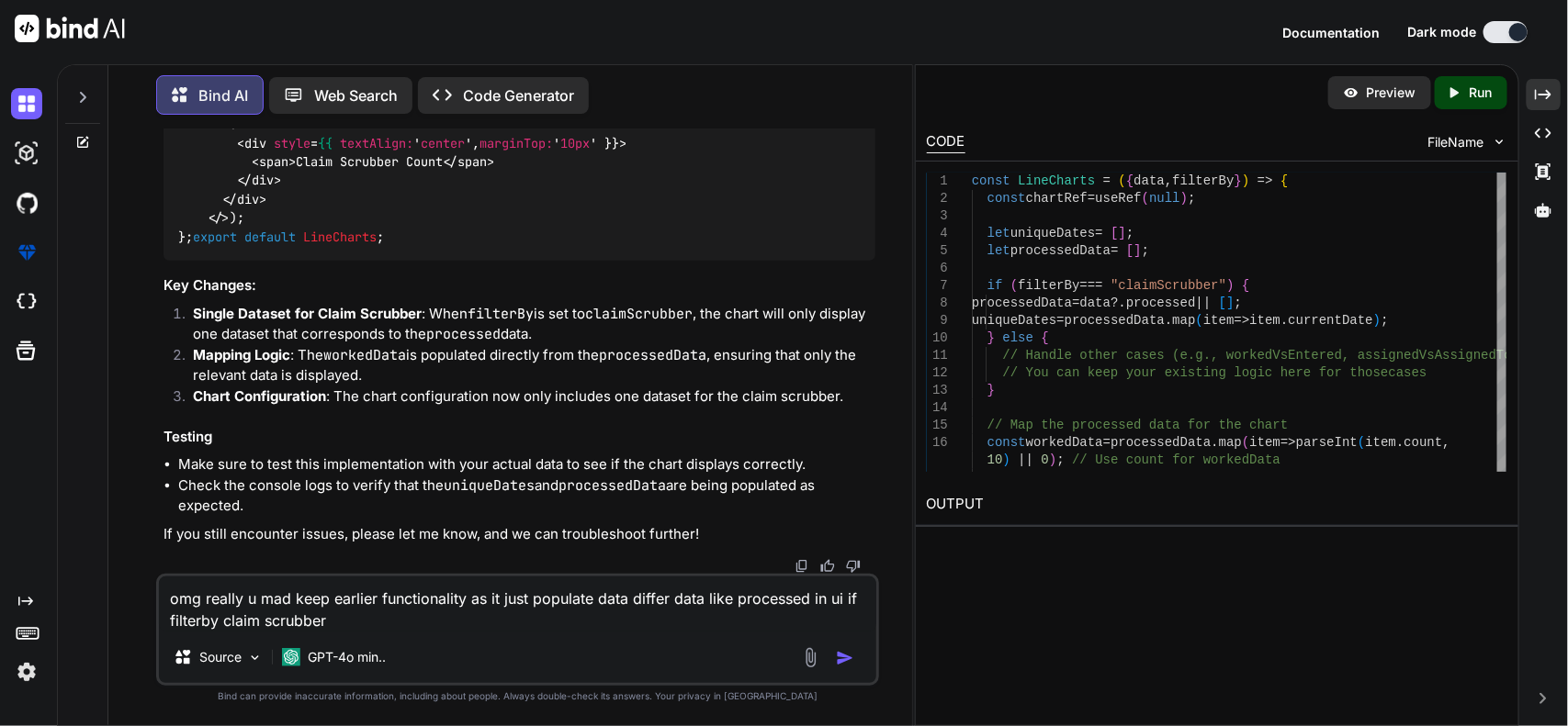
type textarea "omg really u mad keep earlier functionality as it just populate data differ dat…"
click at [839, 658] on img "button" at bounding box center [844, 657] width 18 height 18
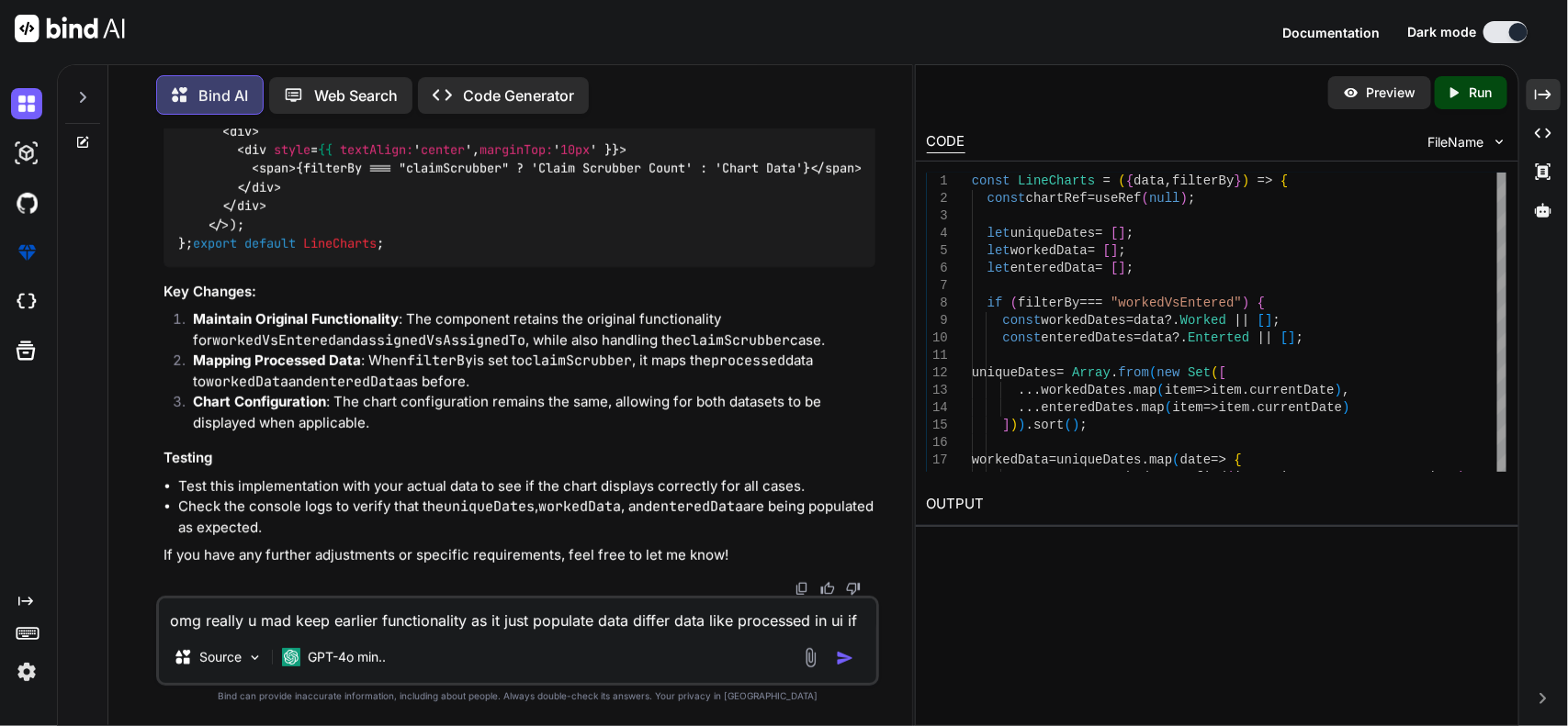
scroll to position [31884, 0]
click at [630, 616] on textarea "omg really u mad keep earlier functionality as it just populate data differ dat…" at bounding box center [518, 615] width 718 height 33
type textarea "if you need to do changes in utilsdate you can do?"
click at [843, 649] on img "button" at bounding box center [844, 657] width 18 height 18
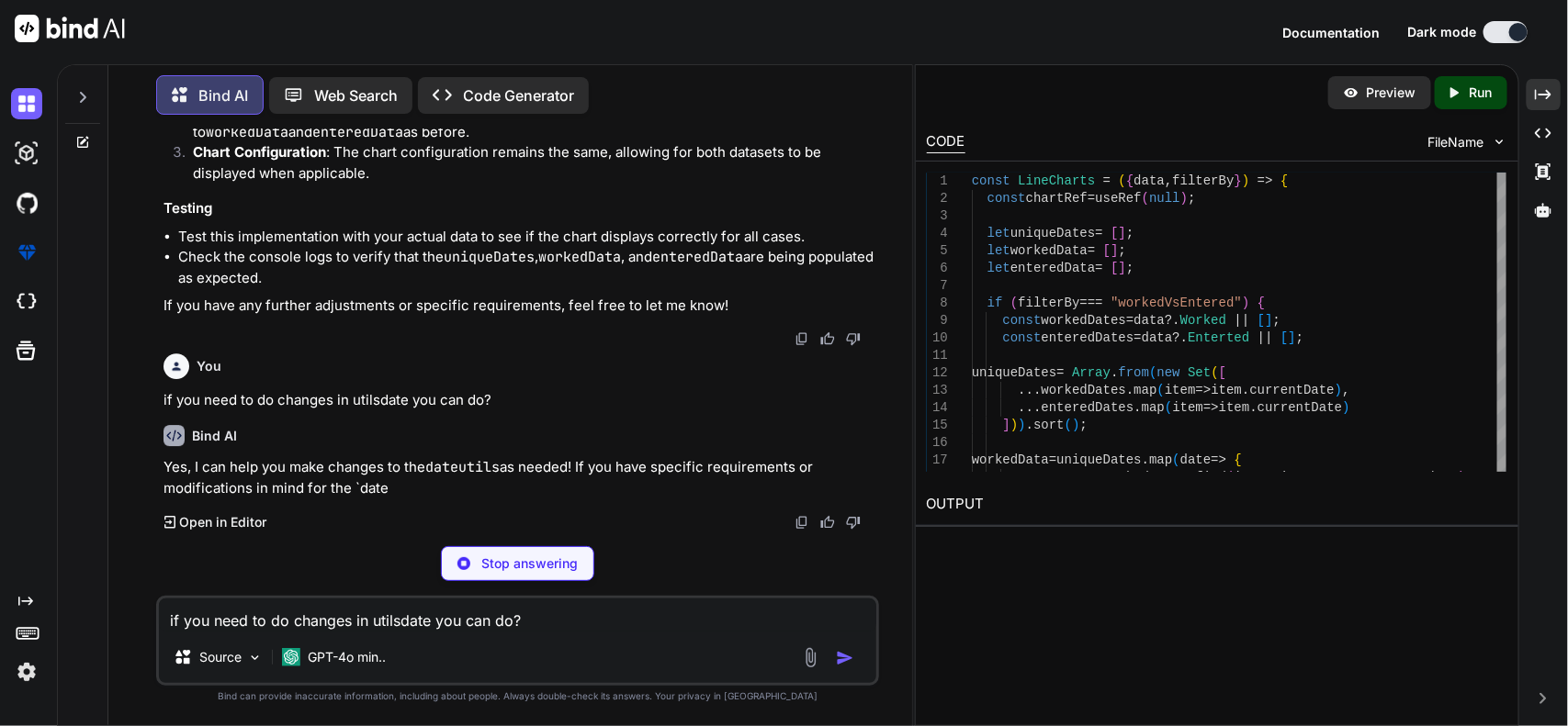
scroll to position [31713, 0]
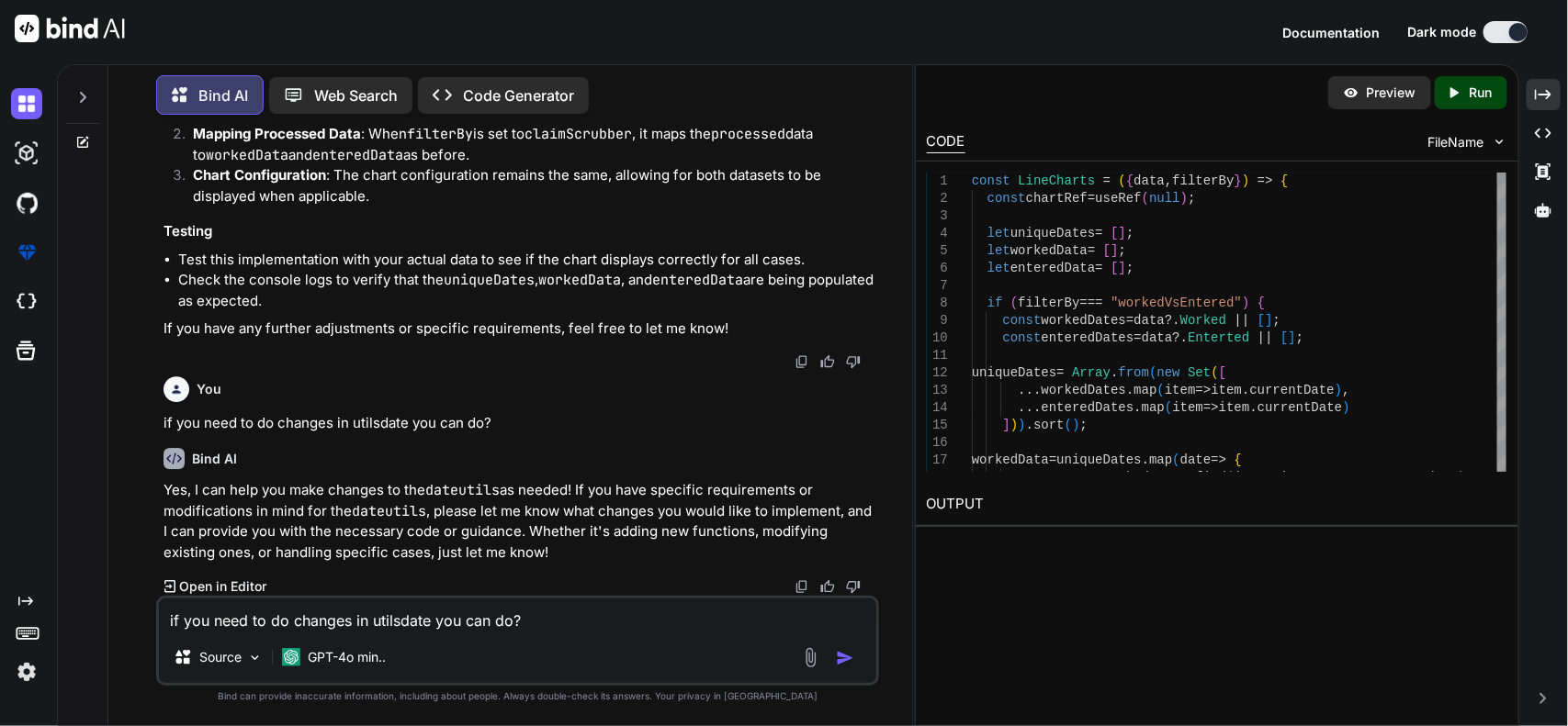
scroll to position [32975, 0]
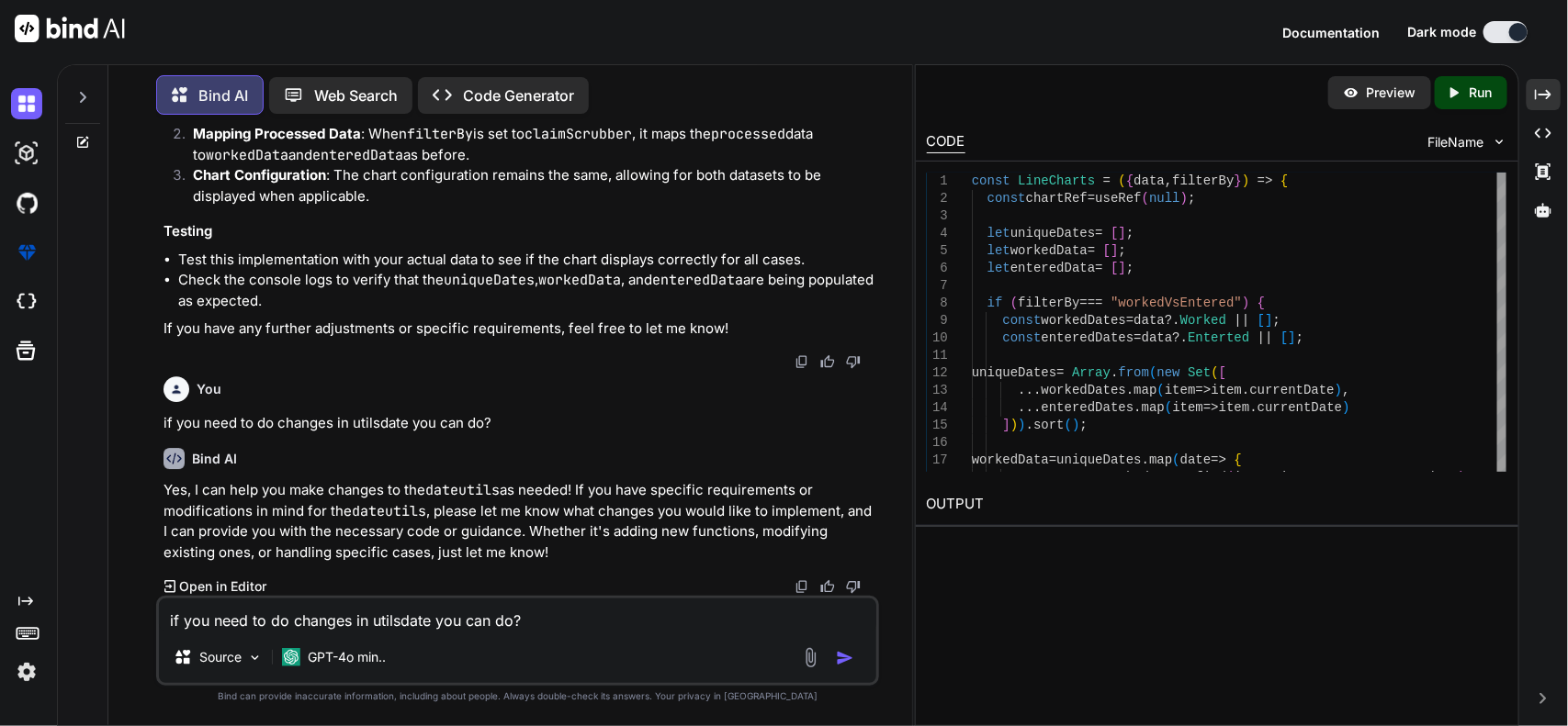
scroll to position [0, 0]
drag, startPoint x: 694, startPoint y: 327, endPoint x: 168, endPoint y: 332, distance: 526.0
click at [436, 602] on textarea "if you need to do changes in utilsdate you can do?" at bounding box center [518, 615] width 718 height 33
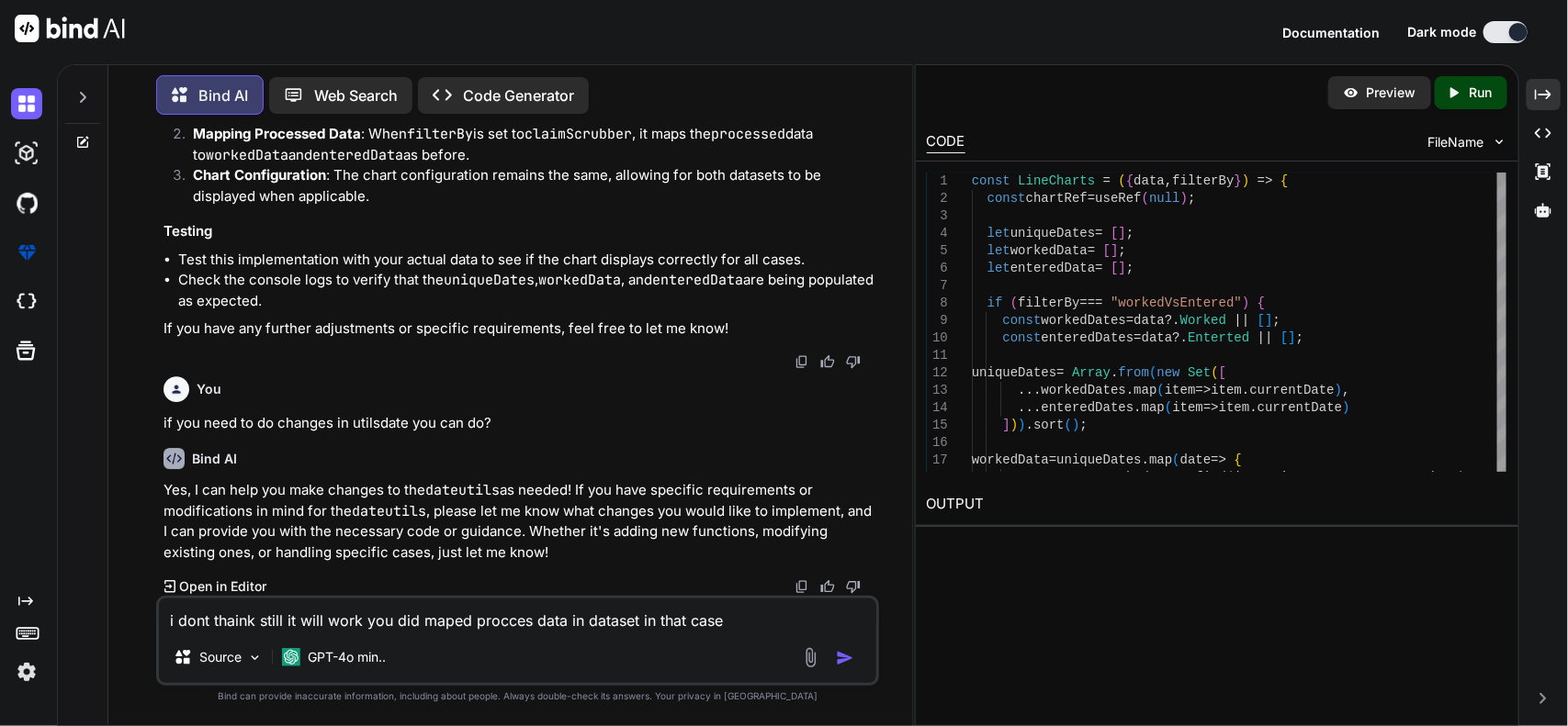
type textarea "i dont thaink still it will work you did maped procces data in dataset in that …"
click at [842, 654] on img "button" at bounding box center [844, 657] width 18 height 18
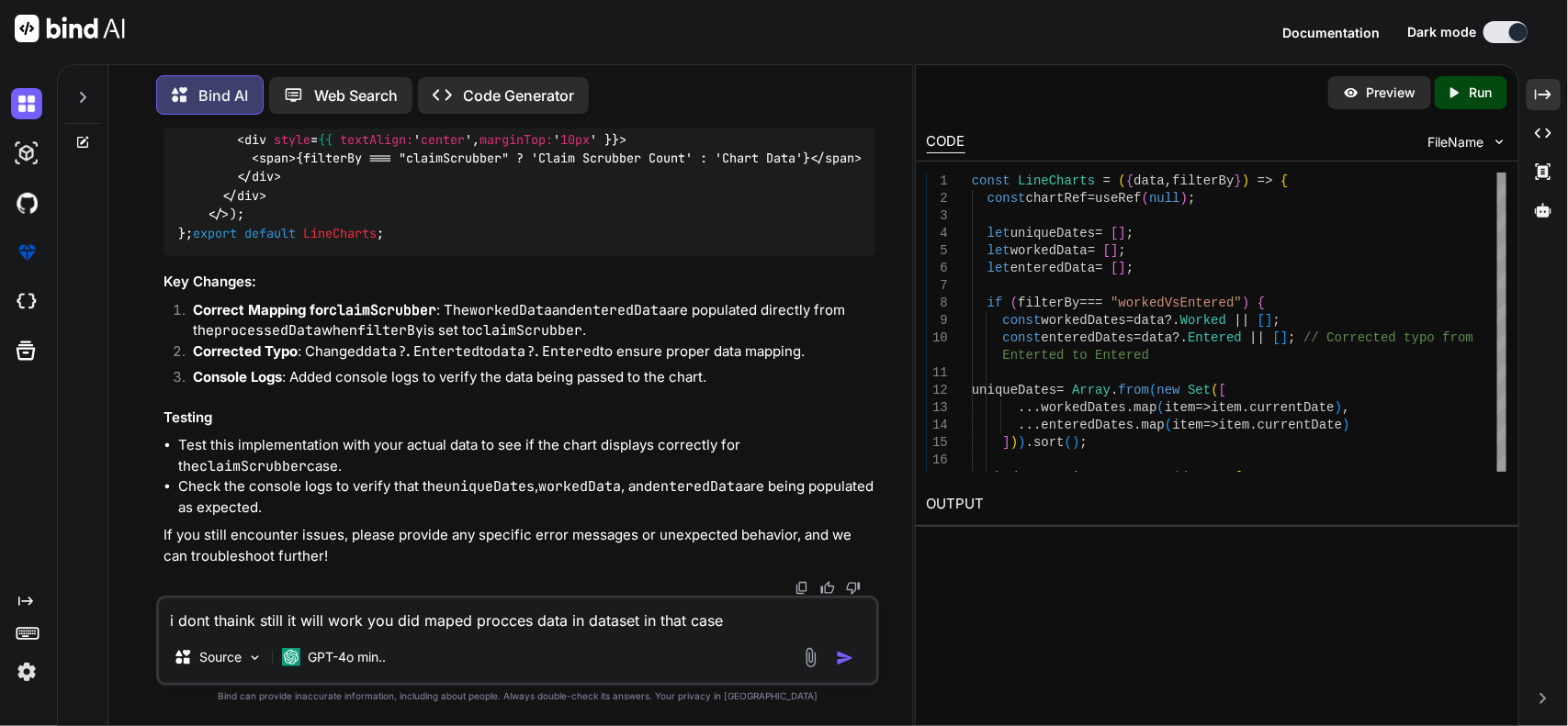
scroll to position [35982, 0]
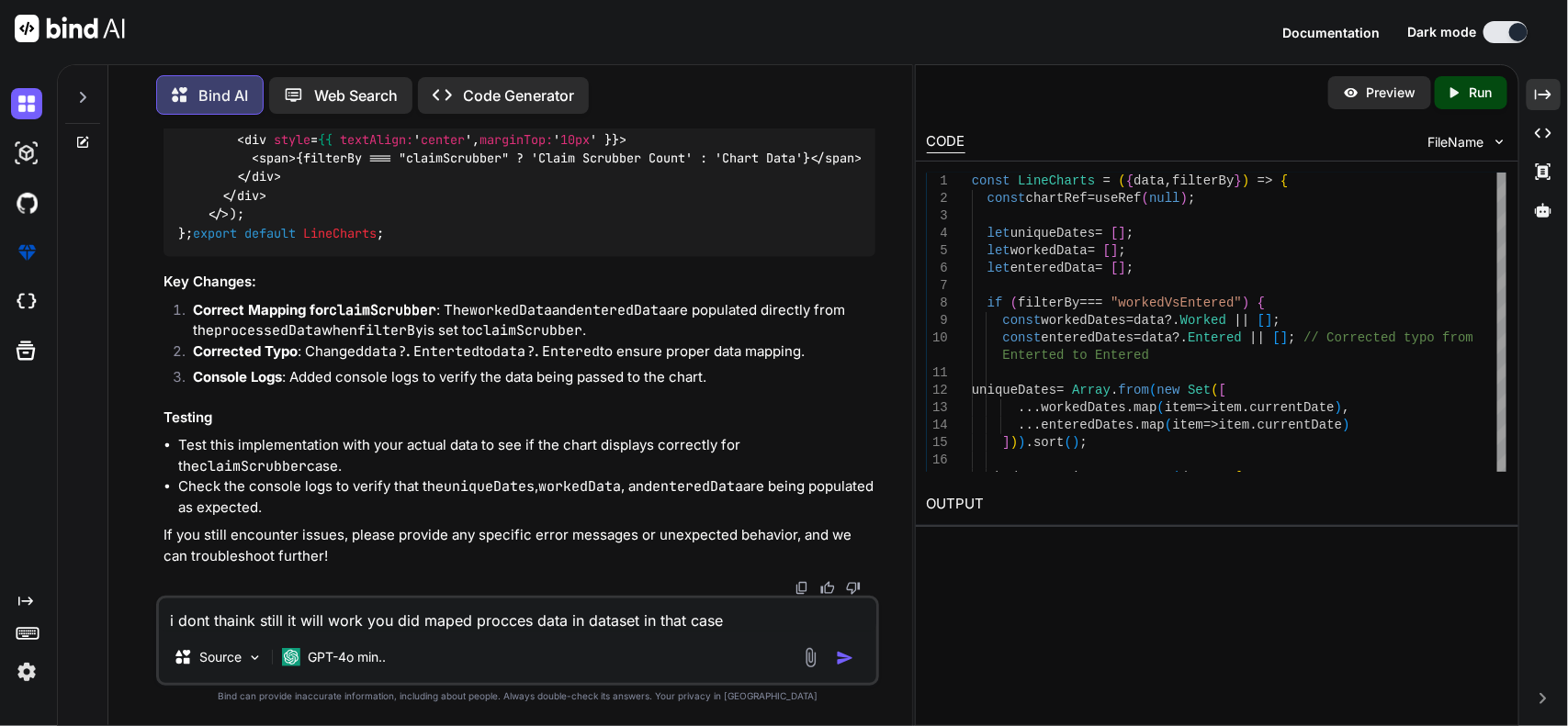
click at [458, 625] on textarea "i dont thaink still it will work you did maped procces data in dataset in that …" at bounding box center [518, 615] width 718 height 33
type textarea "still you didnt understand."
click at [843, 650] on img "button" at bounding box center [844, 657] width 18 height 18
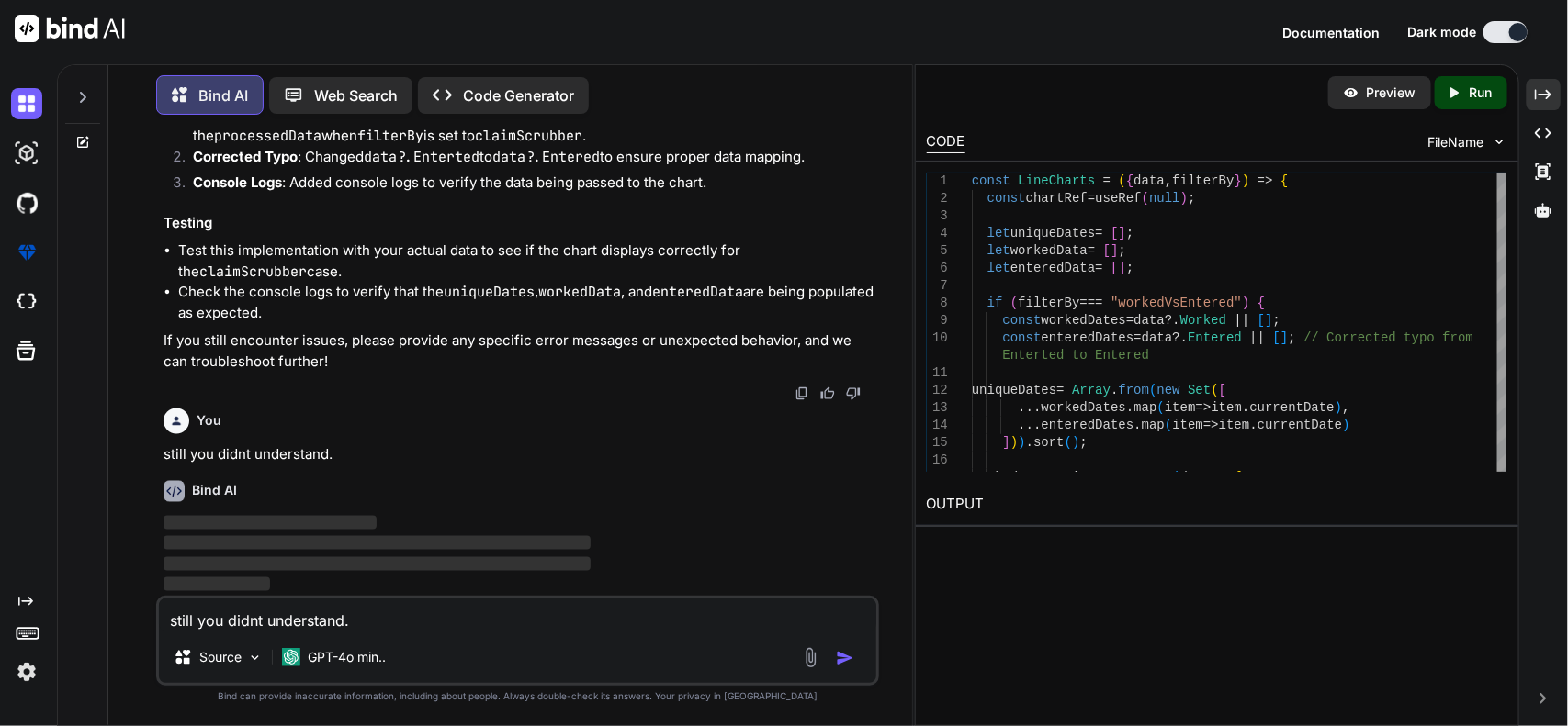
scroll to position [37782, 0]
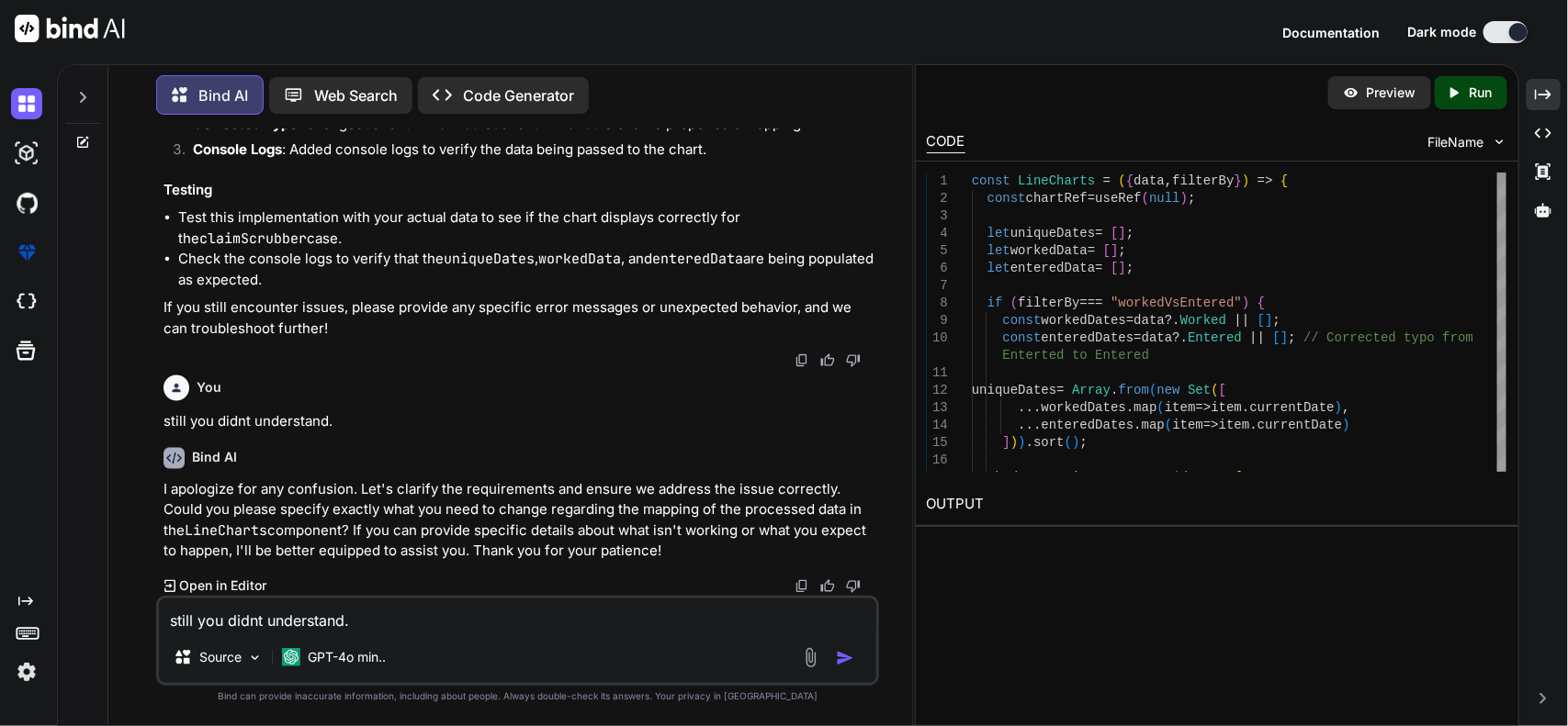
click at [667, 624] on textarea "still you didnt understand." at bounding box center [518, 615] width 718 height 33
click at [402, 624] on textarea "this is chart this worked" at bounding box center [518, 615] width 718 height 33
click at [610, 628] on textarea "this is chart this worked" at bounding box center [518, 615] width 718 height 33
drag, startPoint x: 613, startPoint y: 621, endPoint x: 102, endPoint y: 620, distance: 511.0
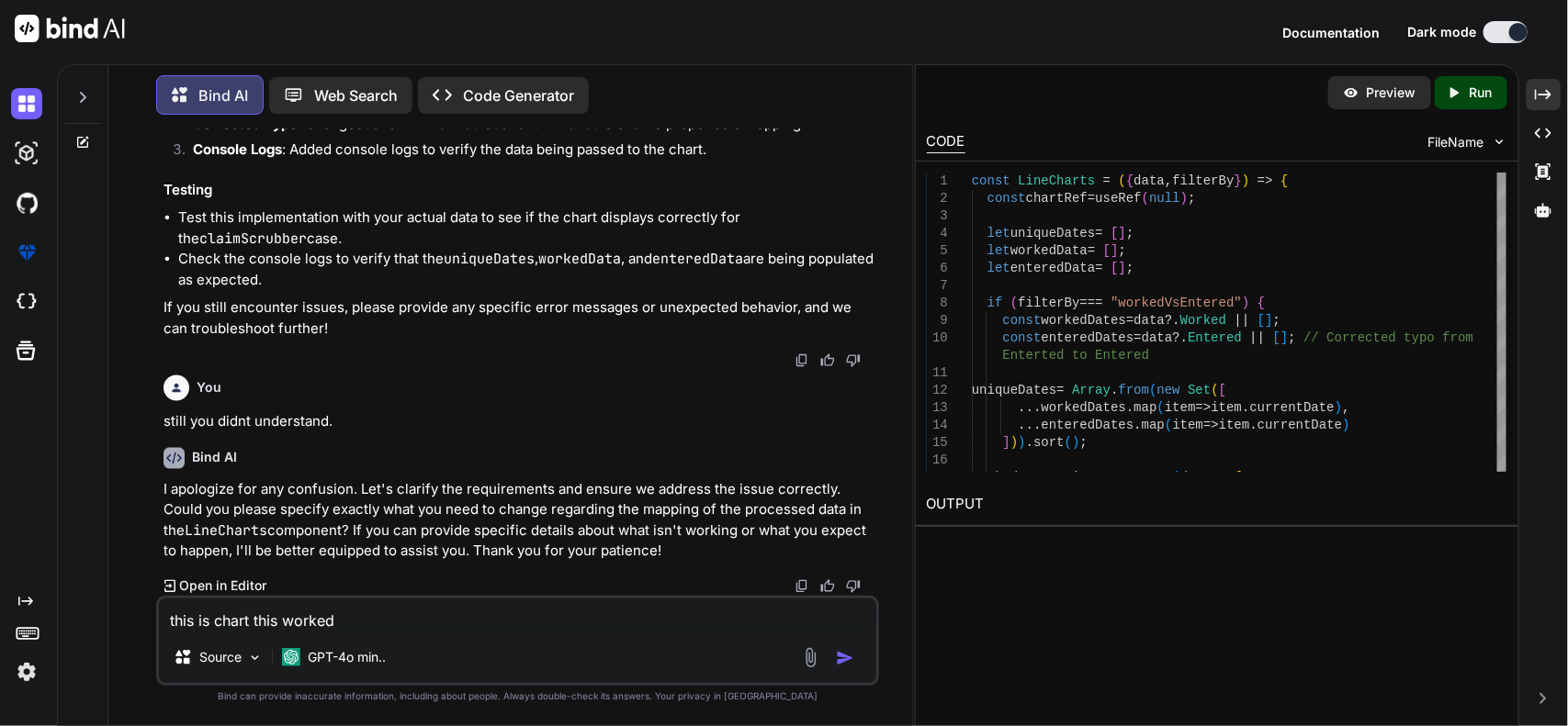
click at [102, 620] on div "Bind AI Web Search Created with Pixso. Code Generator You Bind AI To incorporat…" at bounding box center [485, 392] width 854 height 664
paste textarea "{ "success": true, "data": { "Worked": [ { "count": "2", "currentDate": "09/01"…"
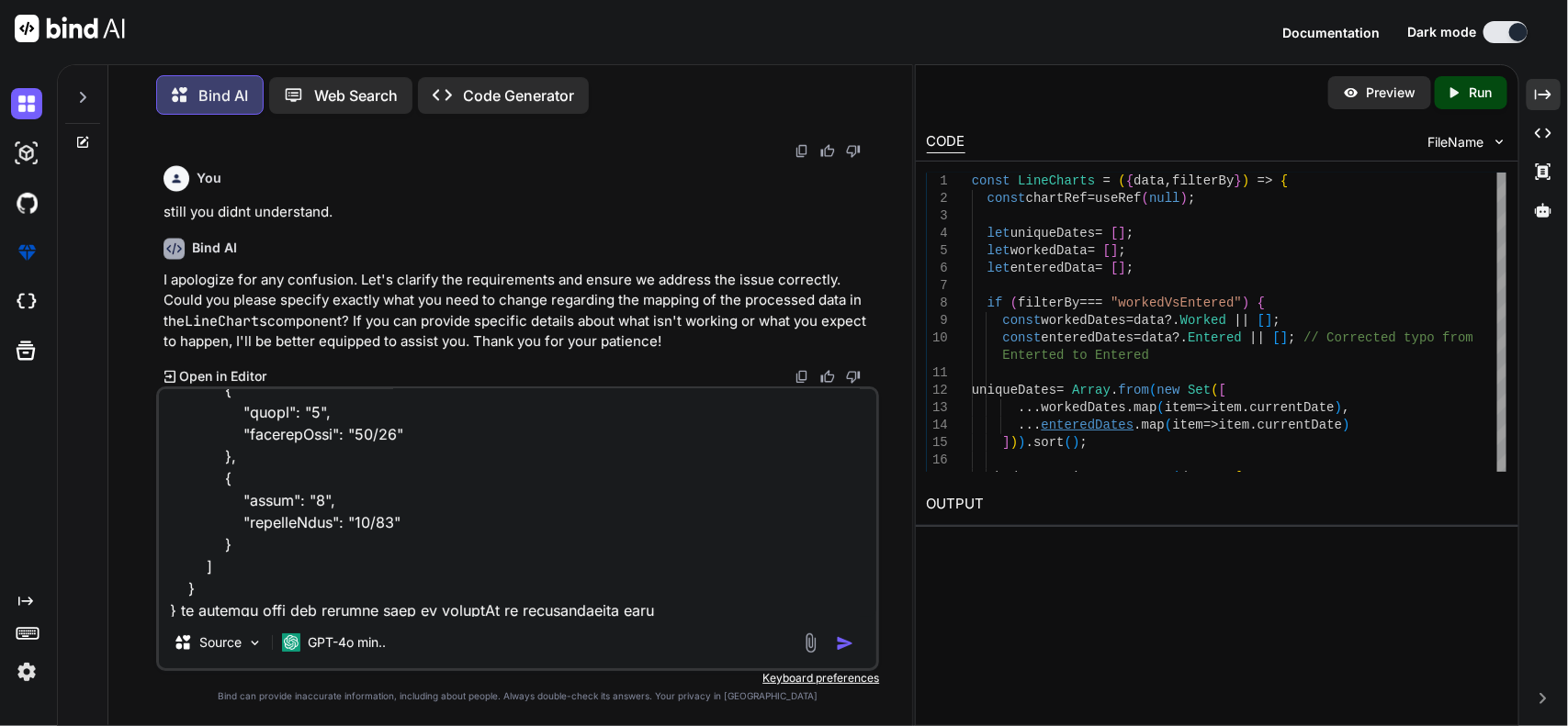
click at [530, 610] on textarea at bounding box center [518, 503] width 718 height 227
paste textarea "Scrubber"
click at [655, 607] on textarea at bounding box center [518, 503] width 718 height 227
click at [592, 606] on textarea at bounding box center [518, 503] width 718 height 227
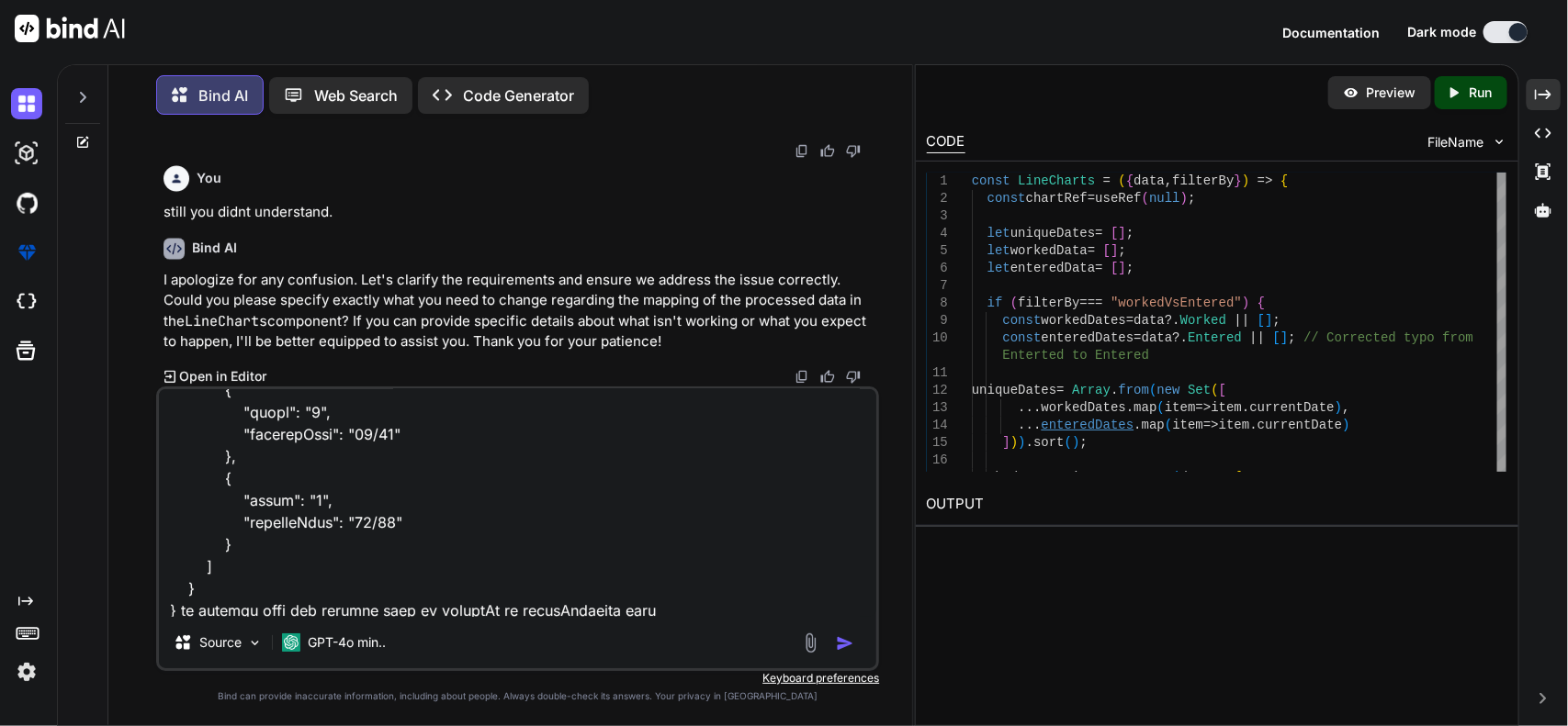
click at [698, 602] on textarea at bounding box center [518, 503] width 718 height 227
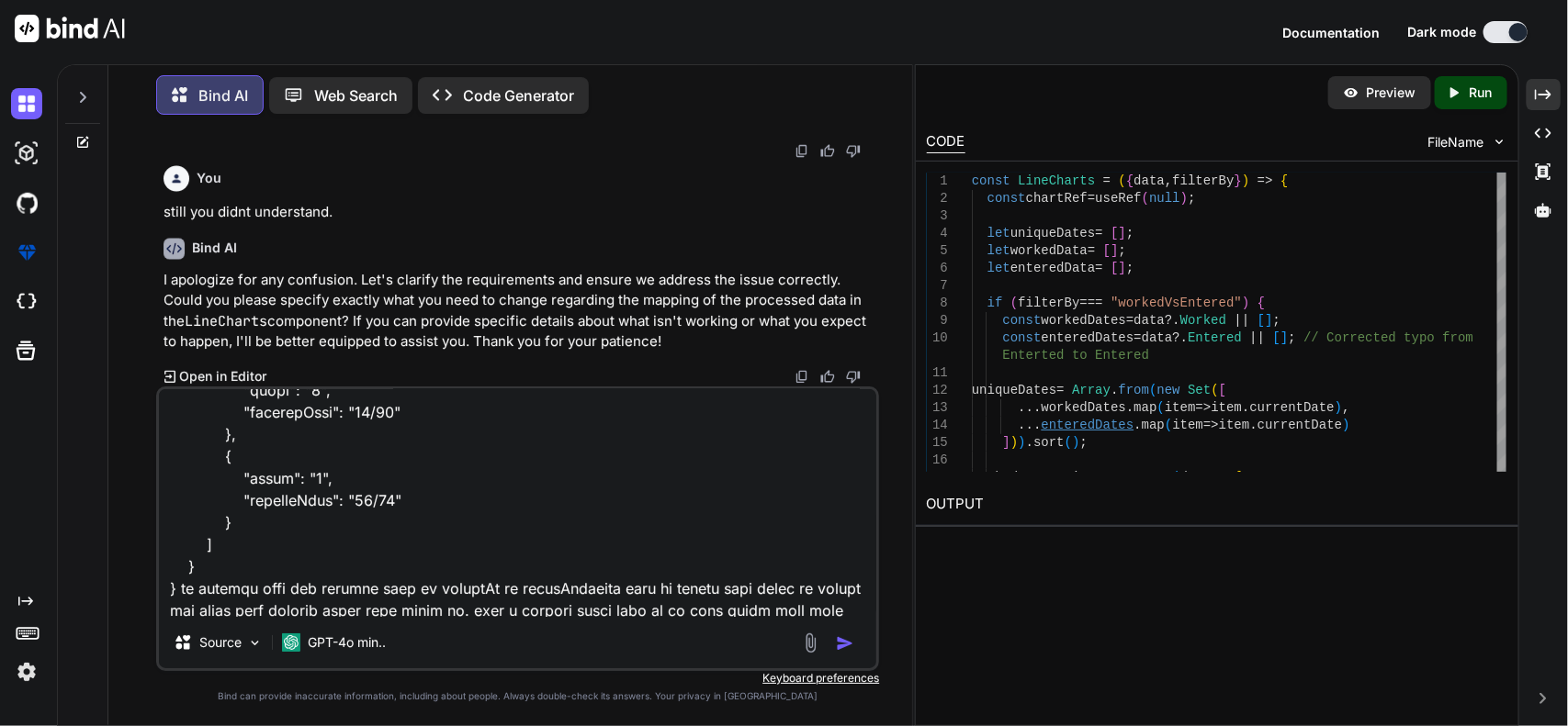
scroll to position [2928, 0]
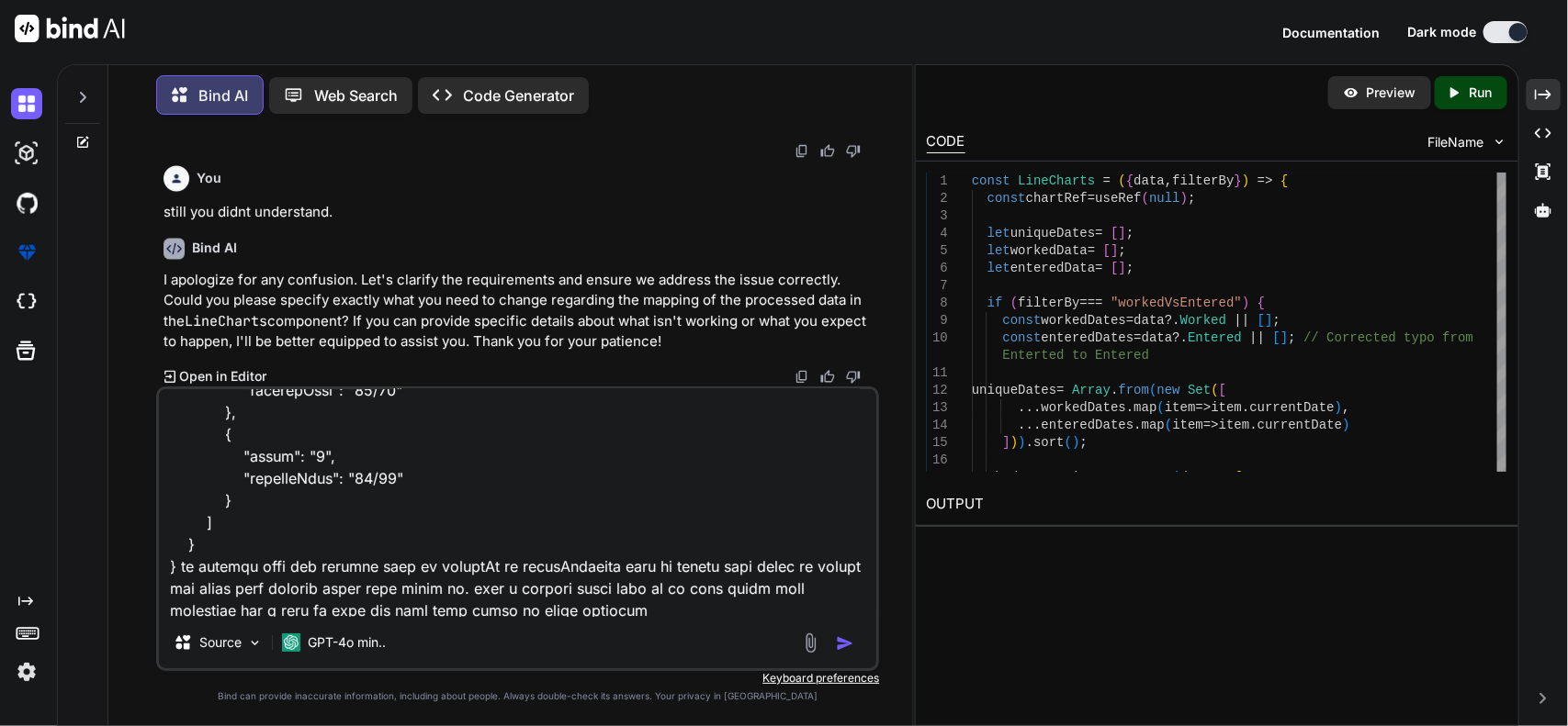
click at [704, 604] on textarea at bounding box center [518, 503] width 718 height 227
paste textarea "// worked with no response + denial import React, { useEffect, useRef } from 'r…"
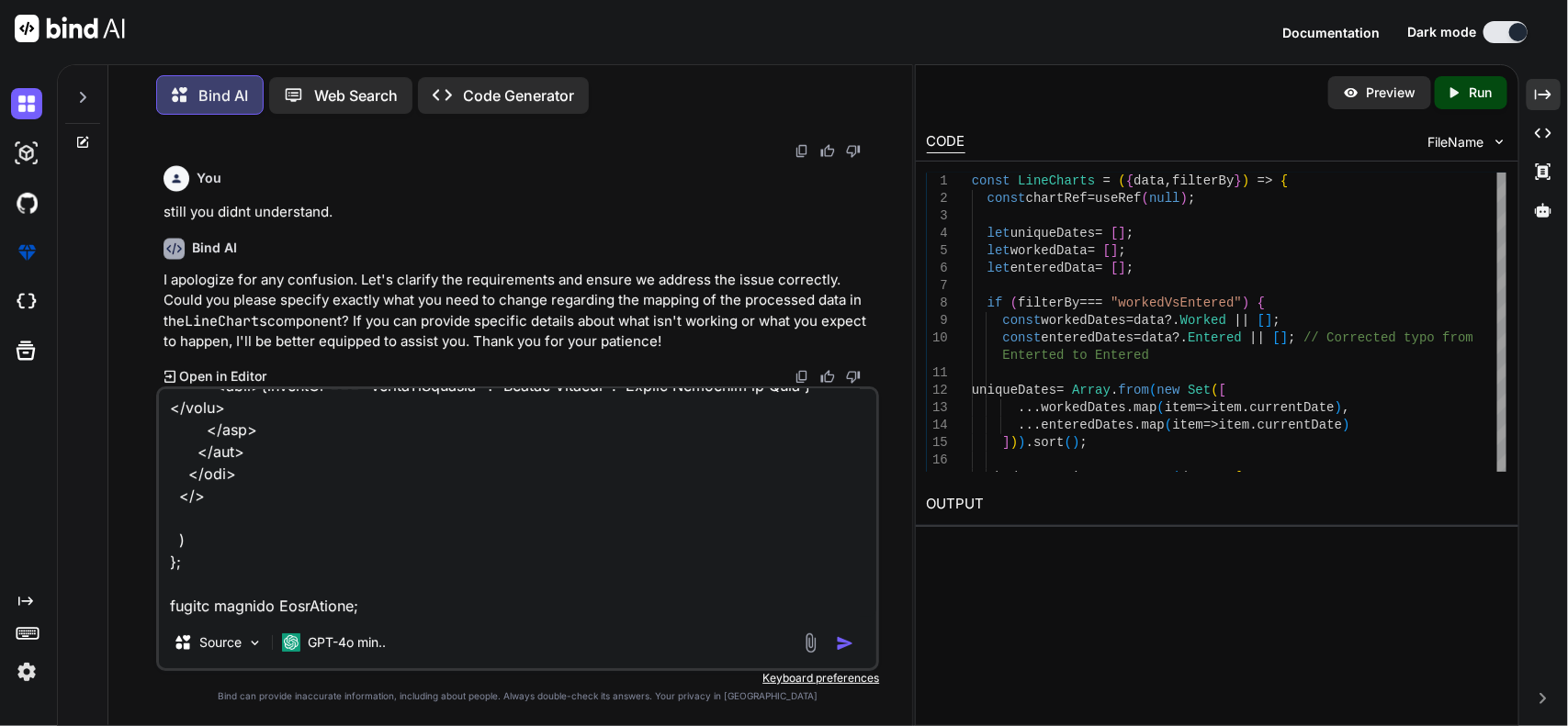
click at [505, 602] on textarea at bounding box center [518, 503] width 718 height 227
paste textarea "export function getDatesInRange(startDateStr, endDateStr, timezone = DEFAULT_TI…"
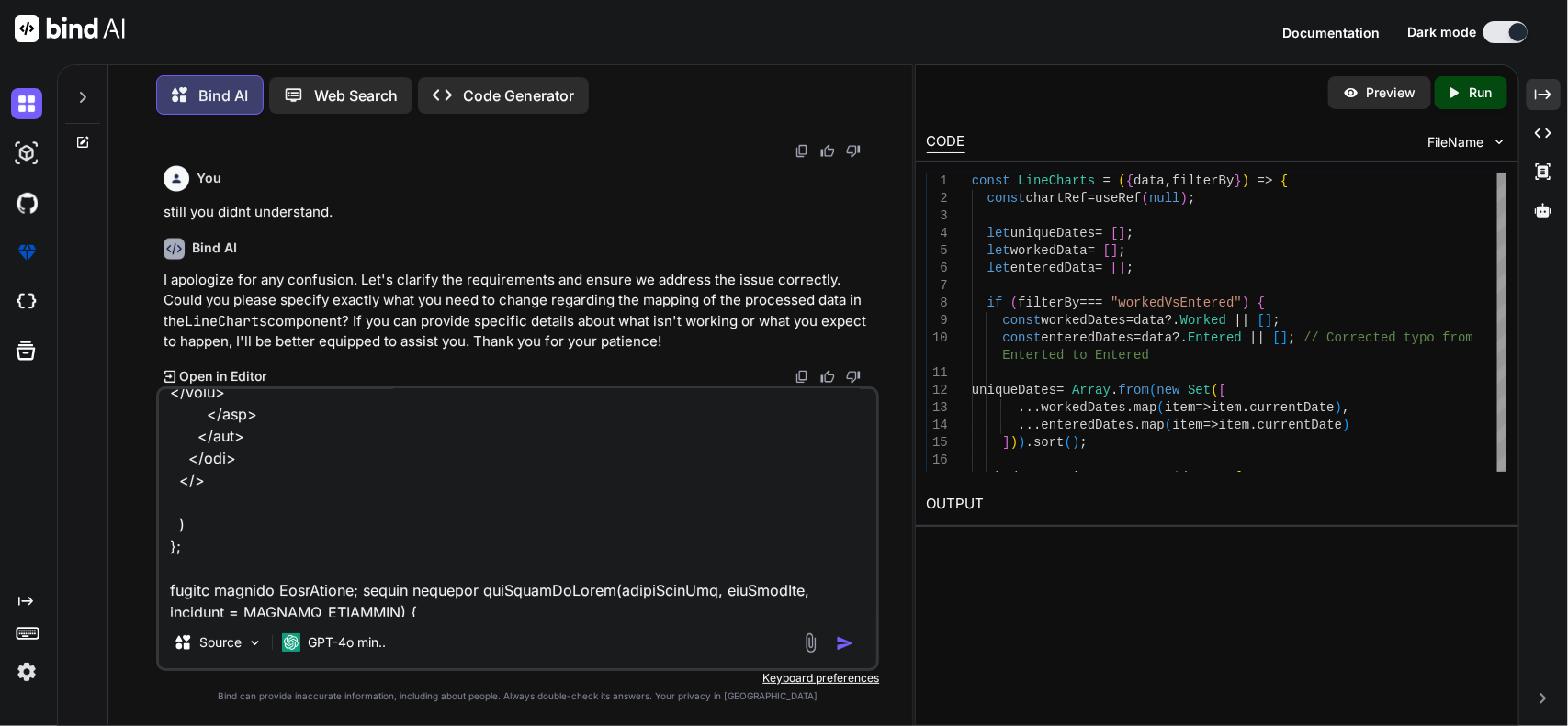
scroll to position [9268, 0]
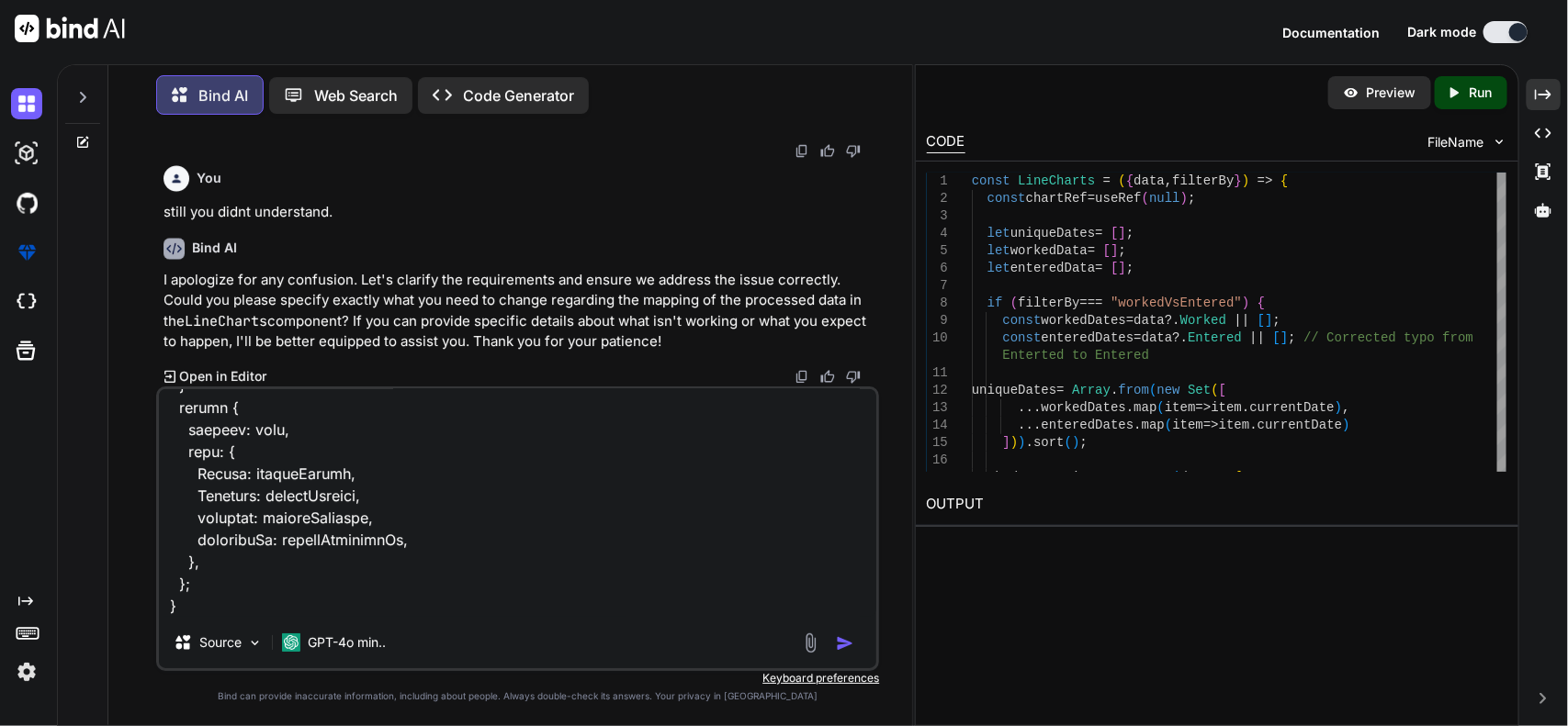
type textarea "currently getting this record { "success": true, "data": { "Worked": [ { "count…"
click at [844, 647] on img "button" at bounding box center [844, 643] width 18 height 18
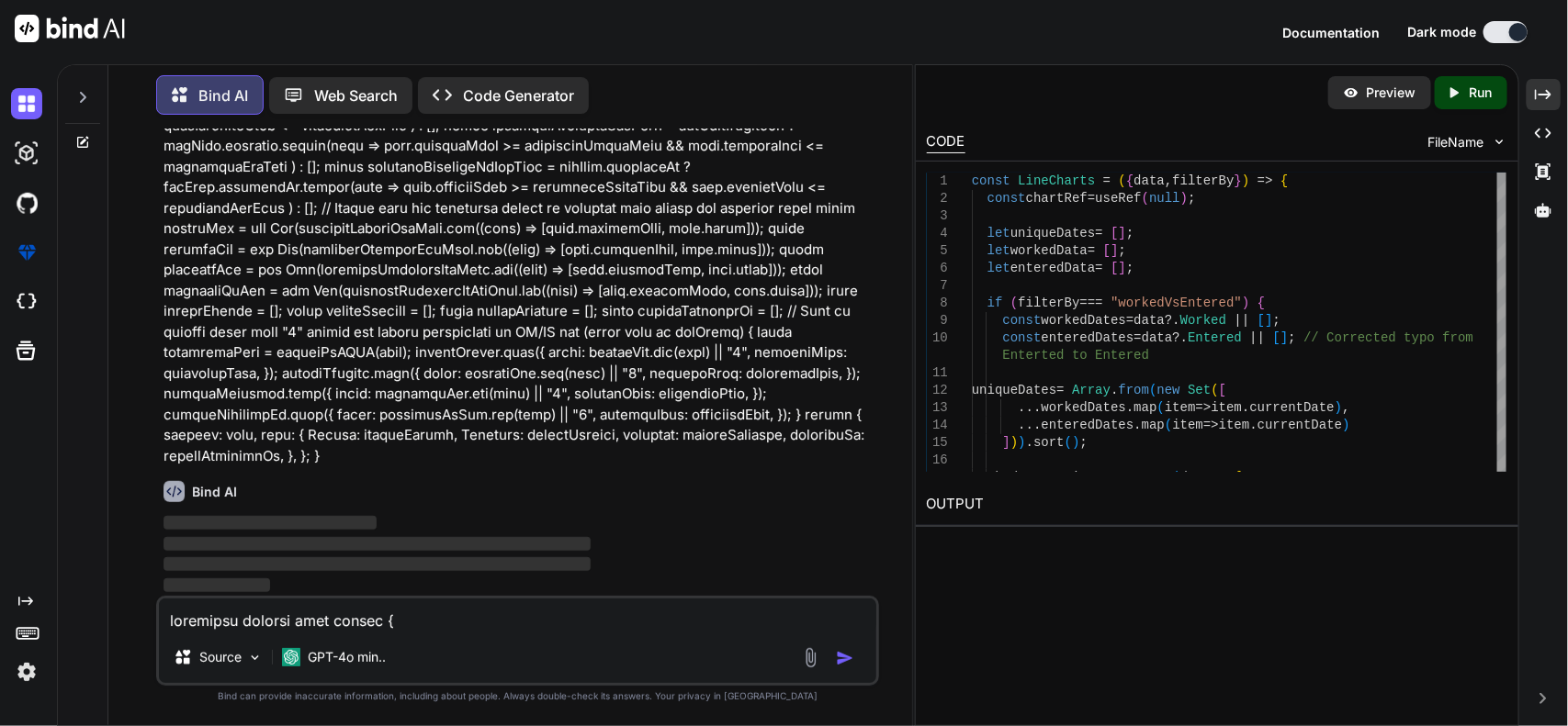
scroll to position [39929, 0]
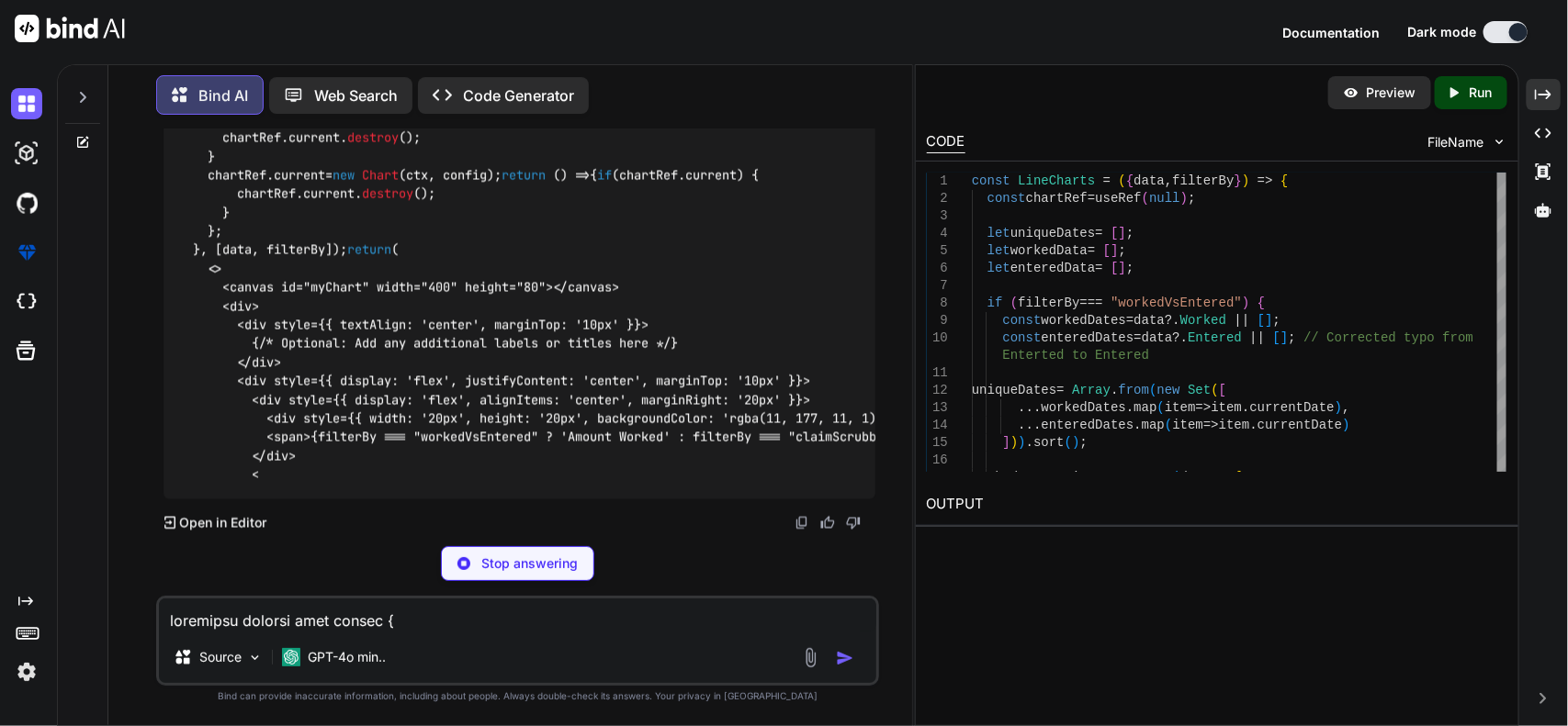
click at [634, 630] on textarea at bounding box center [518, 615] width 718 height 33
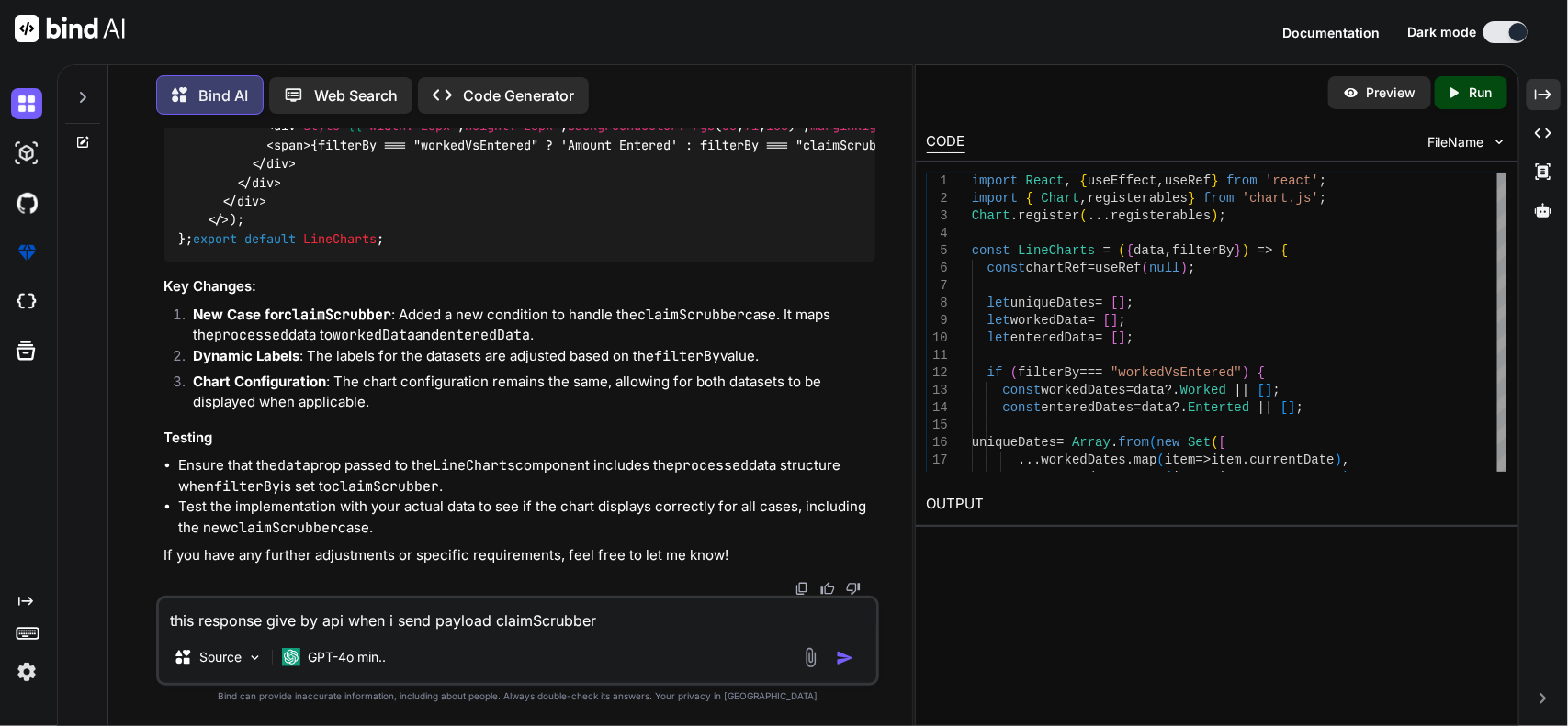
paste textarea "{ "success": true, "data": { "processed": [ { "count": "50", "currentDate": "20…"
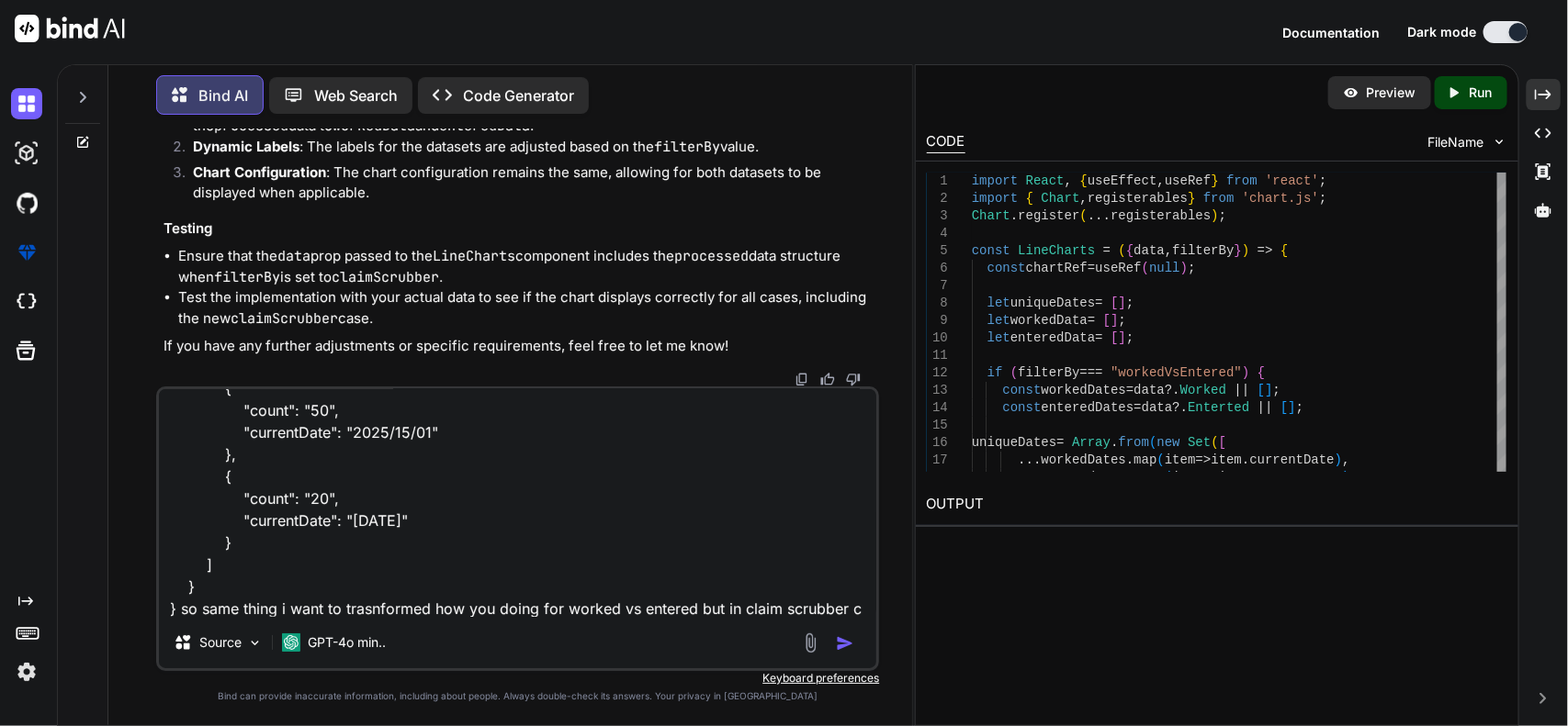
scroll to position [133, 0]
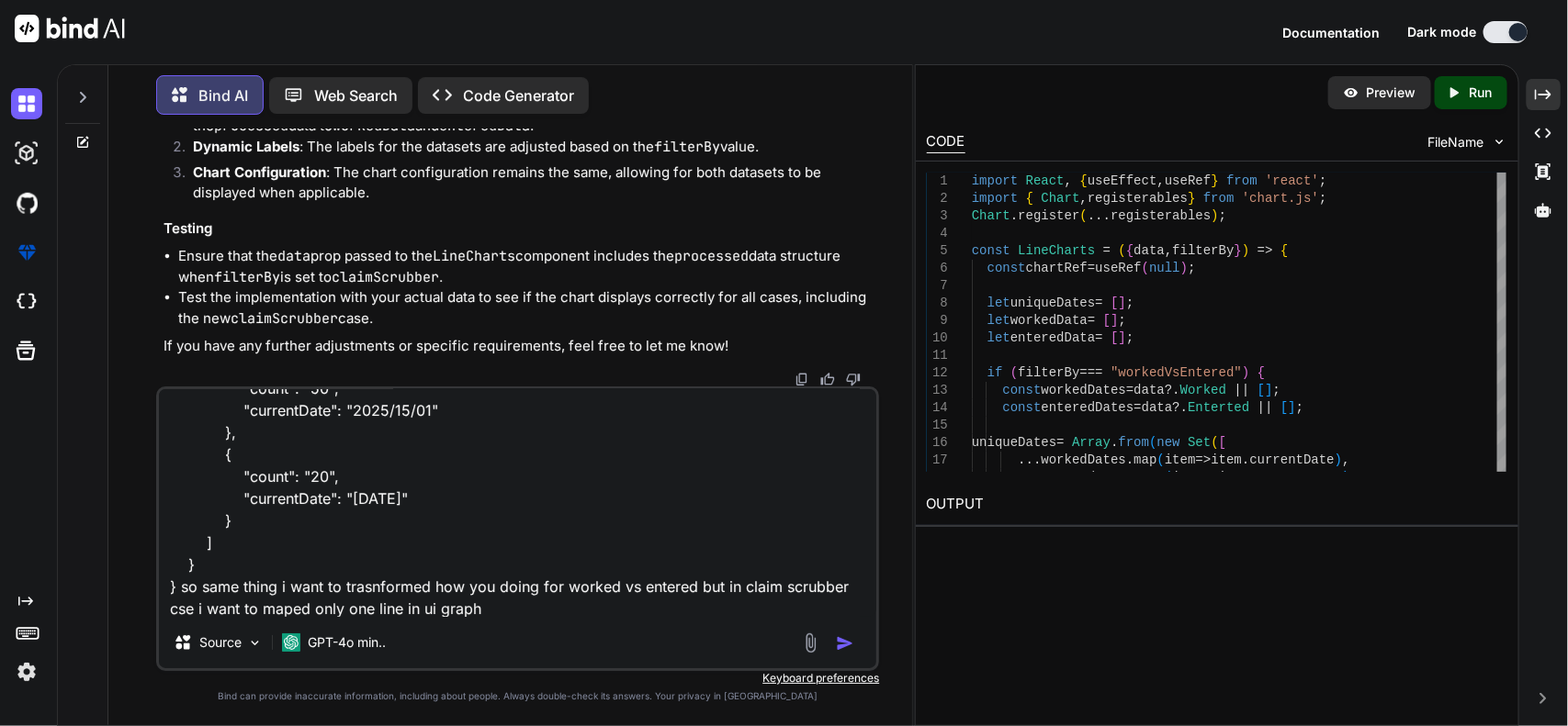
type textarea "this response give by api when i send payload claimScrubber { "success": true, …"
click at [836, 641] on img "button" at bounding box center [844, 643] width 18 height 18
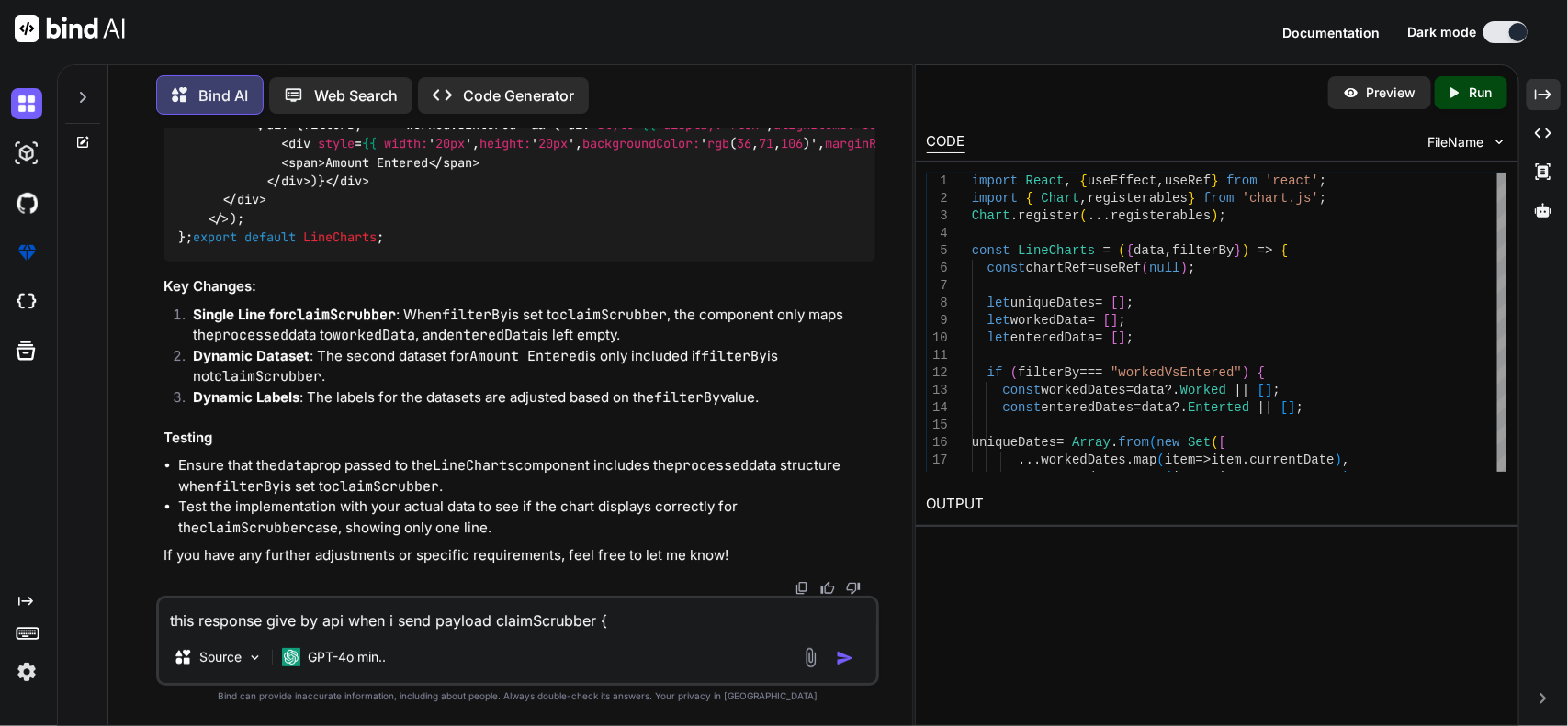
scroll to position [44394, 0]
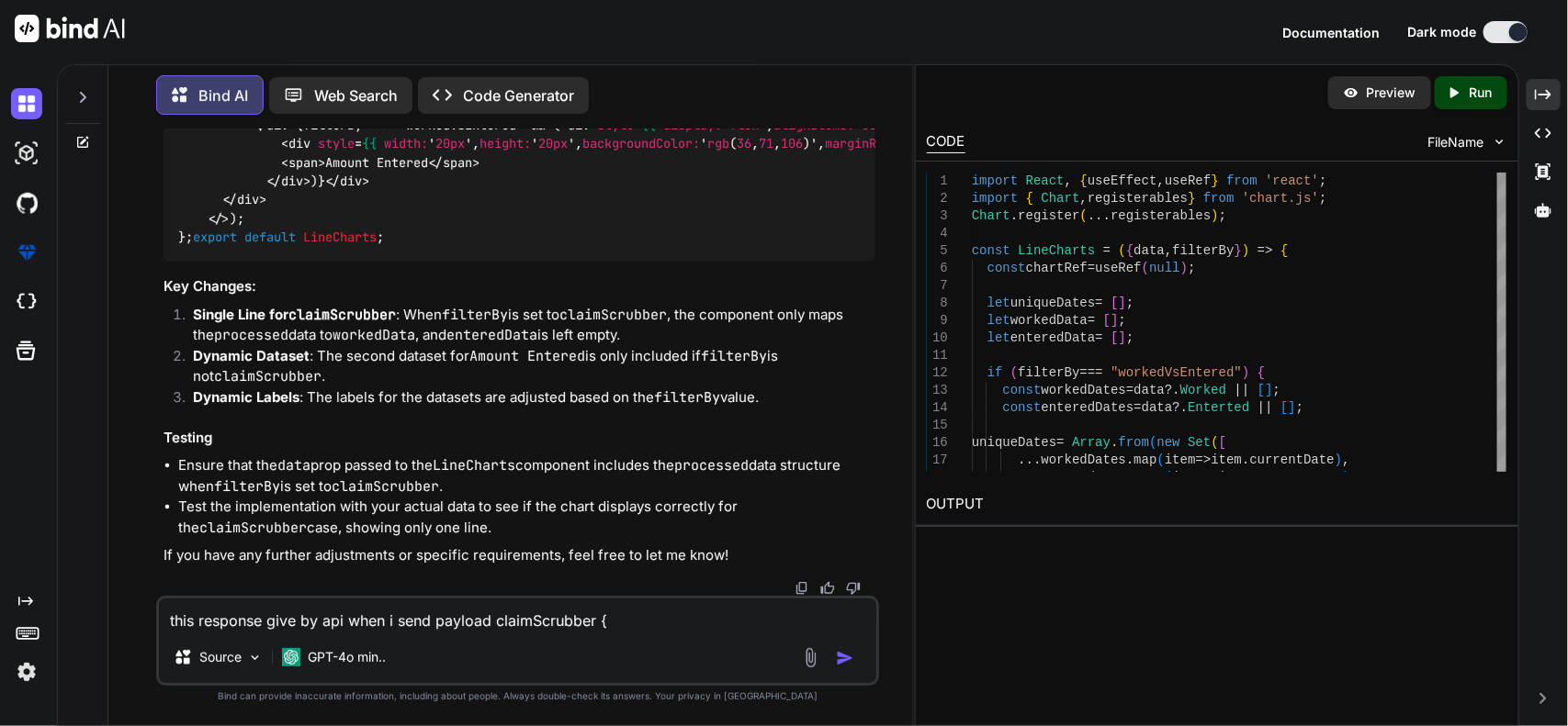
click at [478, 631] on div "this response give by api when i send payload claimScrubber { "success": true, …" at bounding box center [518, 640] width 724 height 90
click at [484, 624] on textarea "this response give by api when i send payload claimScrubber { "success": true, …" at bounding box center [518, 615] width 718 height 33
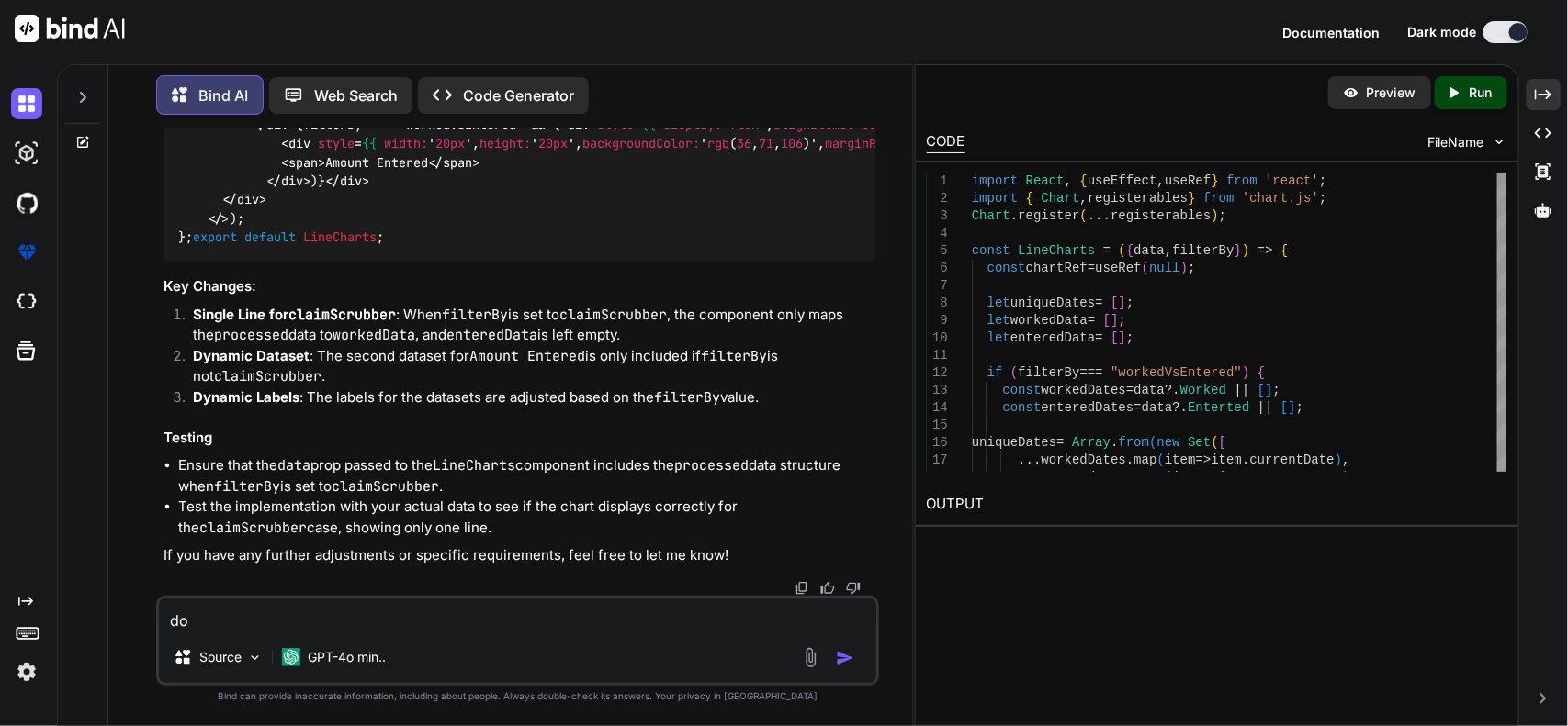
type textarea "d"
type textarea "where i updated dateuTILS.JS?"
click at [845, 658] on img "button" at bounding box center [844, 657] width 18 height 18
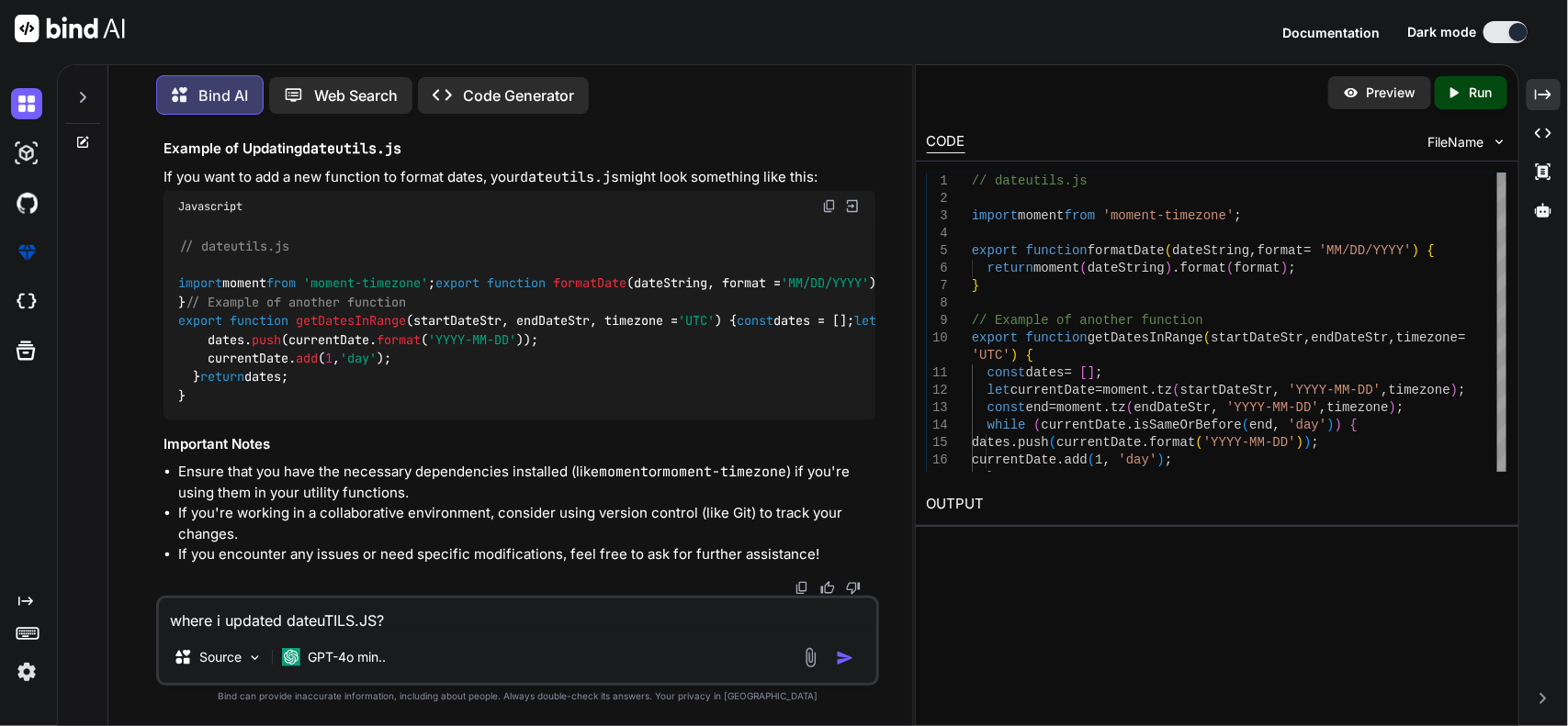
scroll to position [46871, 0]
click at [590, 613] on textarea "where i updated dateuTILS.JS?" at bounding box center [518, 615] width 718 height 33
paste textarea "// Default timezone set to '[GEOGRAPHIC_DATA]/Los_Angeles' (PST/PDT). const DEF…"
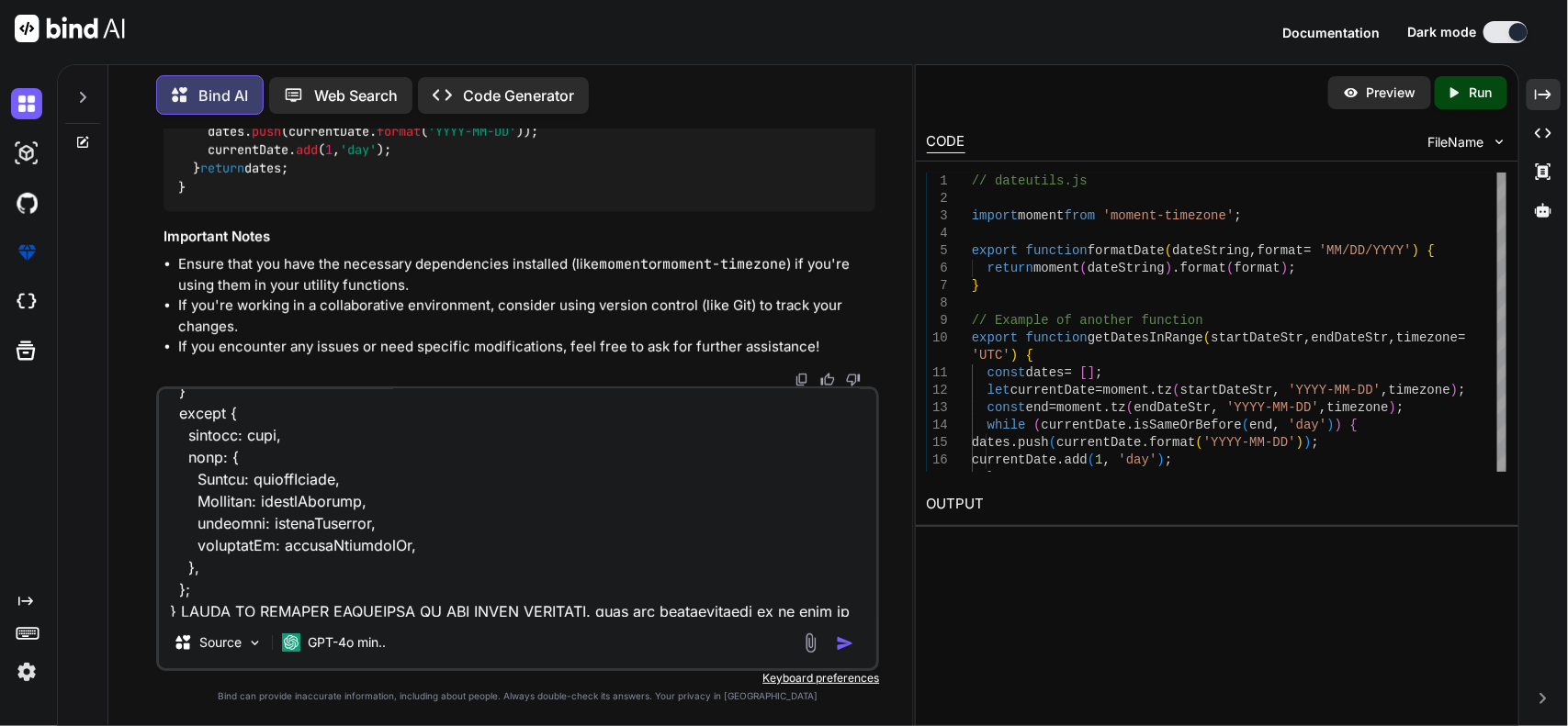
scroll to position [3215, 0]
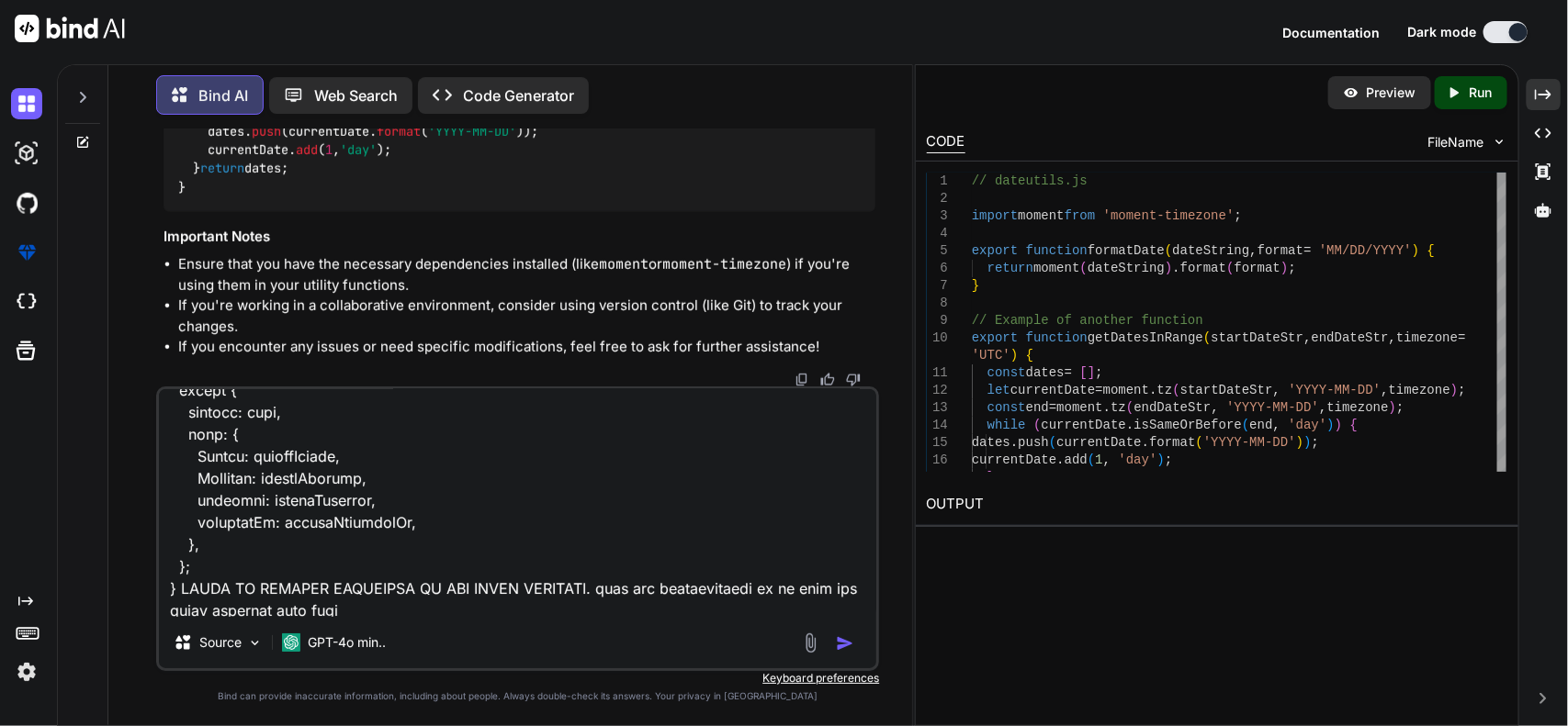
type textarea "// Default timezone set to '[GEOGRAPHIC_DATA]/Los_Angeles' (PST/PDT). const DEF…"
click at [850, 639] on img "button" at bounding box center [844, 643] width 18 height 18
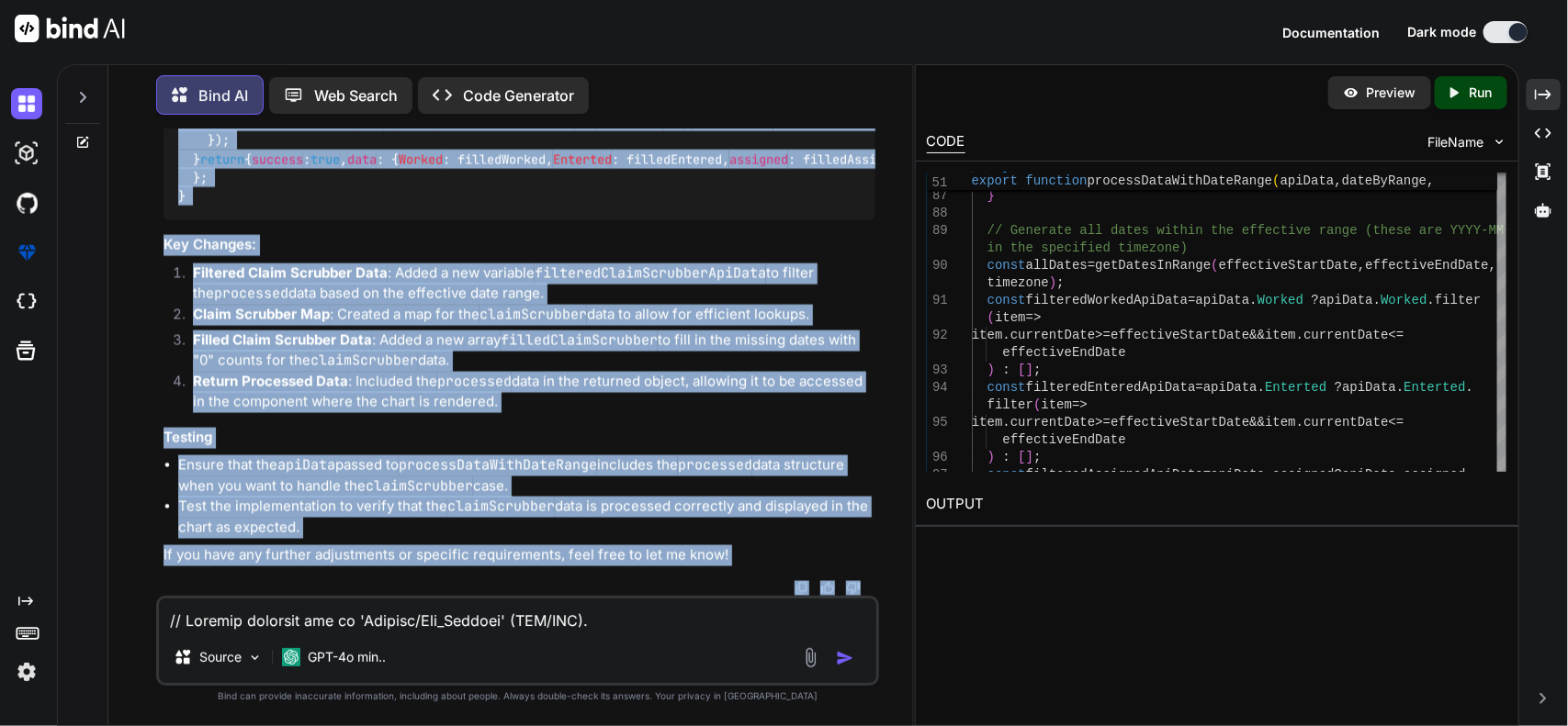
scroll to position [51730, 0]
drag, startPoint x: 177, startPoint y: 180, endPoint x: 698, endPoint y: 203, distance: 521.5
copy code "const DEFAULT_TIMEZONE = 'America/Los_Angeles' ; export function getDatesInRang…"
click at [547, 625] on textarea at bounding box center [518, 615] width 718 height 33
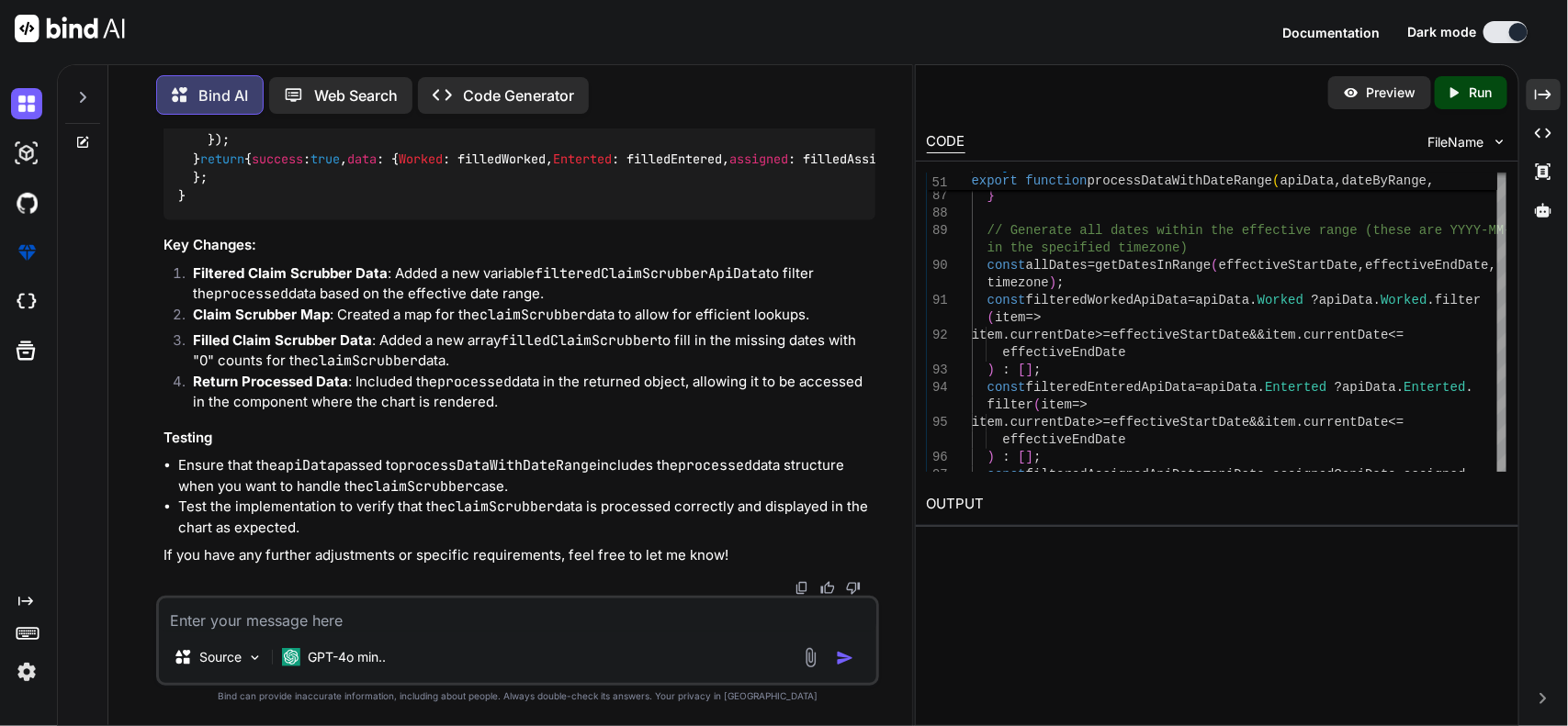
paste textarea "{ "success": true, "data": { "Worked": [ { "count": "0", "currentDate": "09/01"…"
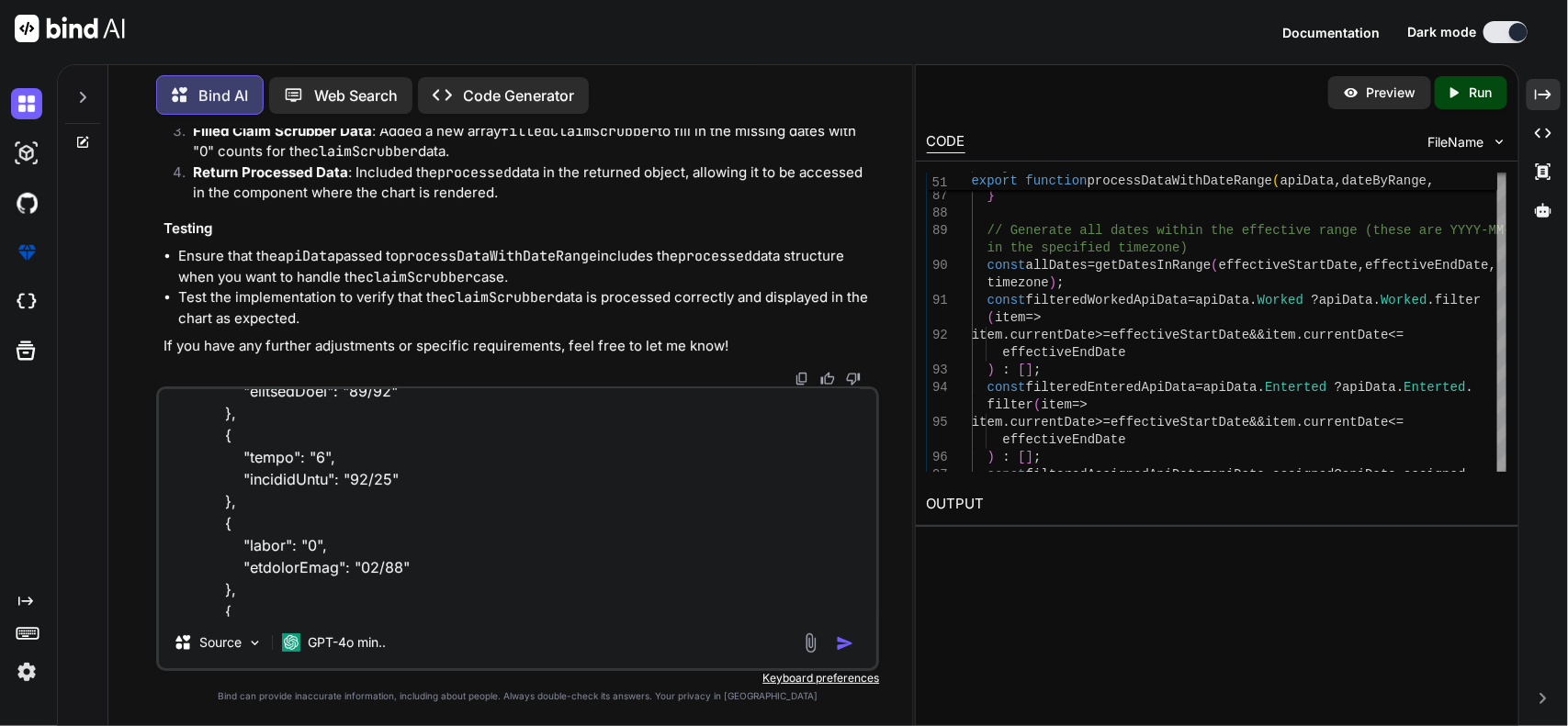
scroll to position [0, 0]
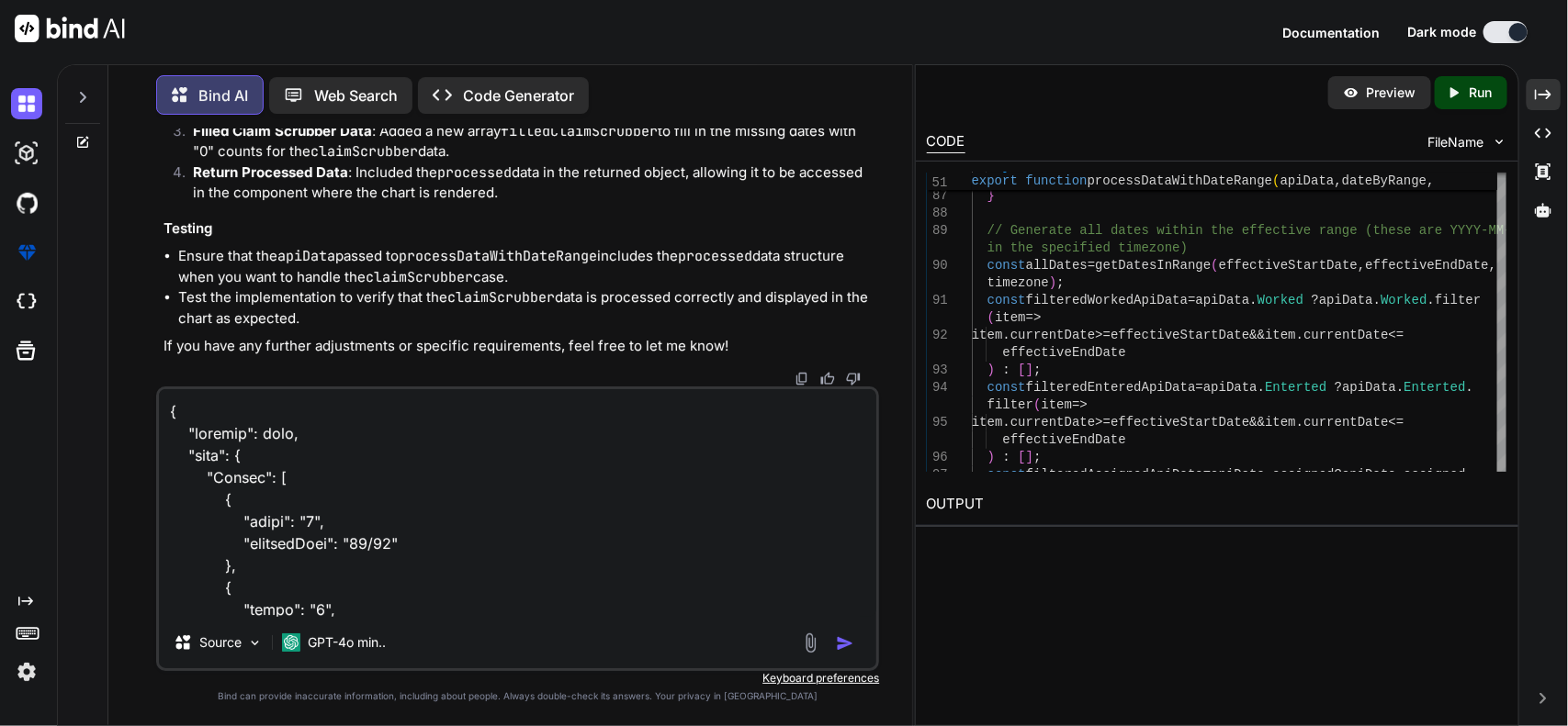
click at [168, 411] on textarea at bounding box center [518, 503] width 718 height 227
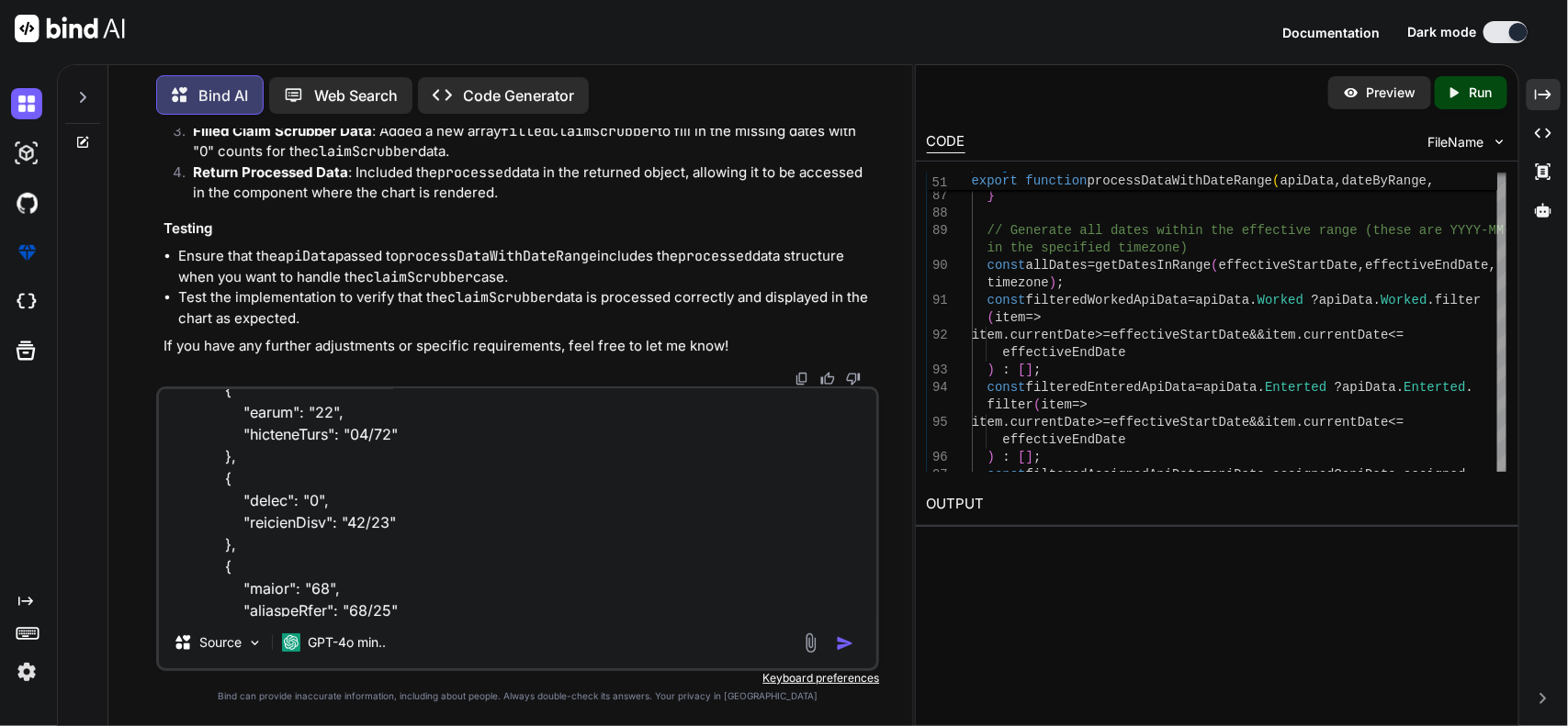
scroll to position [3635, 0]
click at [268, 606] on textarea at bounding box center [518, 503] width 718 height 227
click at [563, 607] on textarea at bounding box center [518, 503] width 718 height 227
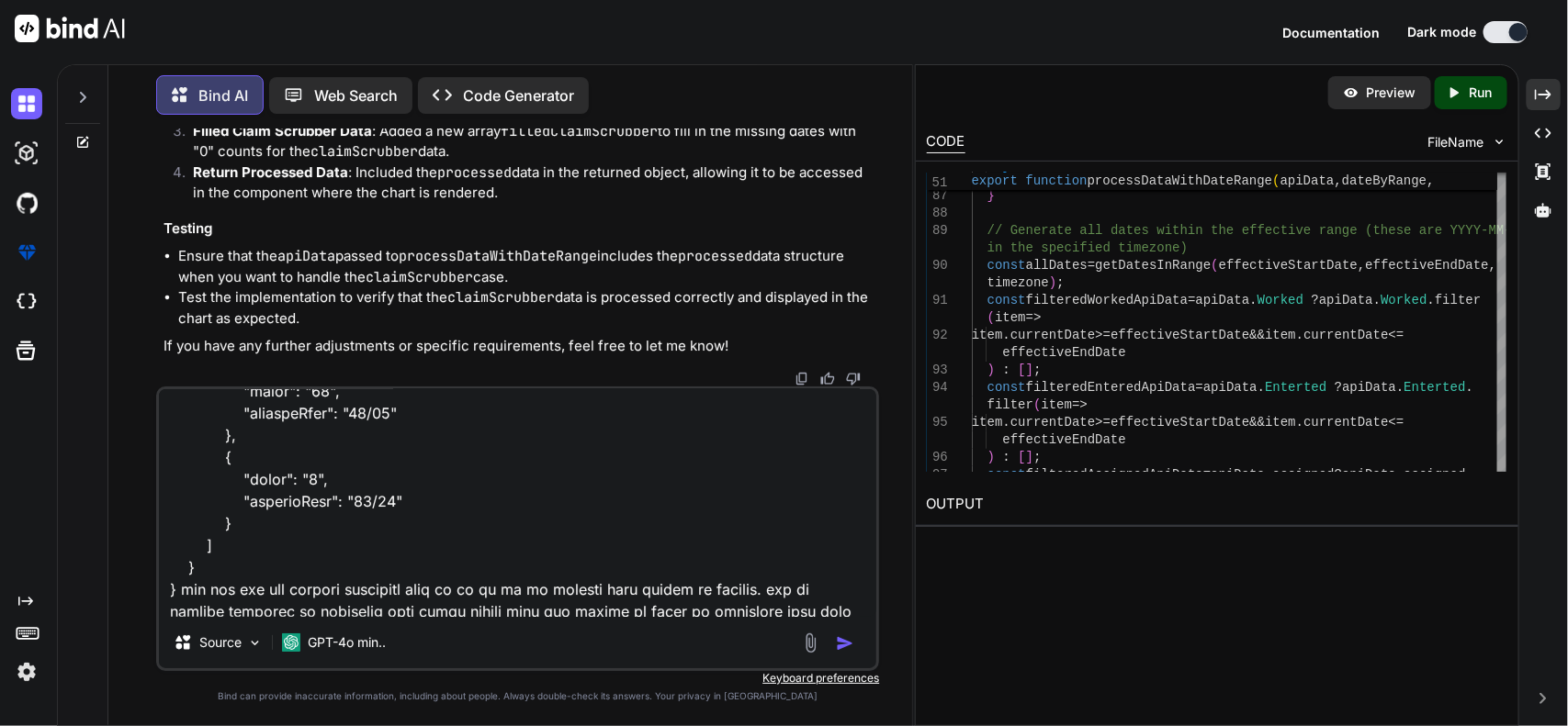
scroll to position [3676, 0]
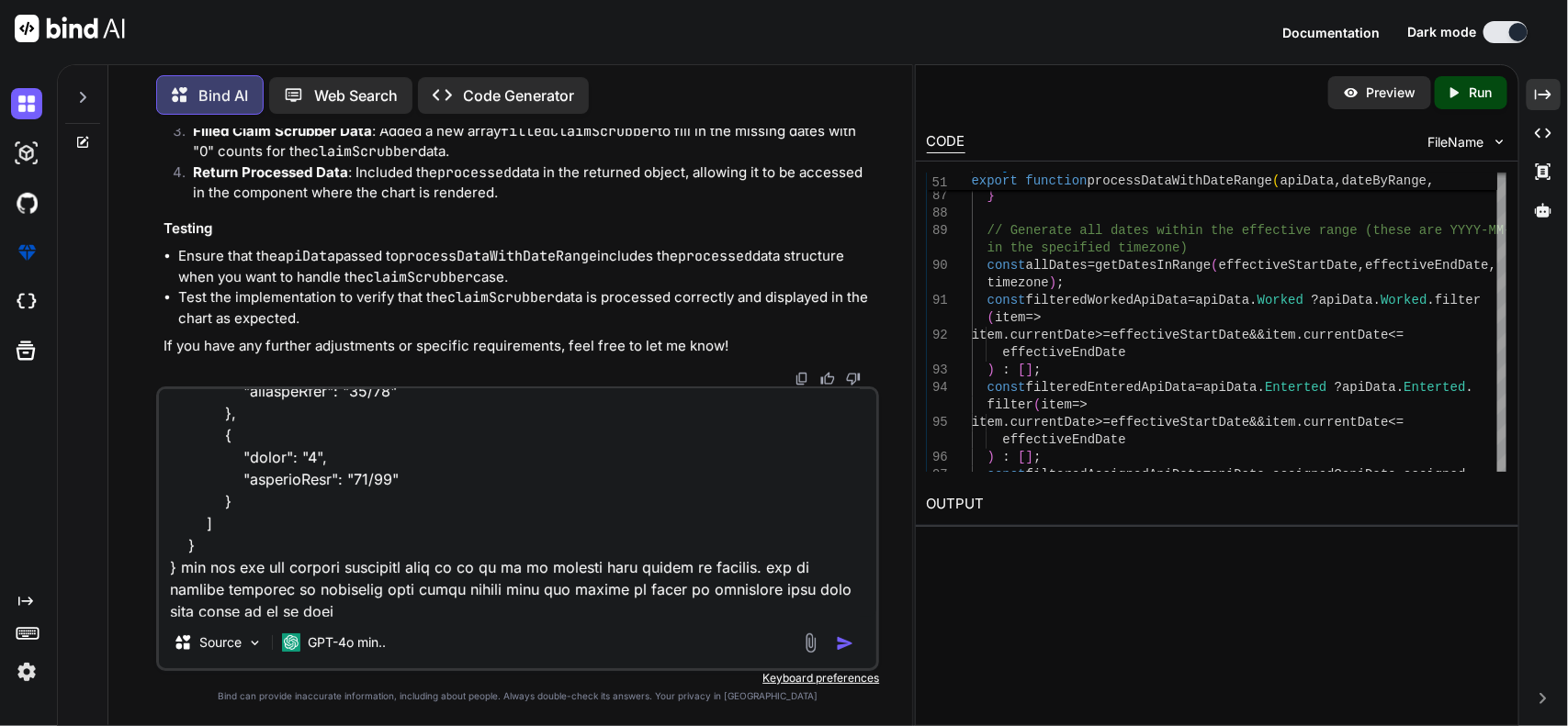
type textarea "console data { "success": true, "data": { "Worked": [ { "count": "0", "currentD…"
click at [842, 647] on img "button" at bounding box center [844, 643] width 18 height 18
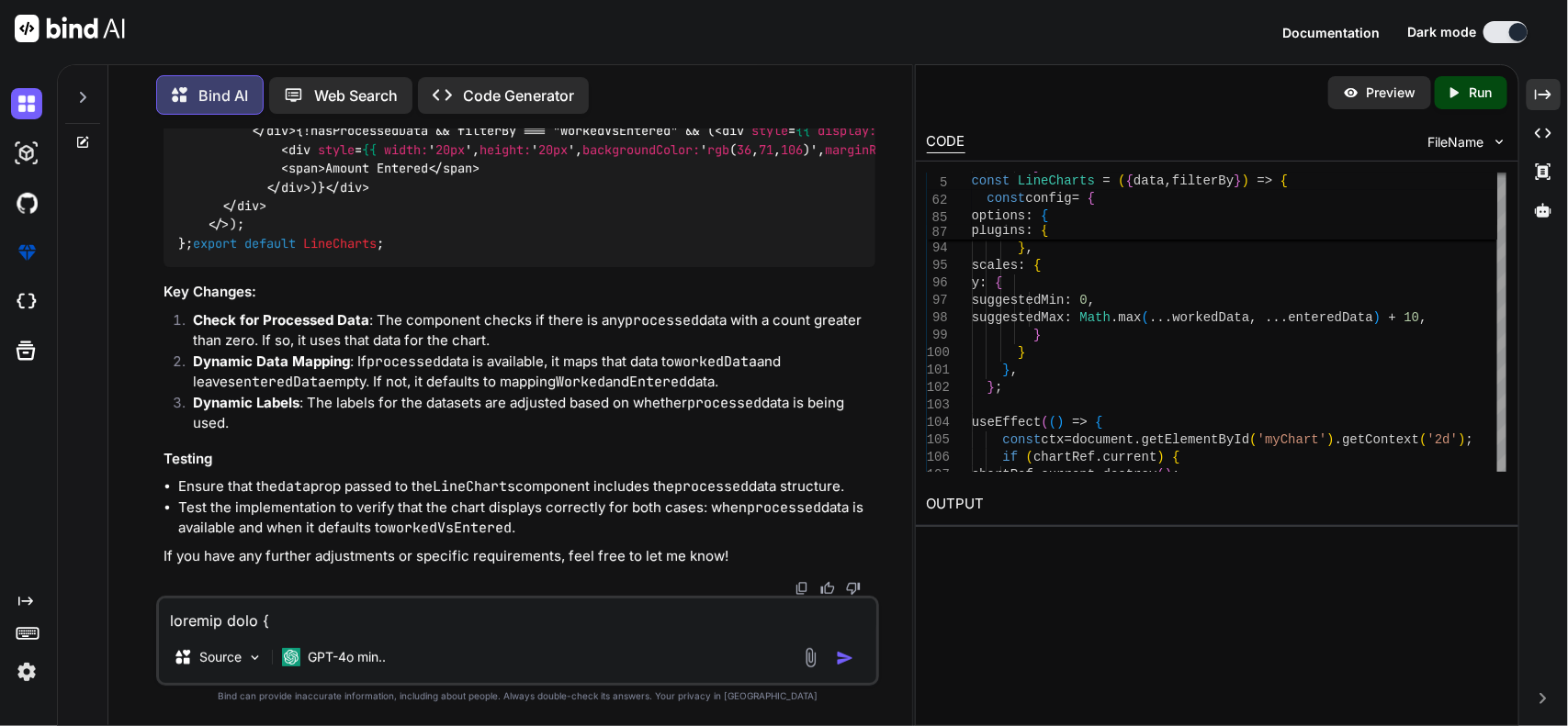
scroll to position [53871, 0]
click at [604, 626] on textarea at bounding box center [518, 615] width 718 height 33
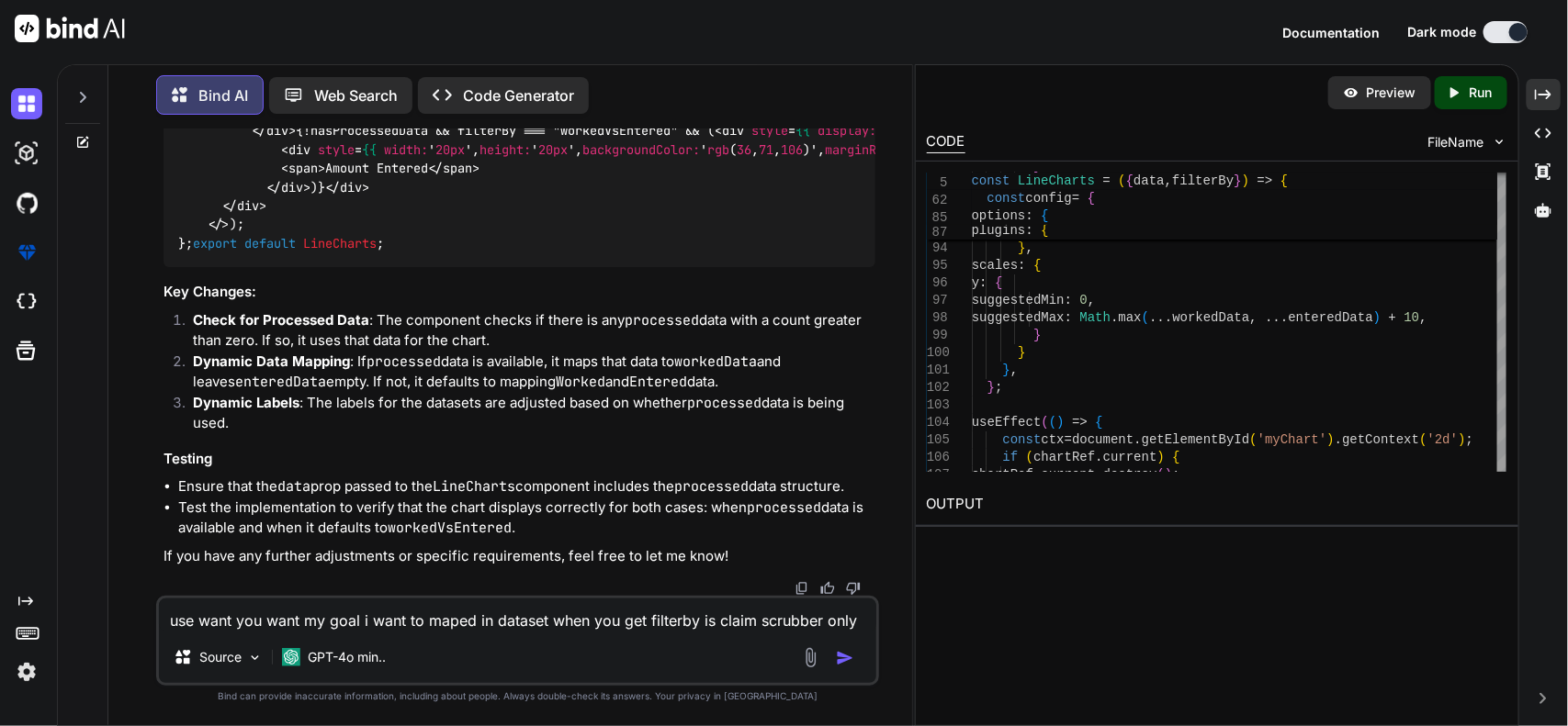
type textarea "use want you want my goal i want to maped in dataset when you get filterby is c…"
click at [845, 649] on img "button" at bounding box center [844, 657] width 18 height 18
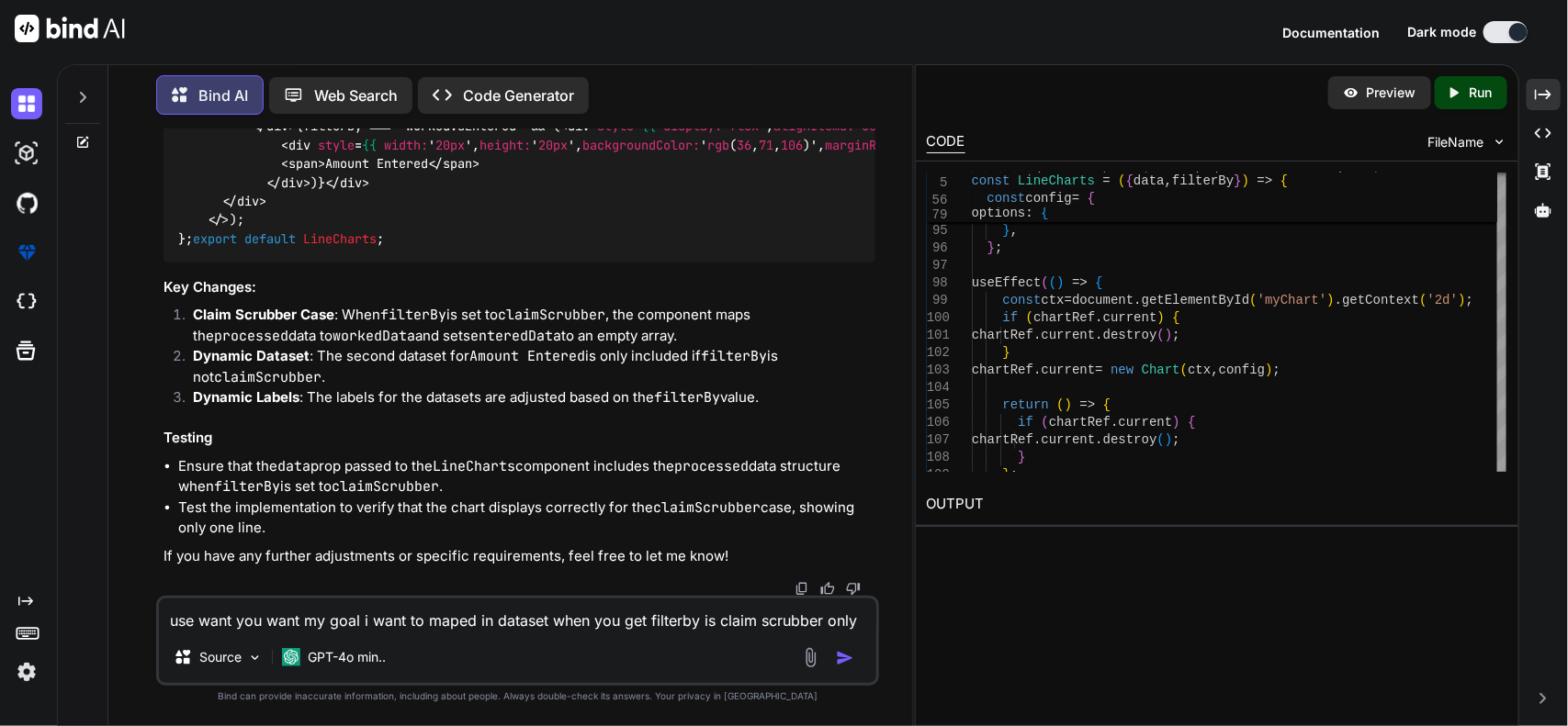
scroll to position [55811, 0]
click at [439, 615] on textarea "use want you want my goal i want to maped in dataset when you get filterby is c…" at bounding box center [518, 615] width 718 height 33
drag, startPoint x: 437, startPoint y: 622, endPoint x: 150, endPoint y: 622, distance: 287.0
click at [150, 622] on div "You Bind AI To incorporate the new filterBy option for claimScrubber into your …" at bounding box center [518, 427] width 789 height 595
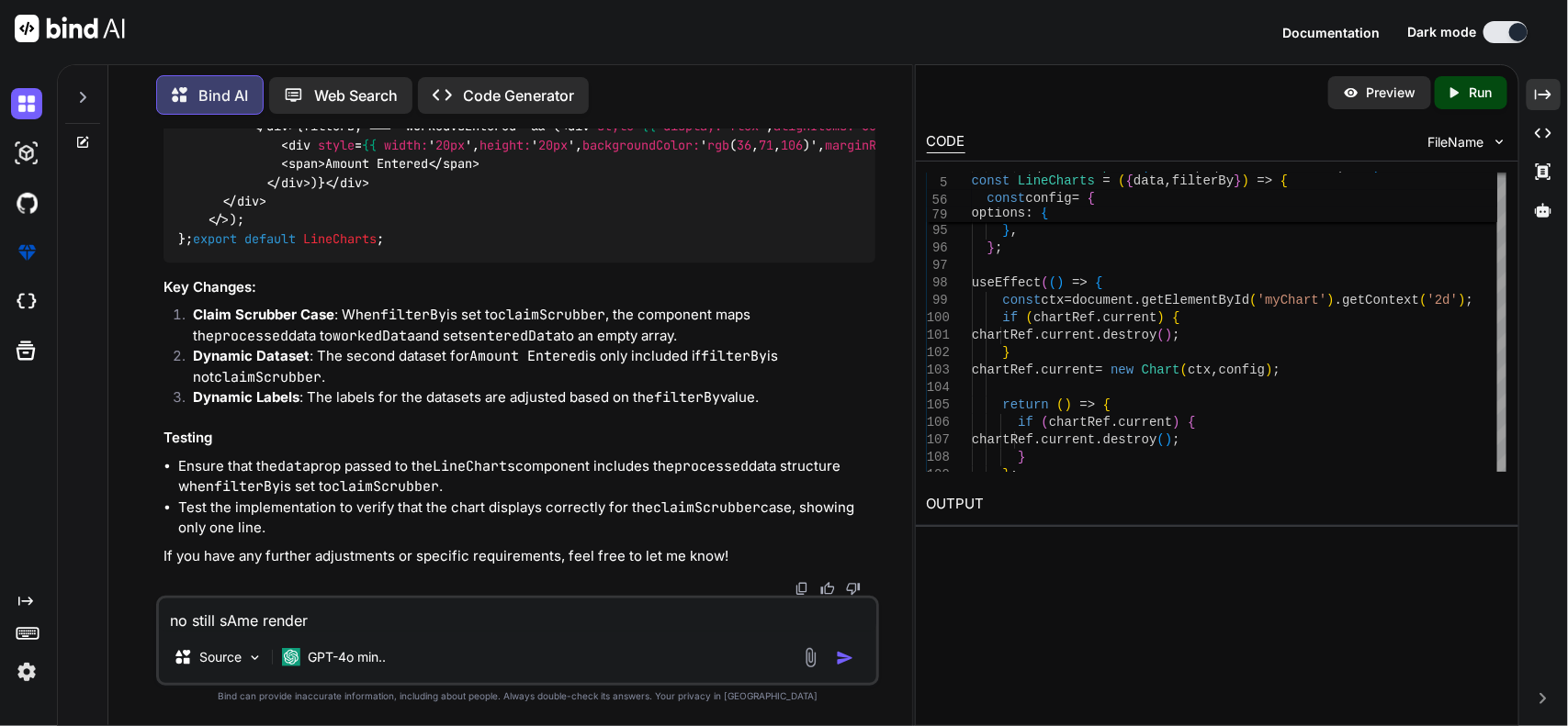
click at [399, 620] on textarea "no still sAme render" at bounding box center [518, 615] width 718 height 33
click at [401, 620] on textarea "no render still." at bounding box center [518, 615] width 718 height 33
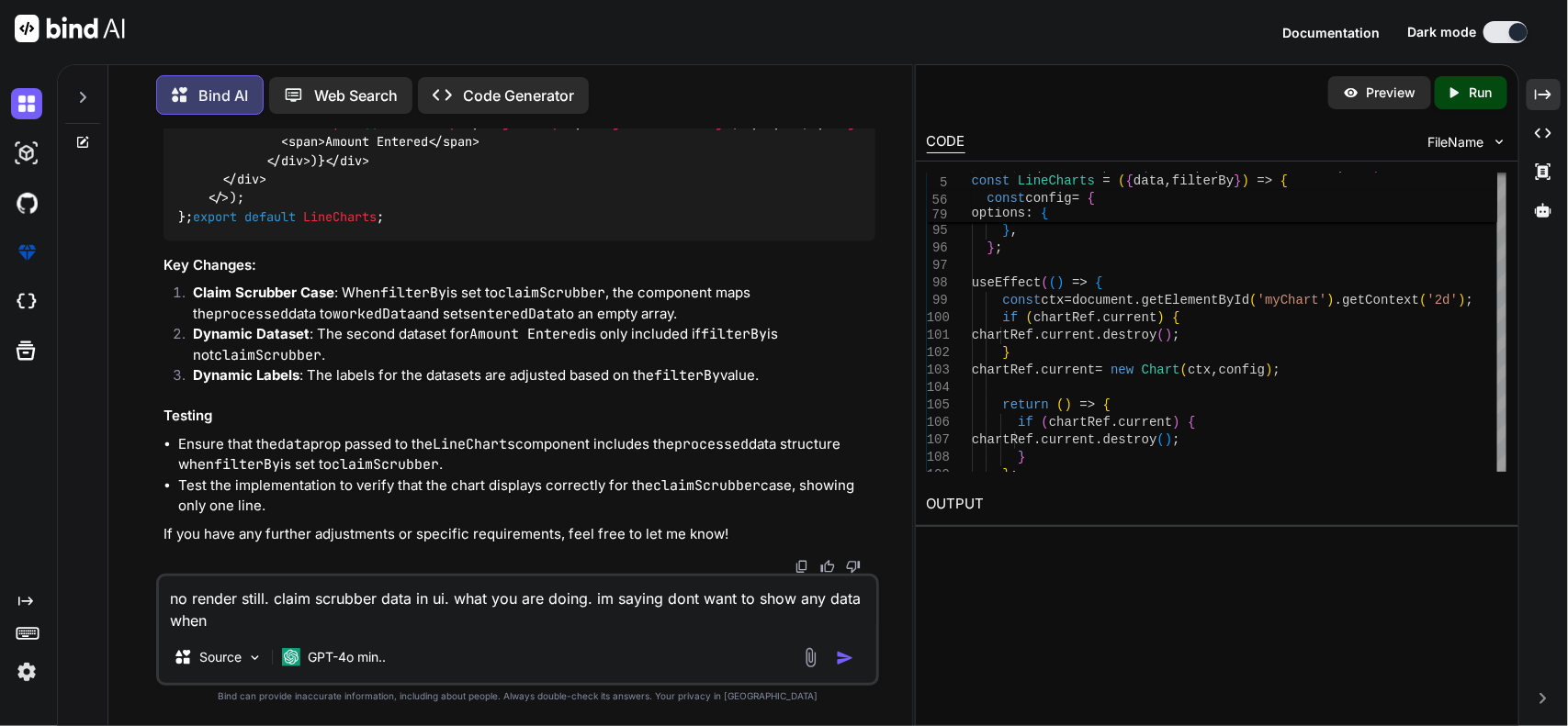
click at [708, 621] on textarea "no render still. claim scrubber data in ui. what you are doing. im saying dont …" at bounding box center [518, 603] width 718 height 55
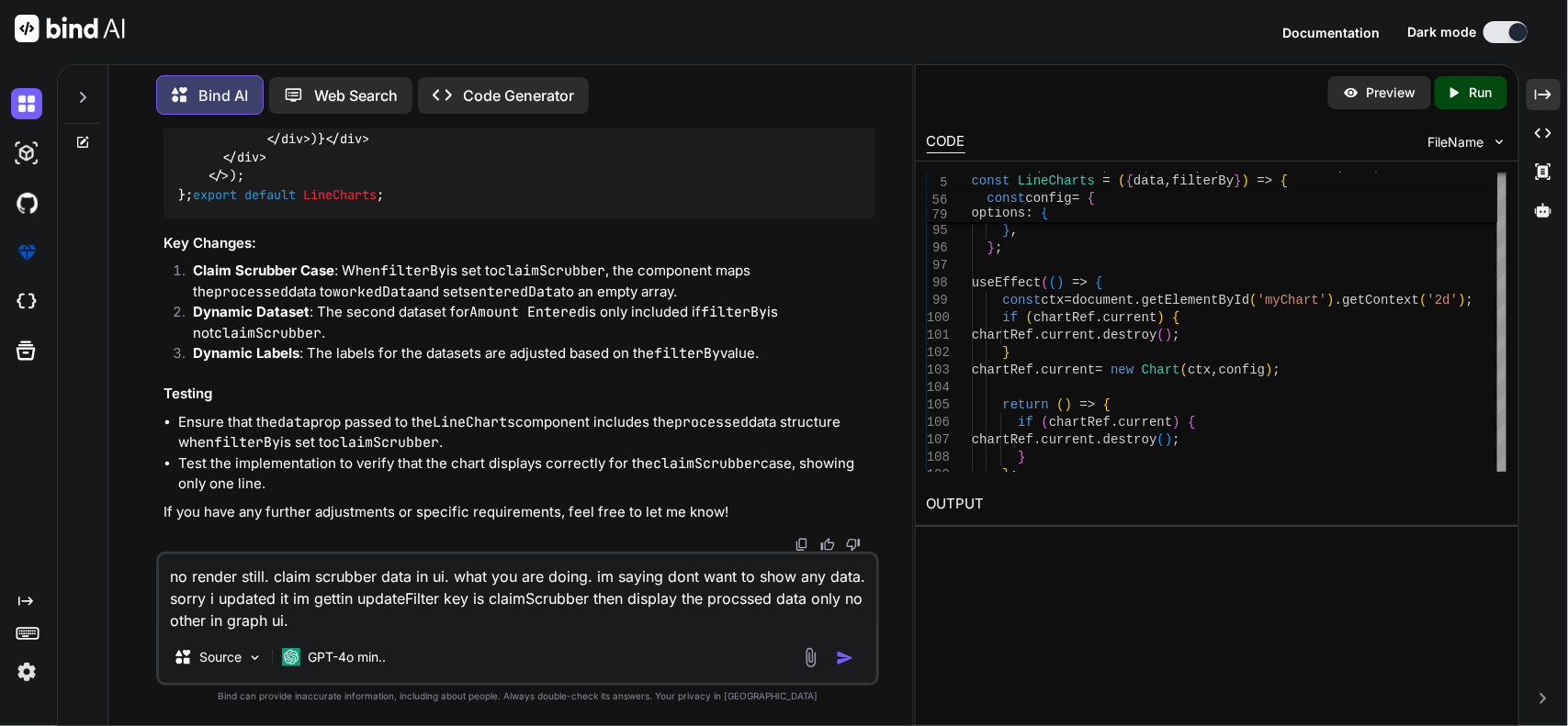
paste textarea "import React, { useEffect, useRef } from 'react'; import { Chart, registerables…"
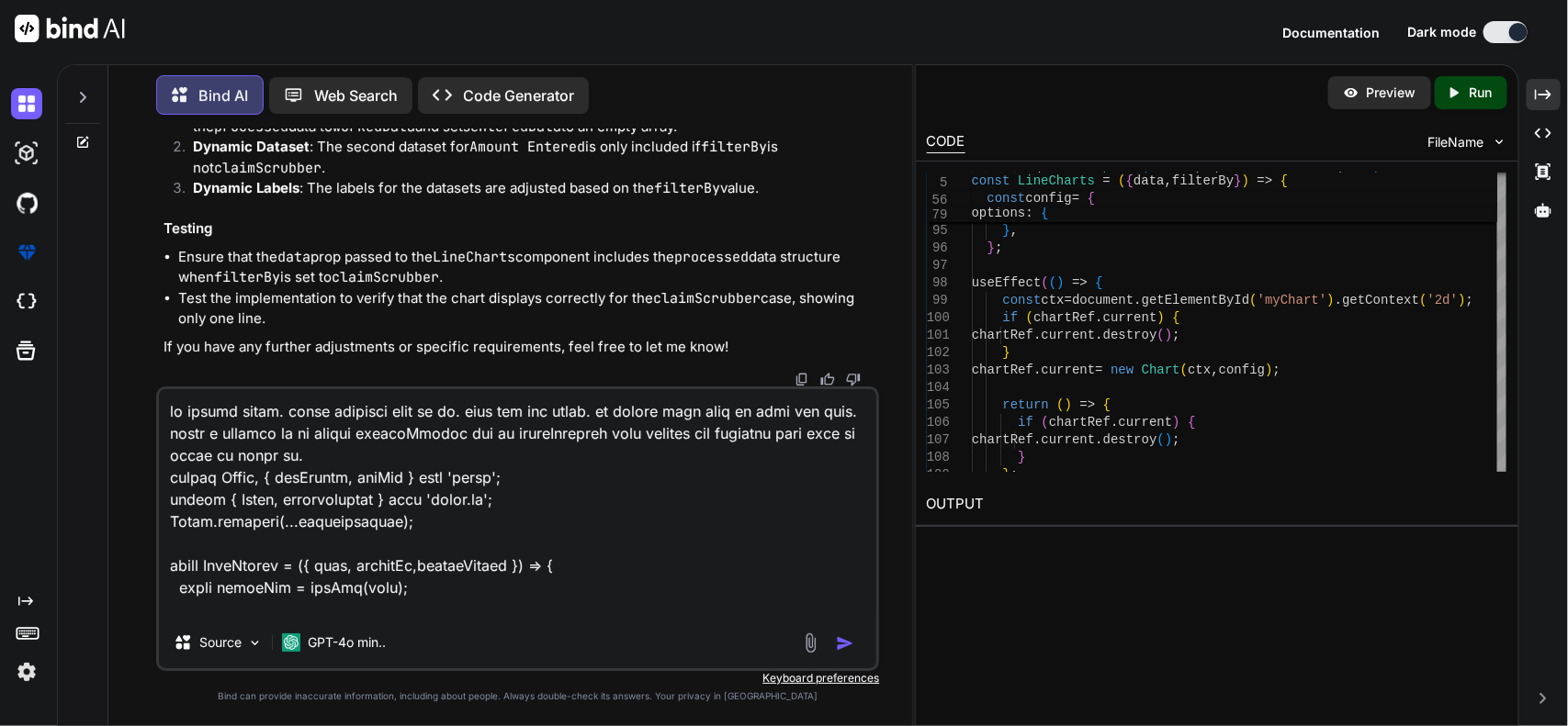
scroll to position [3038, 0]
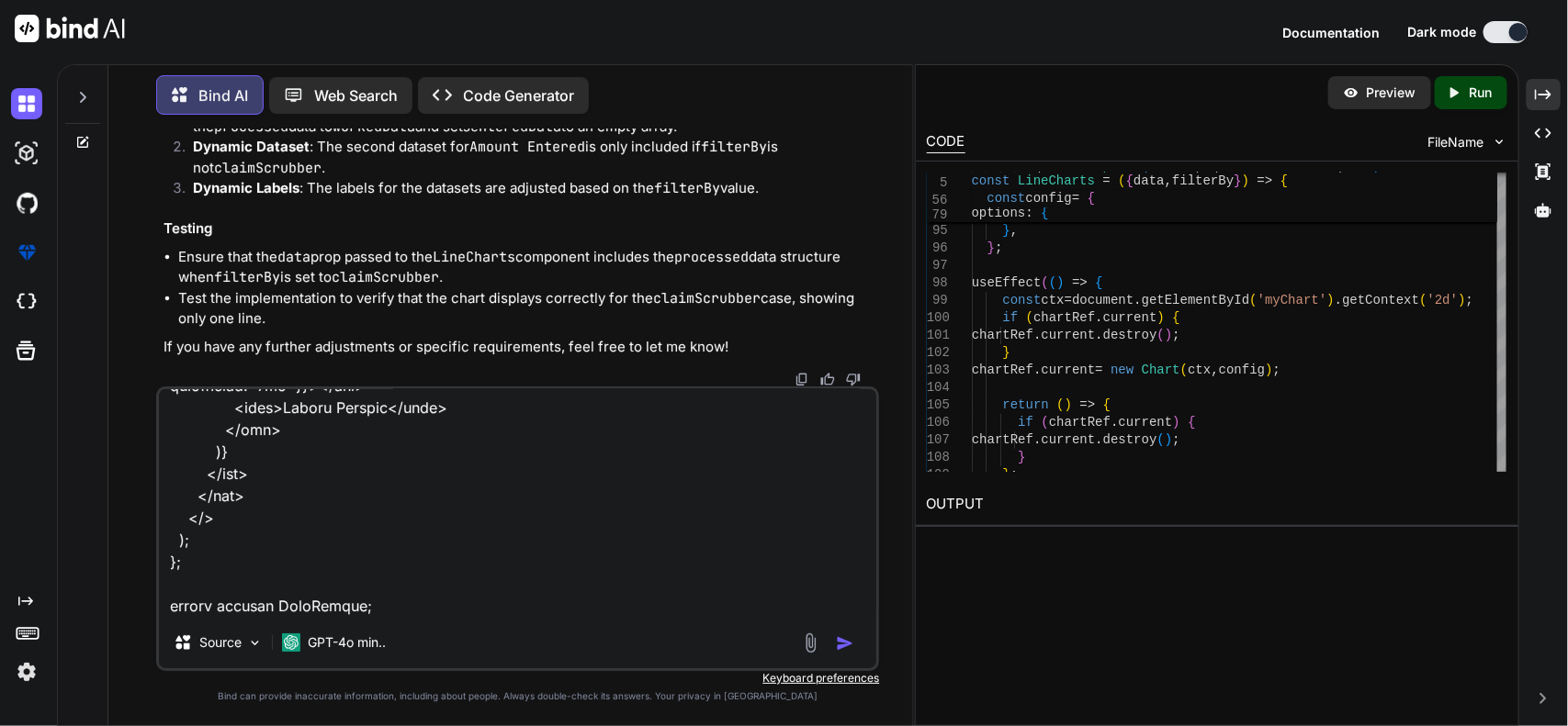
type textarea "no render still. claim scrubber data in ui. what you are doing. im saying dont …"
click at [850, 647] on img "button" at bounding box center [844, 643] width 18 height 18
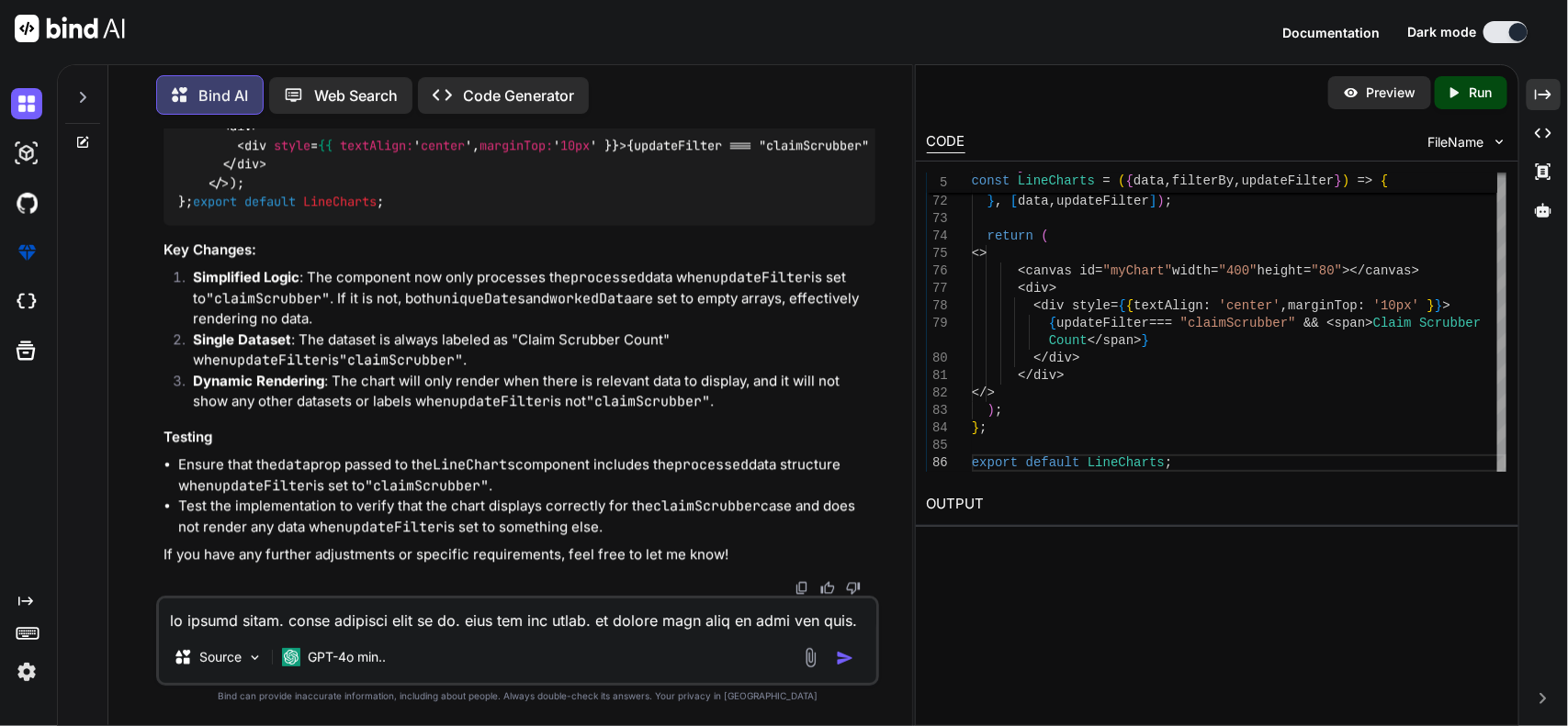
scroll to position [59716, 0]
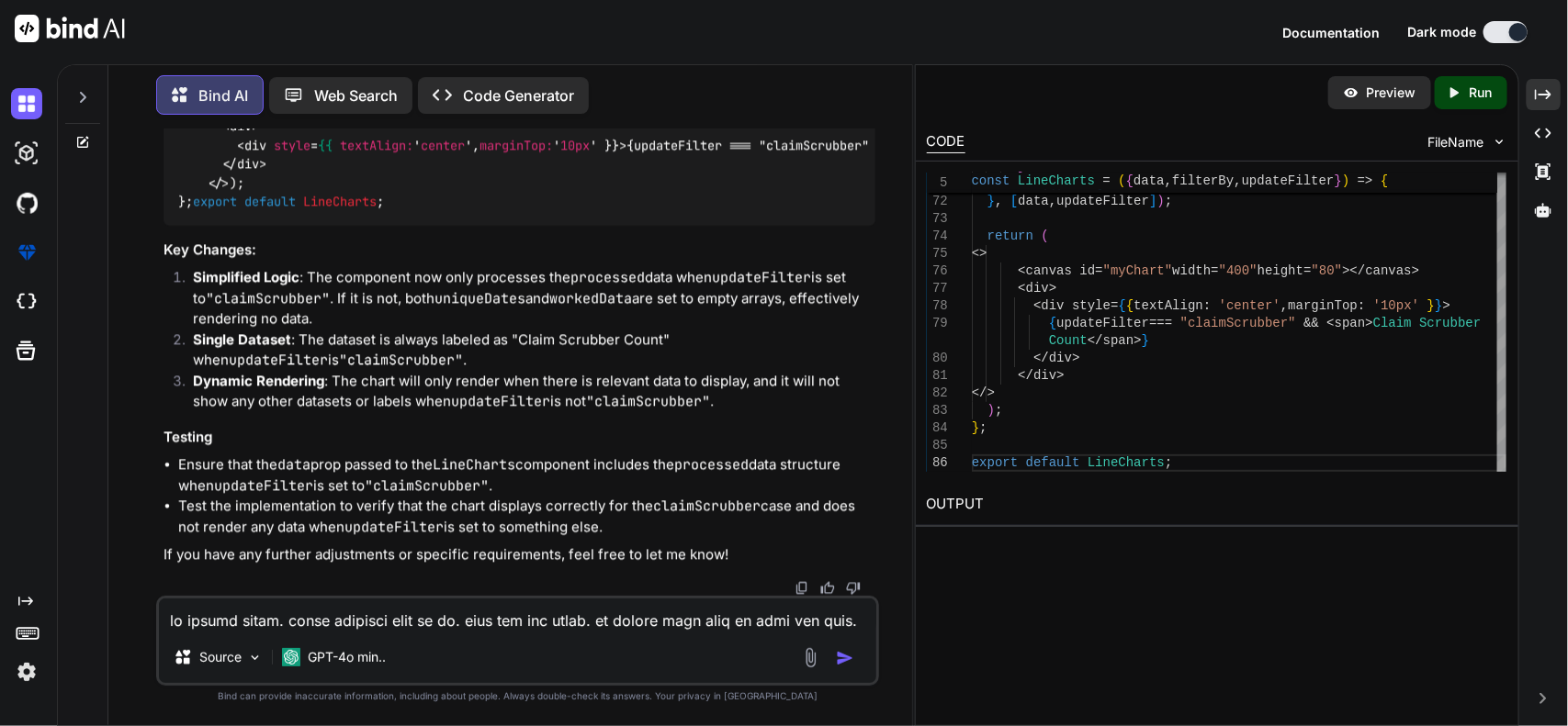
click at [562, 633] on div "Source GPT-4o min.." at bounding box center [518, 640] width 724 height 90
click at [568, 622] on textarea at bounding box center [518, 615] width 718 height 33
type textarea "keep as it all form previuous just another conation of claim scrubber"
click at [843, 653] on img "button" at bounding box center [844, 657] width 18 height 18
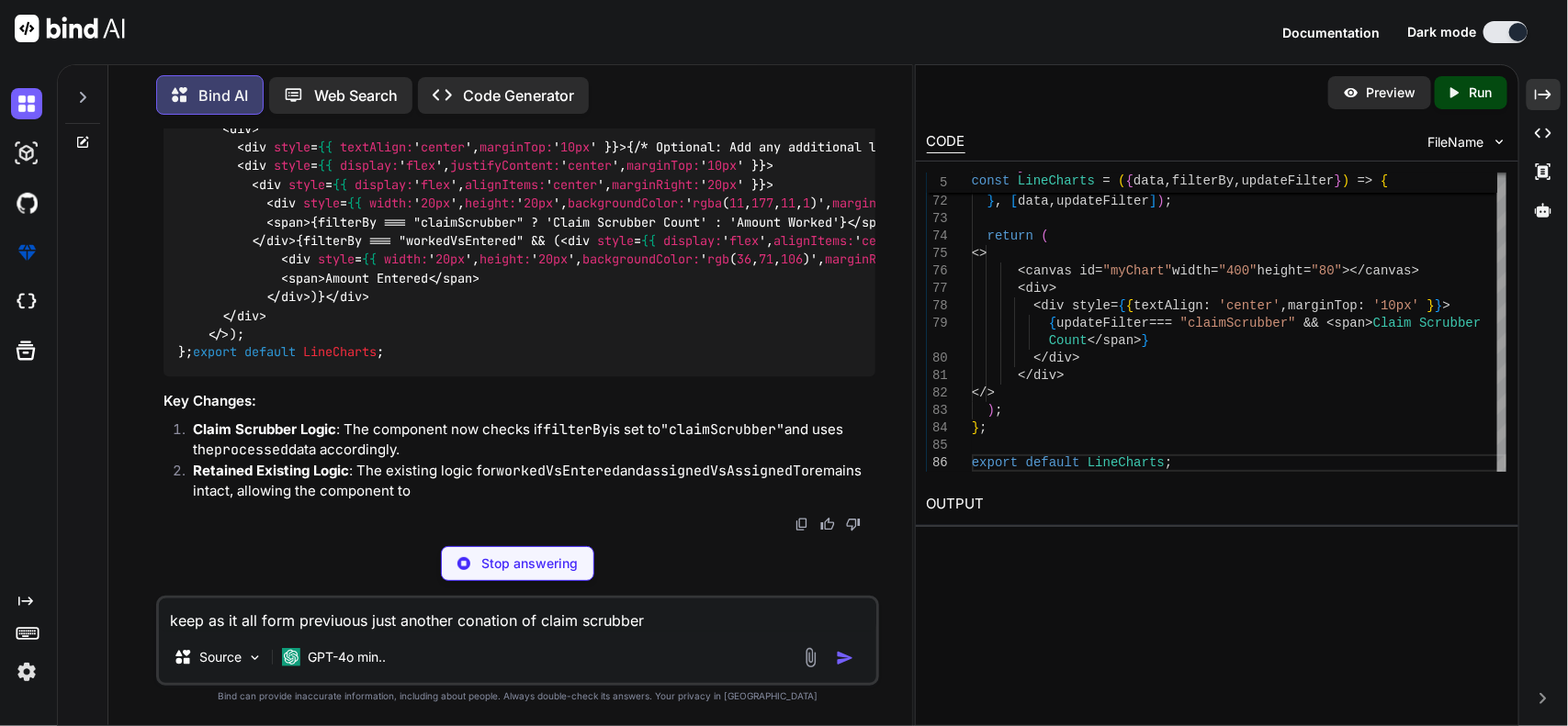
scroll to position [62596, 0]
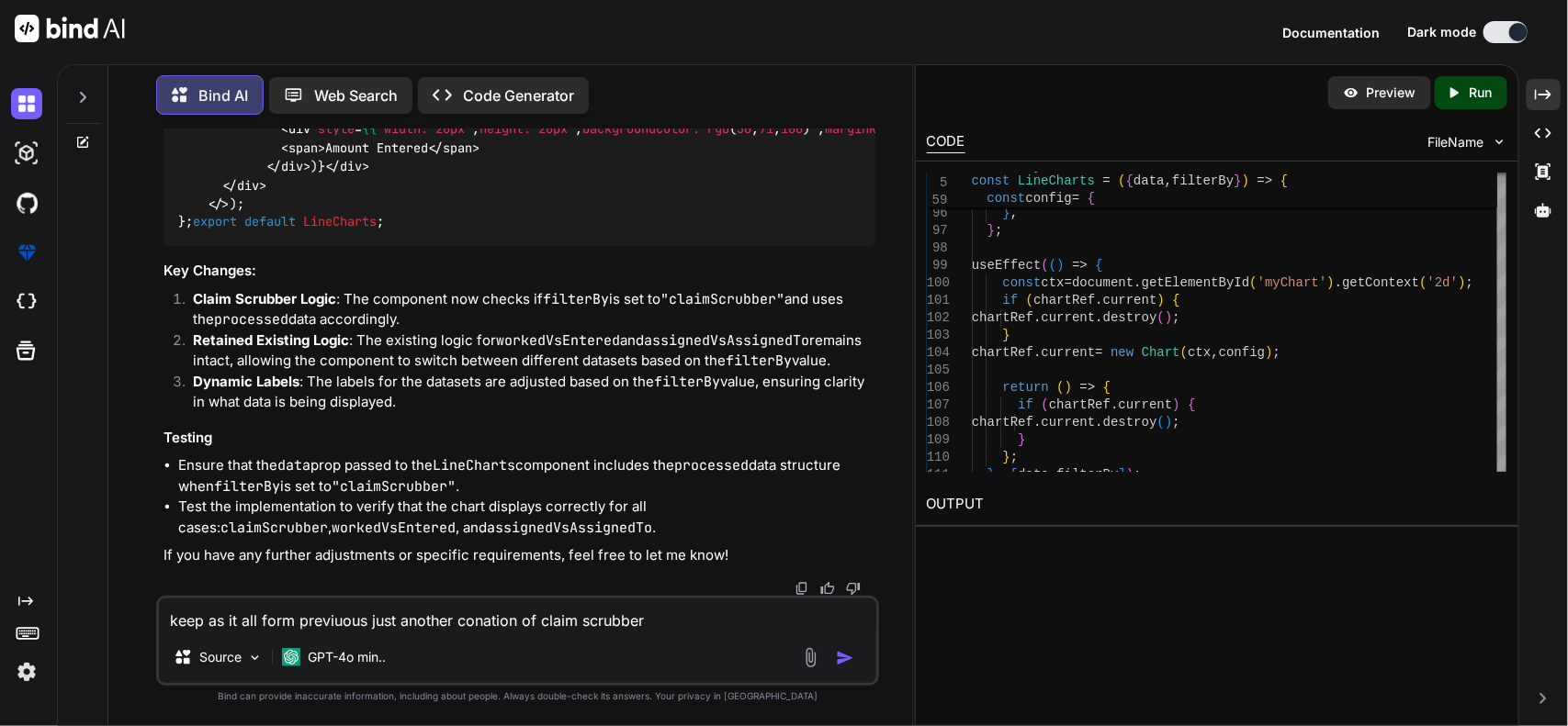
click at [427, 620] on textarea "keep as it all form previuous just another conation of claim scrubber" at bounding box center [518, 615] width 718 height 33
paste textarea "updateFilter"
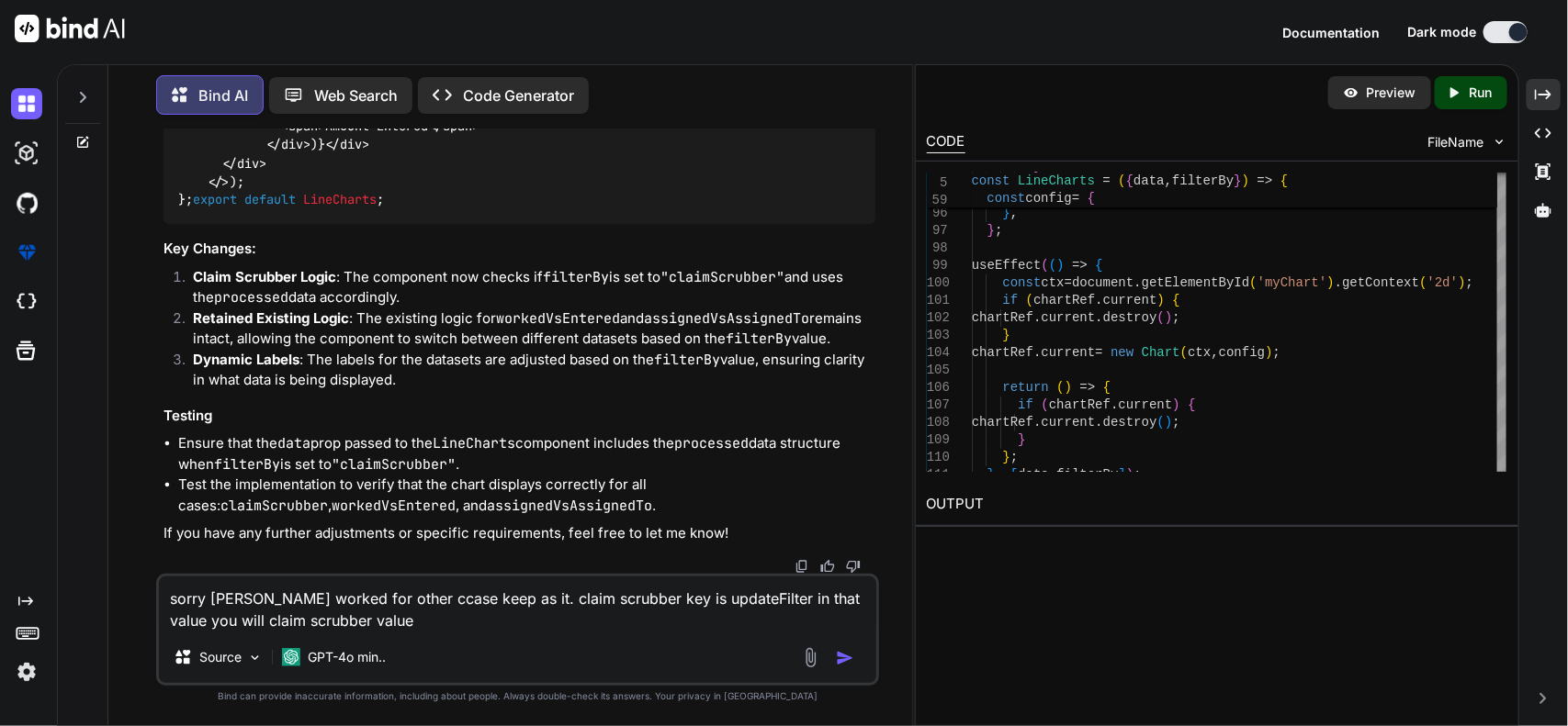
type textarea "sorry [PERSON_NAME] worked for other ccase keep as it. claim scrubber key is up…"
click at [843, 658] on img "button" at bounding box center [844, 657] width 18 height 18
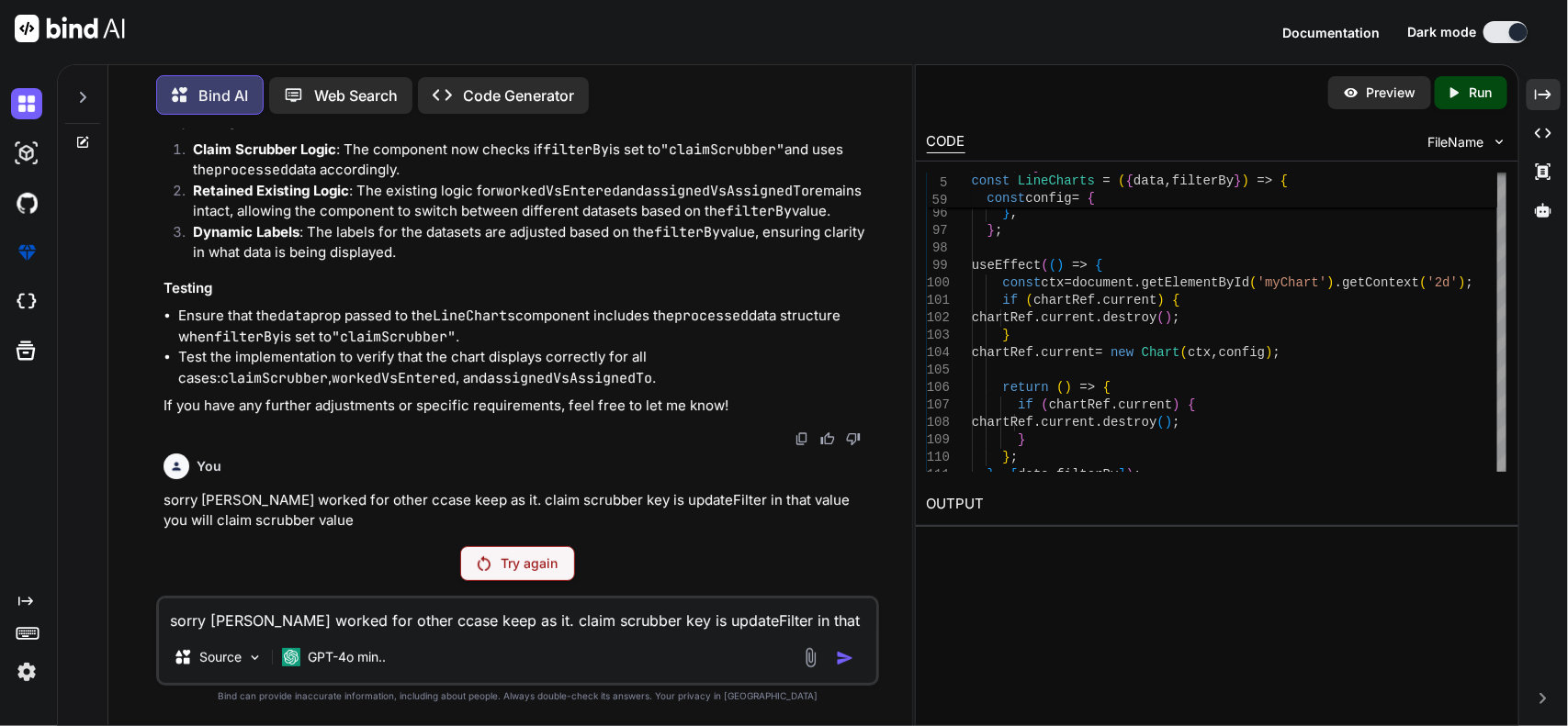
scroll to position [63527, 0]
click at [521, 561] on p "Try again" at bounding box center [529, 563] width 57 height 18
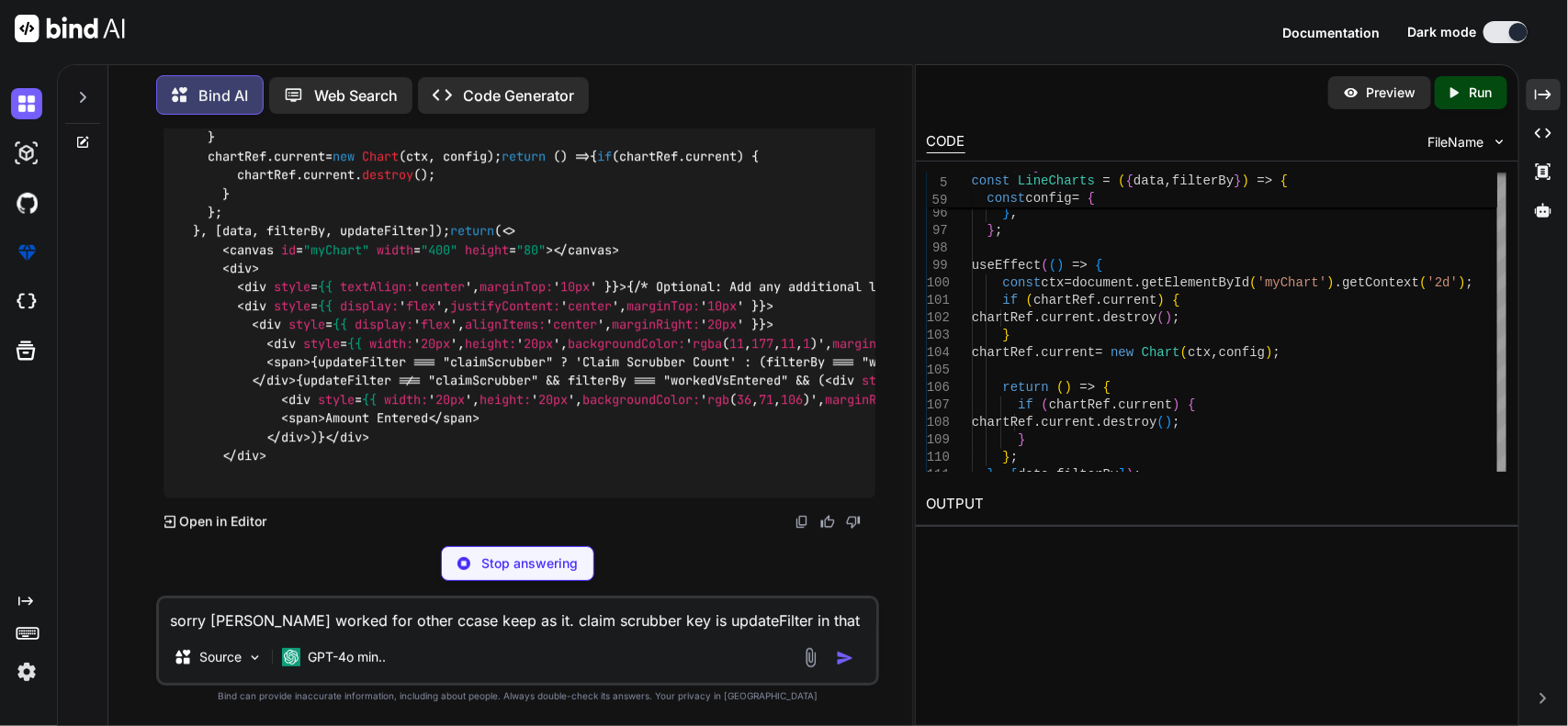
scroll to position [65515, 0]
